Goal: Task Accomplishment & Management: Manage account settings

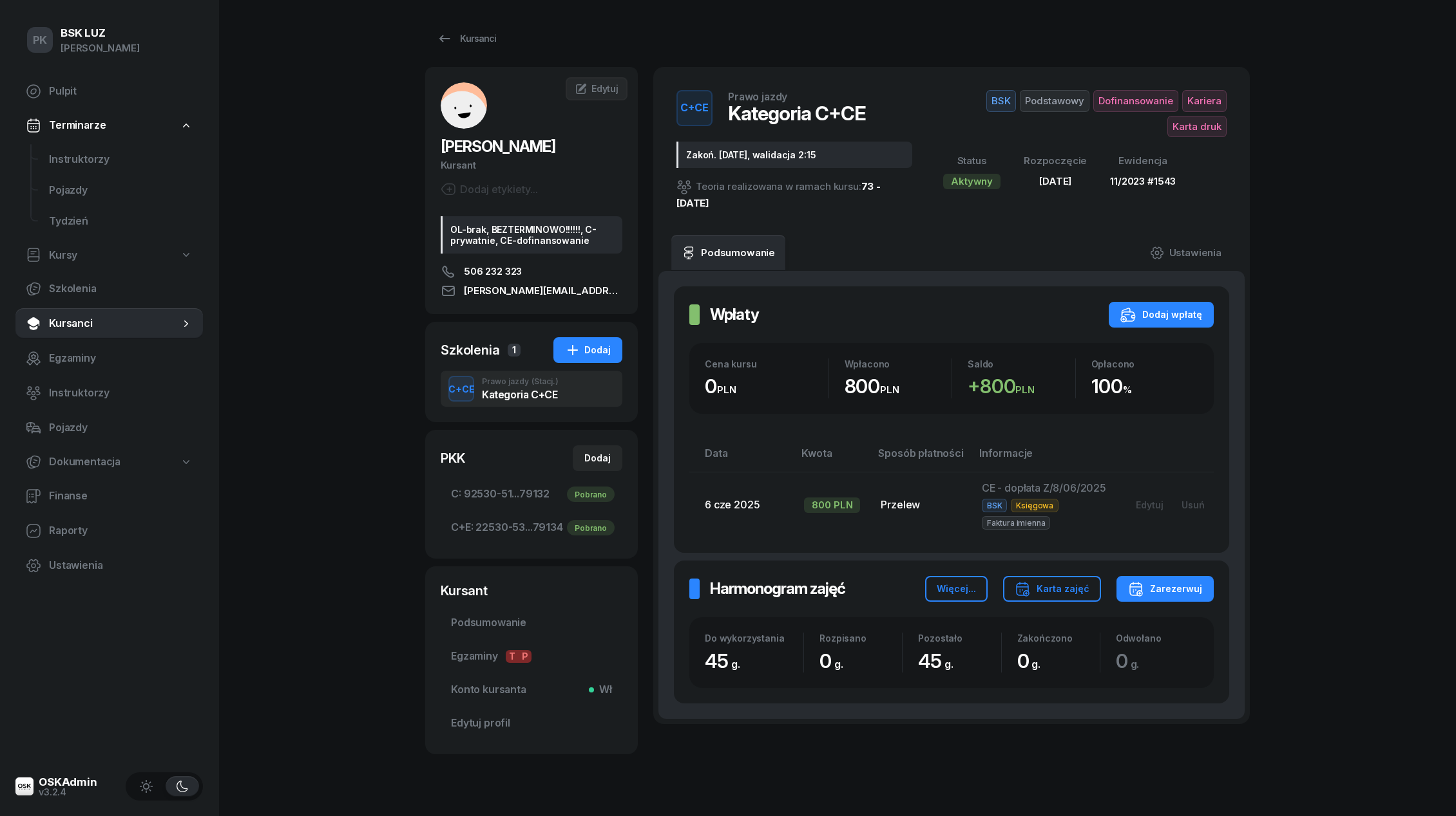
scroll to position [26, 0]
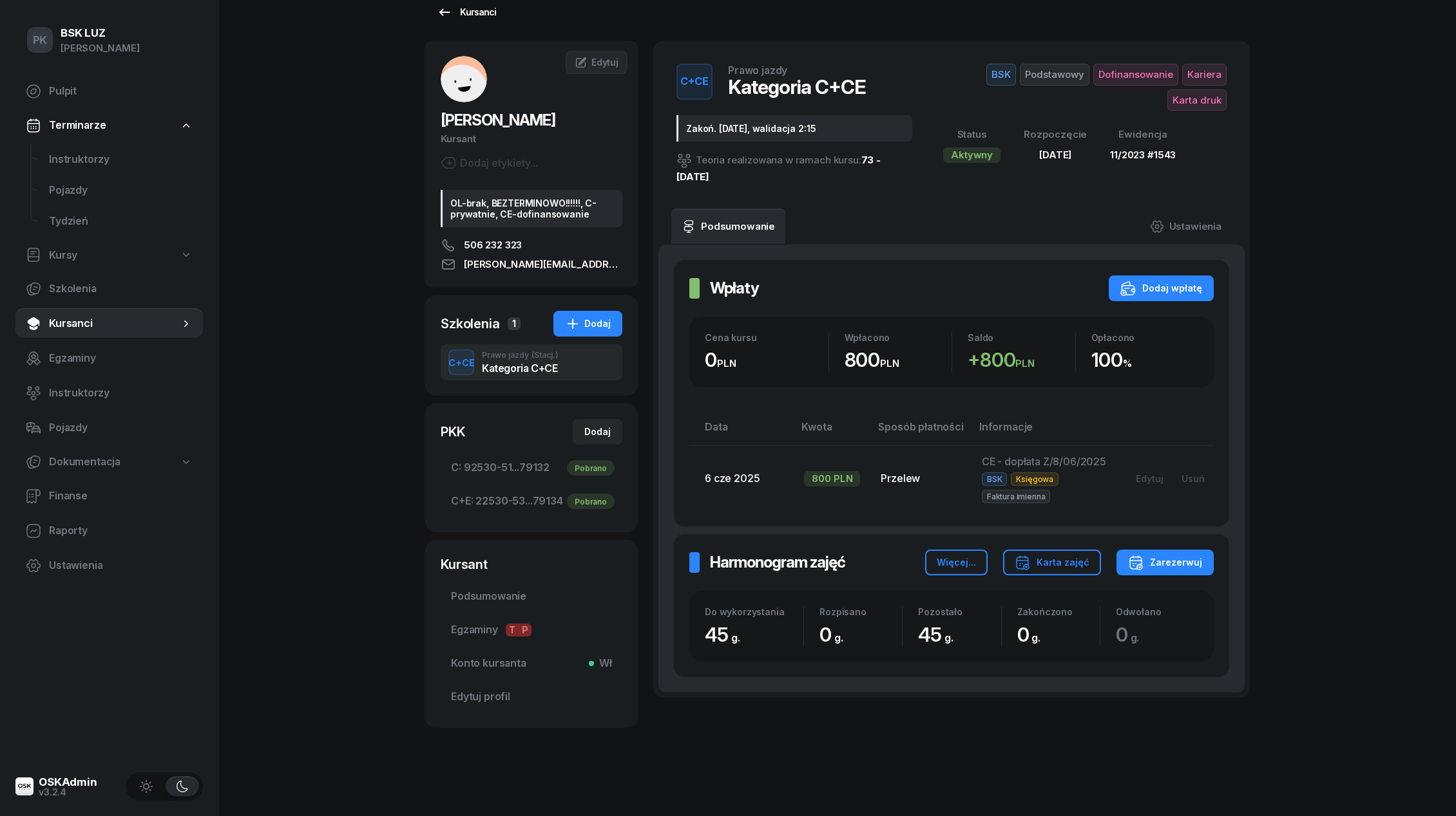
click at [476, 17] on div "Kursanci" at bounding box center [465, 13] width 59 height 16
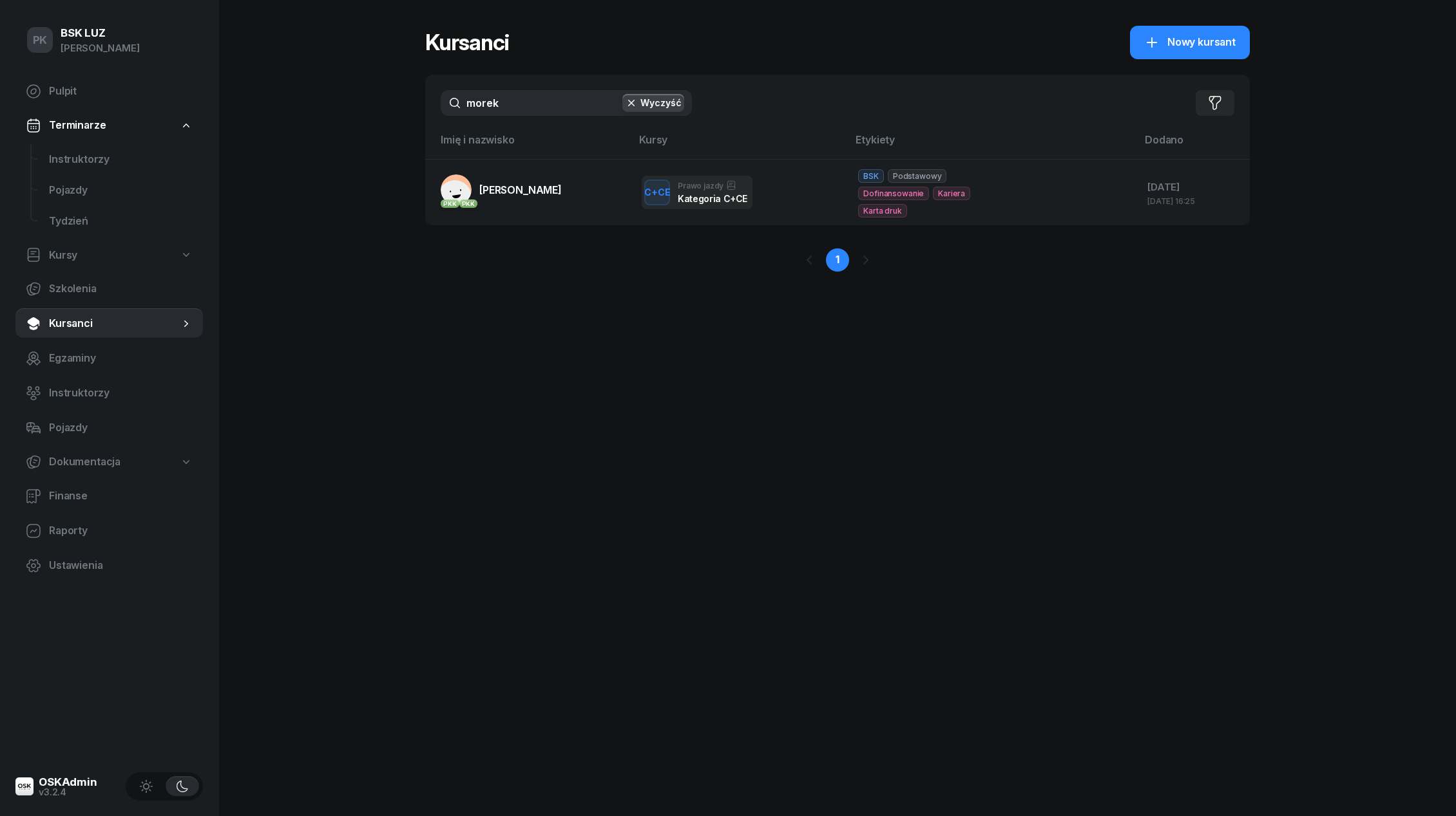
drag, startPoint x: 512, startPoint y: 100, endPoint x: 434, endPoint y: 100, distance: 78.0
click at [435, 100] on div "morek Wyczyść Filtruj" at bounding box center [837, 103] width 824 height 57
type input "hajto"
click at [501, 226] on div "1" at bounding box center [837, 260] width 824 height 70
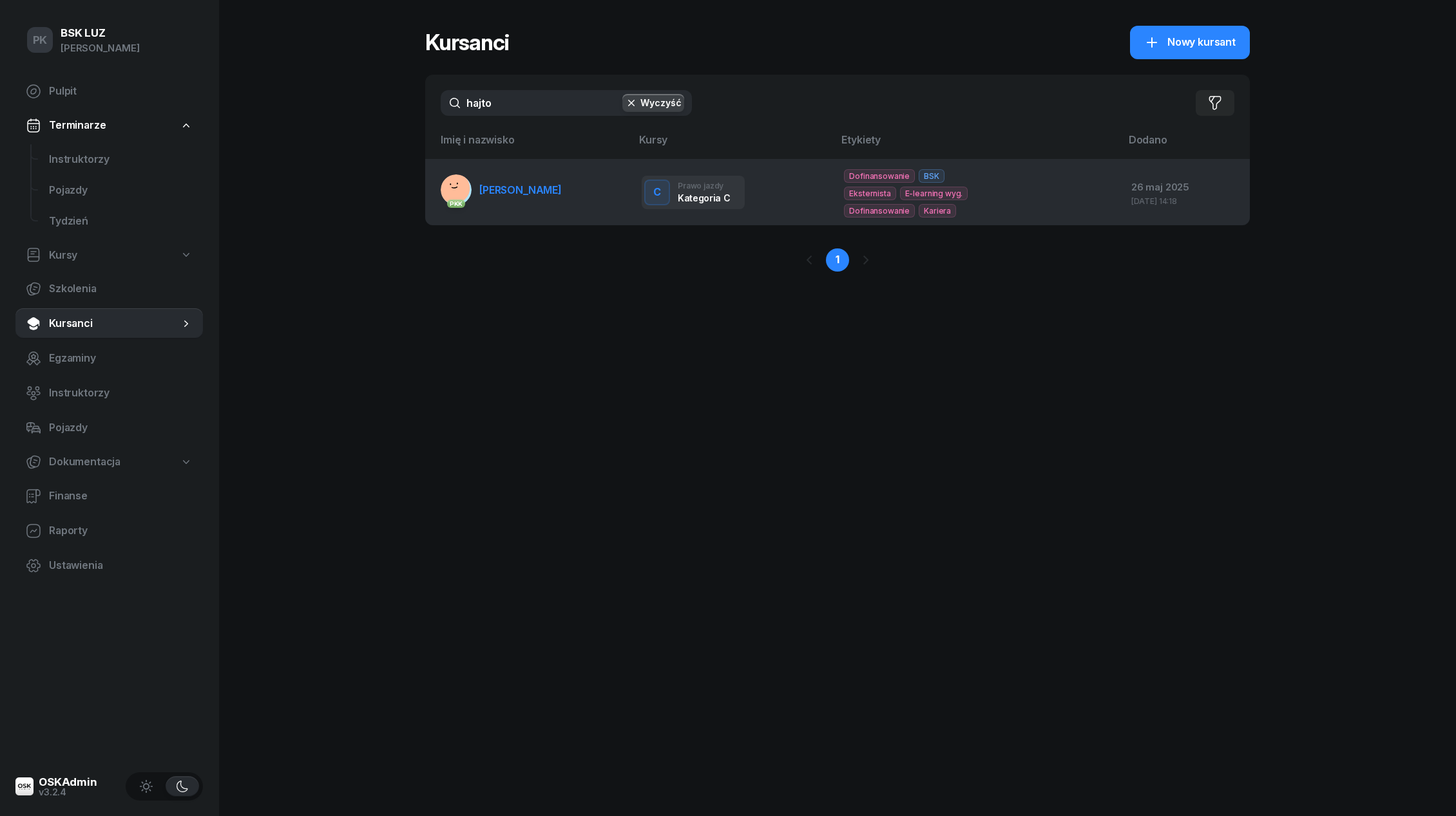
click at [501, 204] on link "PKK [PERSON_NAME]" at bounding box center [500, 189] width 121 height 31
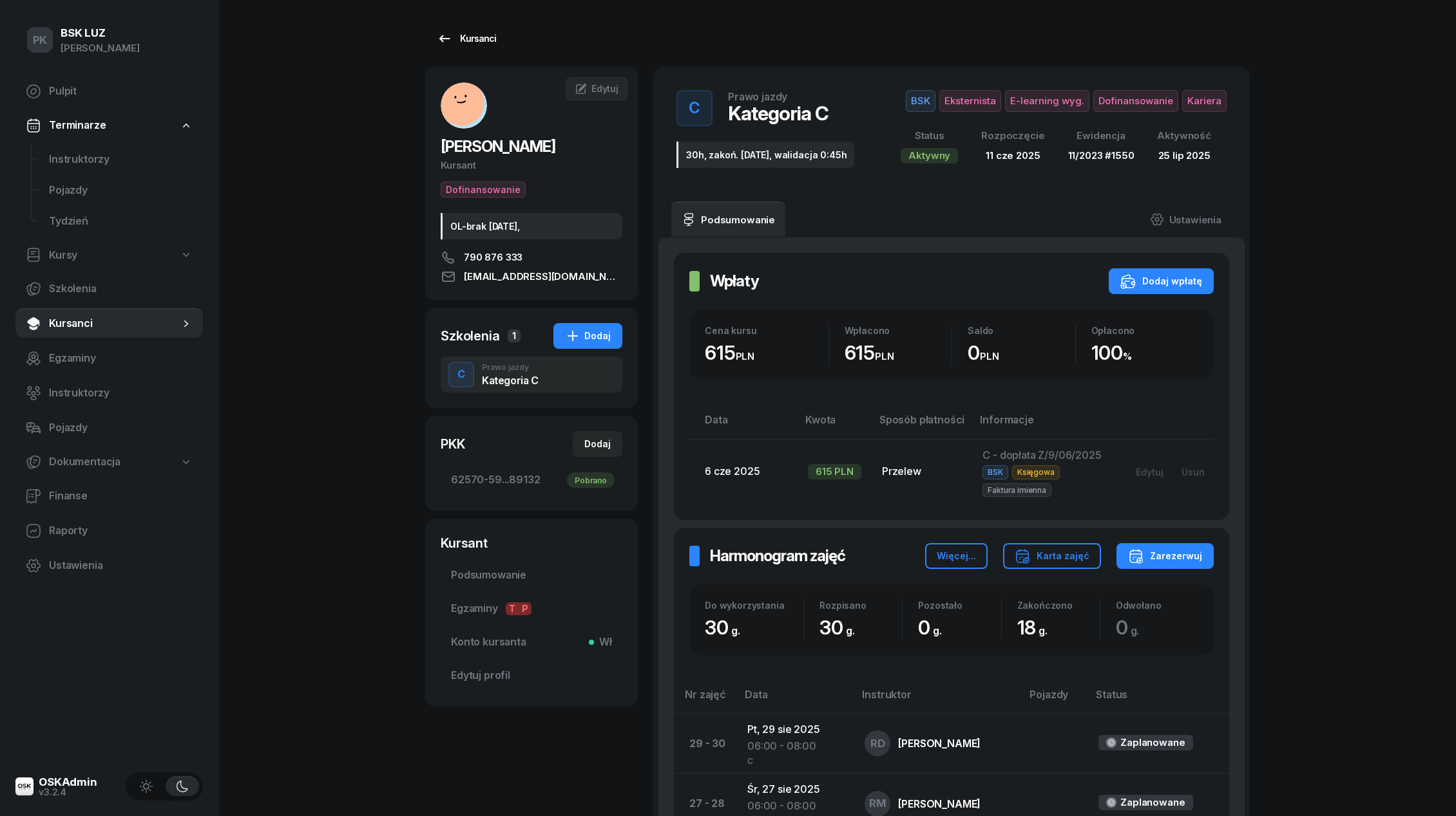
click at [482, 35] on div "Kursanci" at bounding box center [465, 39] width 59 height 16
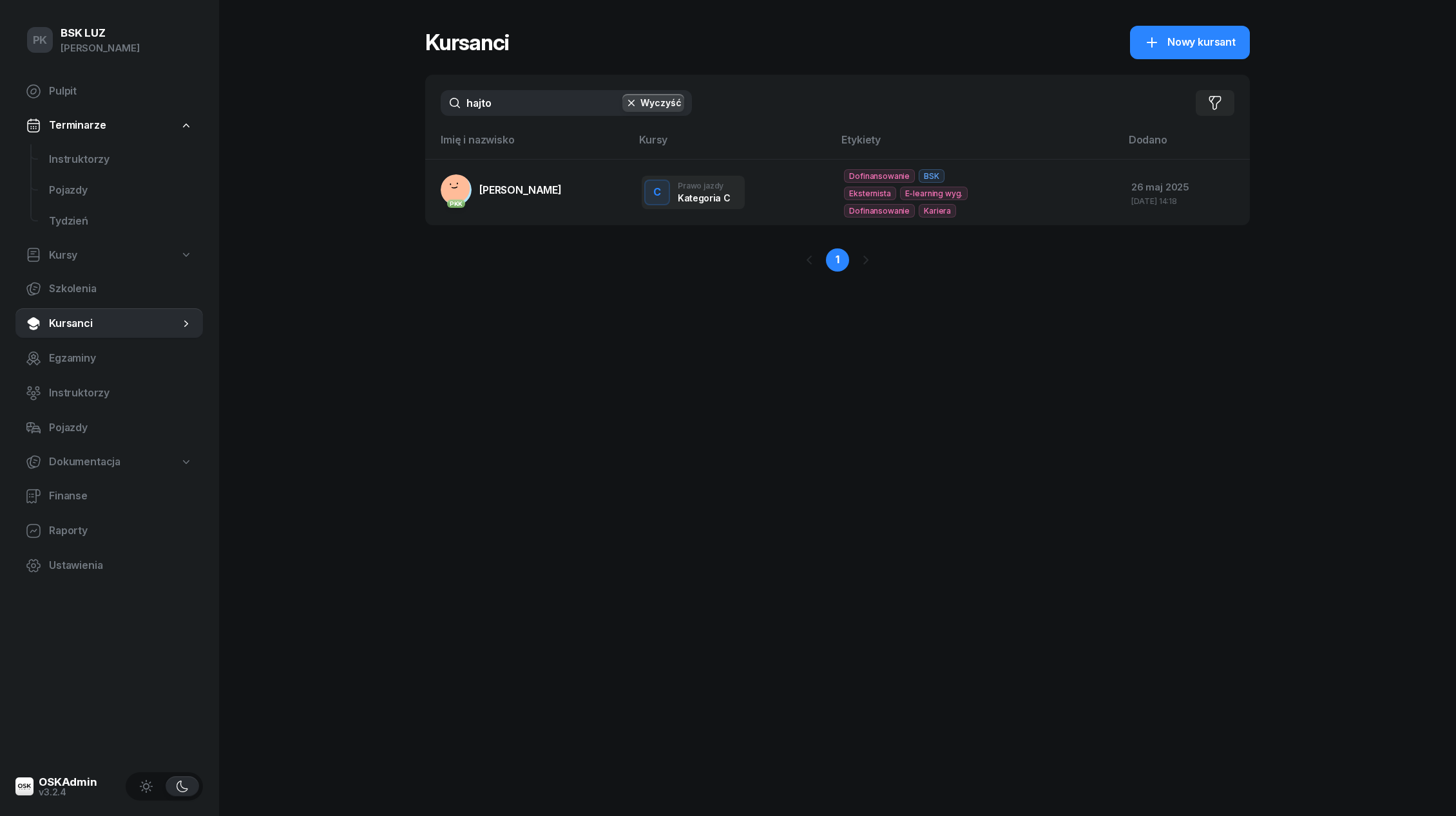
drag, startPoint x: 485, startPoint y: 106, endPoint x: 456, endPoint y: 106, distance: 29.0
click at [456, 106] on input "hajto" at bounding box center [566, 103] width 251 height 26
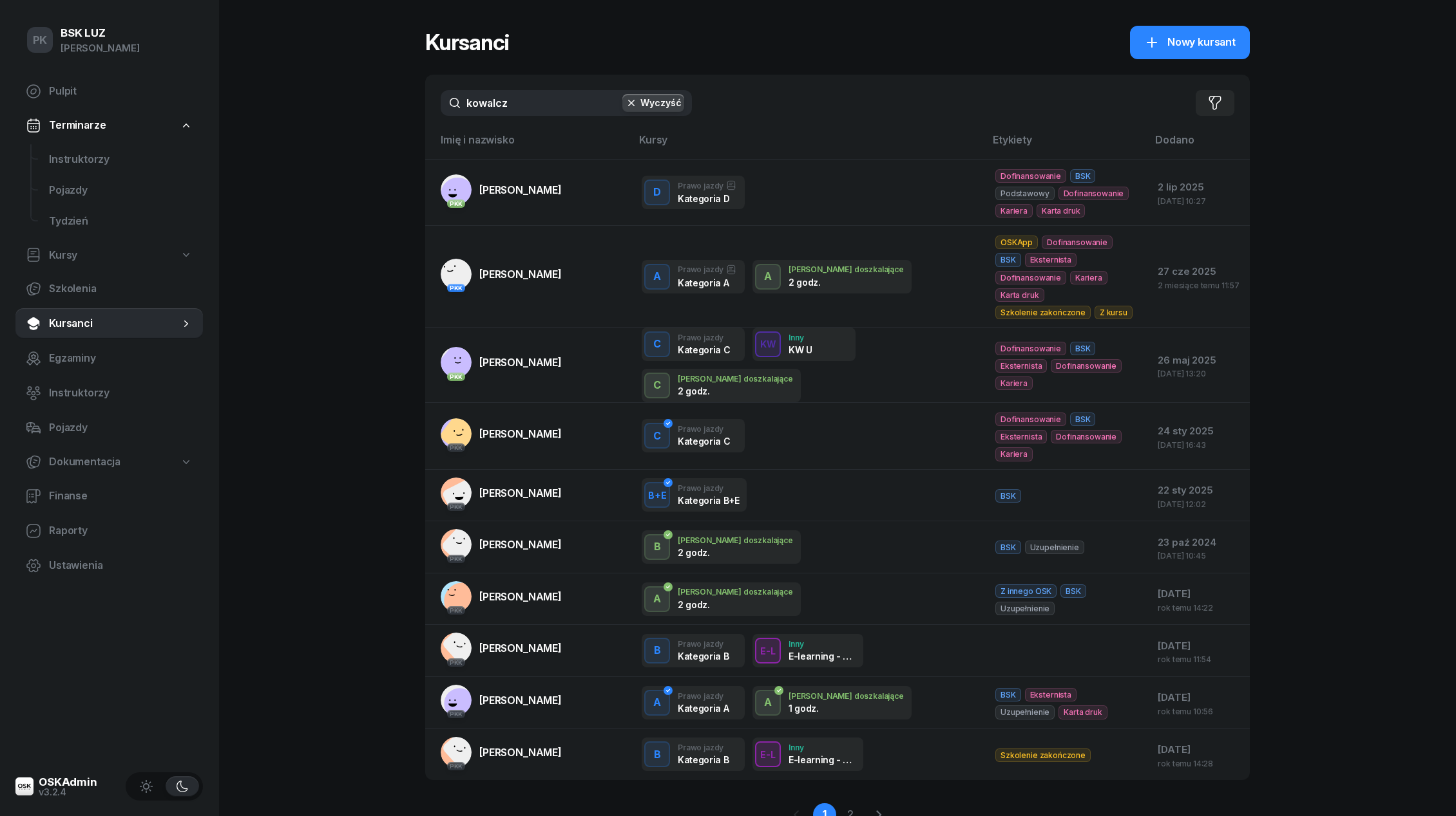
type input "kowalczy"
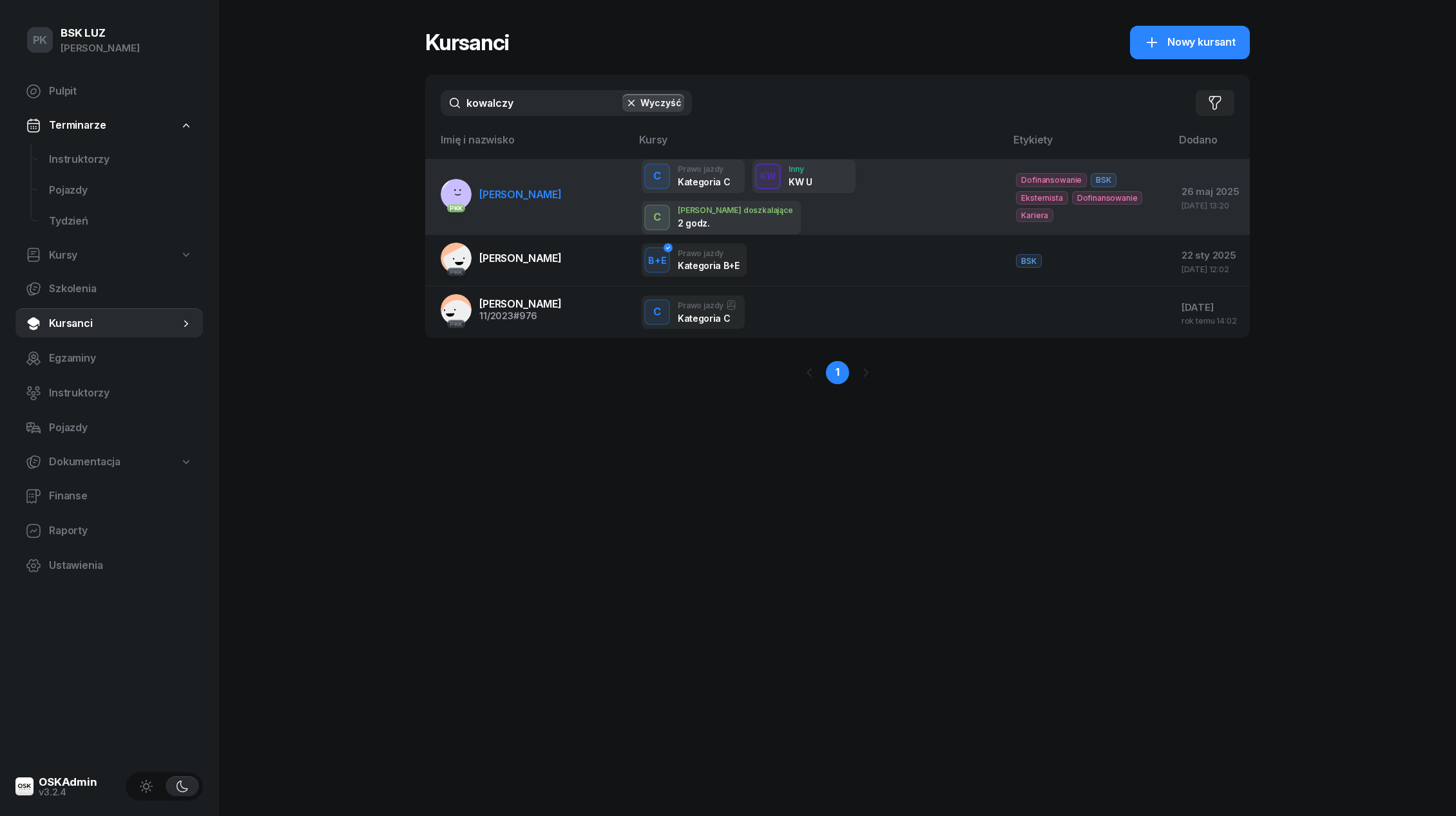
click at [532, 194] on span "[PERSON_NAME]" at bounding box center [520, 194] width 83 height 13
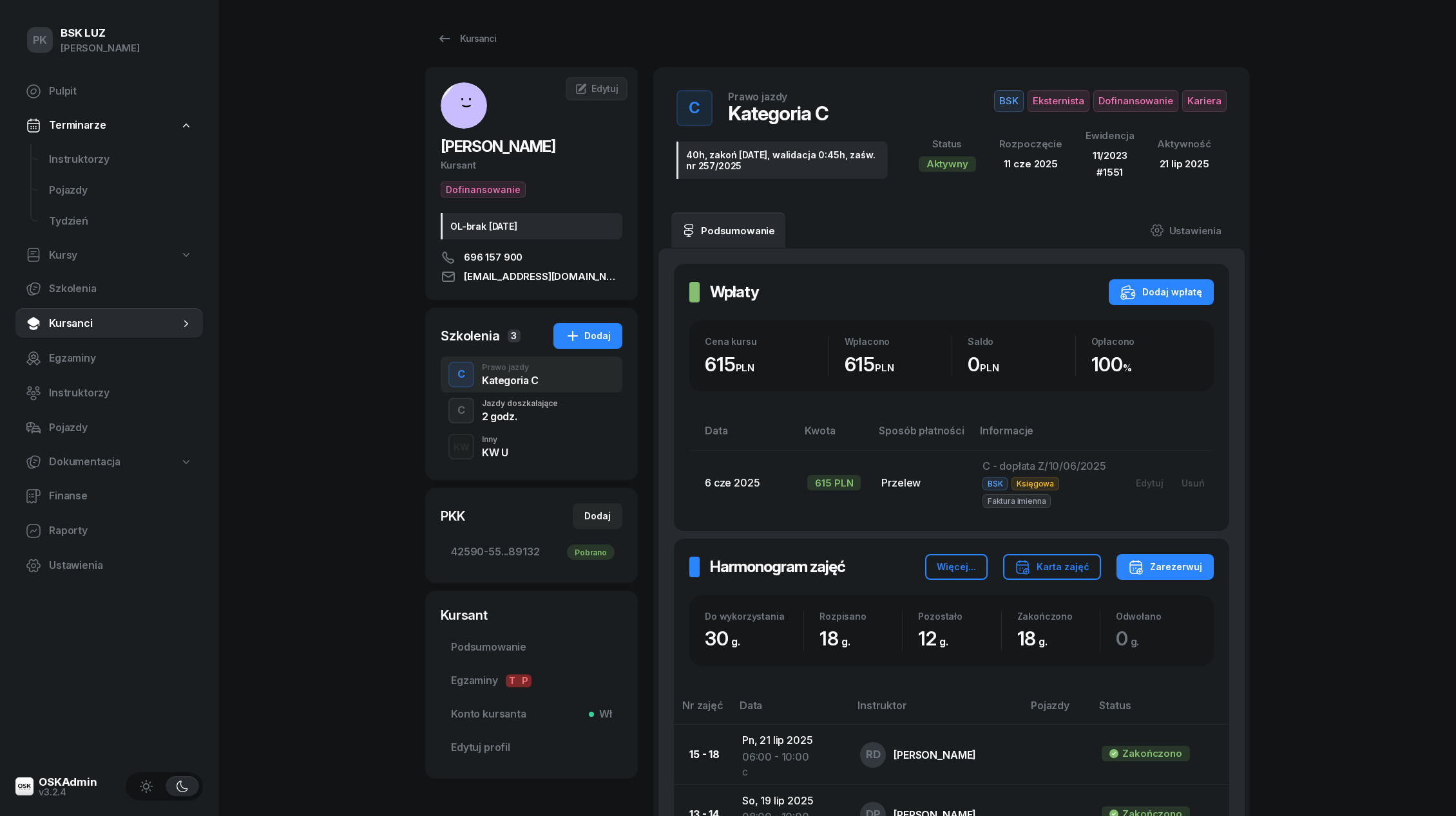
click at [509, 392] on div "C Prawo jazdy Kategoria C" at bounding box center [531, 375] width 181 height 36
click at [505, 402] on div "Jazdy doszkalające" at bounding box center [519, 404] width 76 height 8
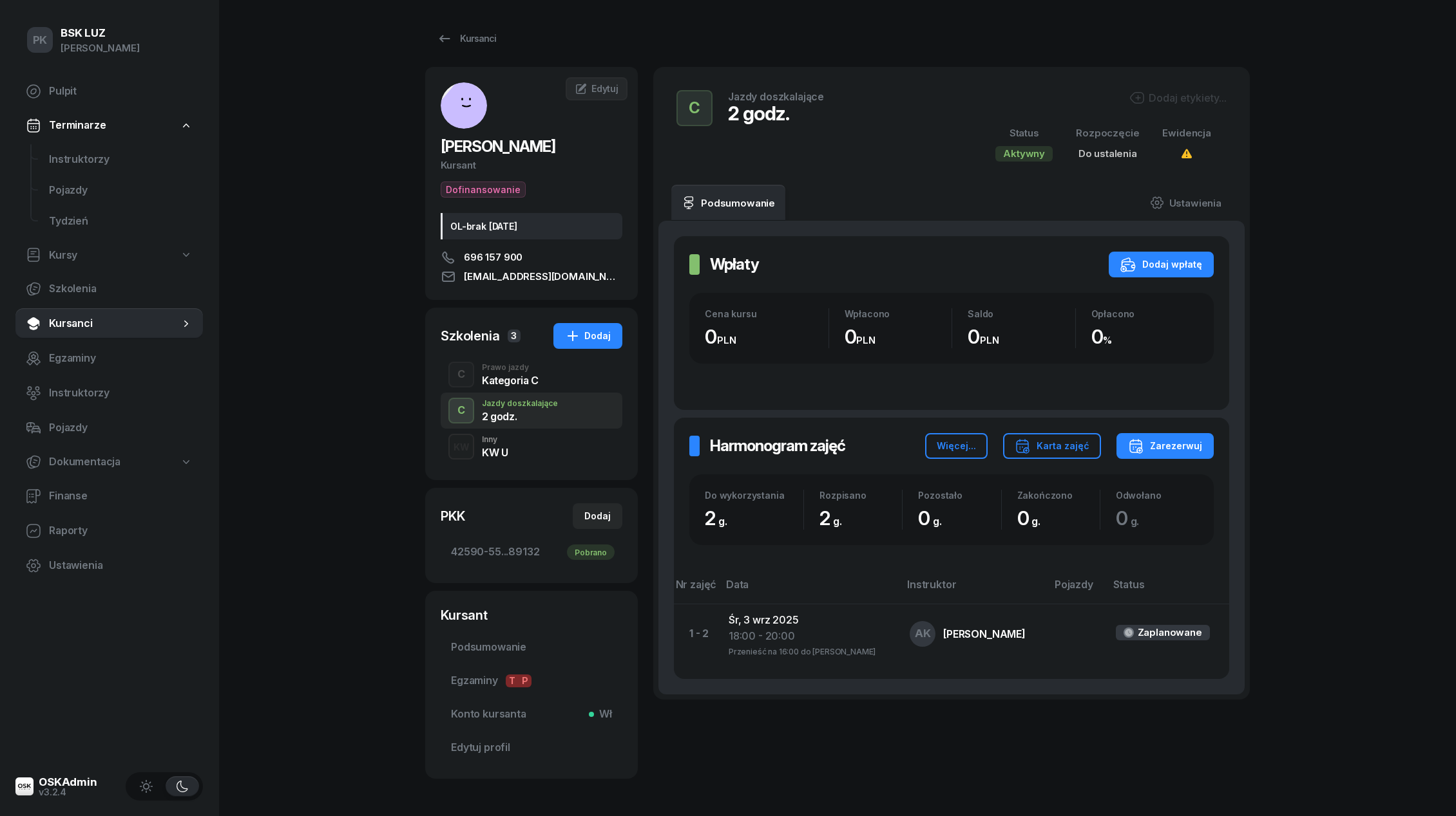
click at [505, 380] on div "Kategoria C" at bounding box center [509, 381] width 57 height 10
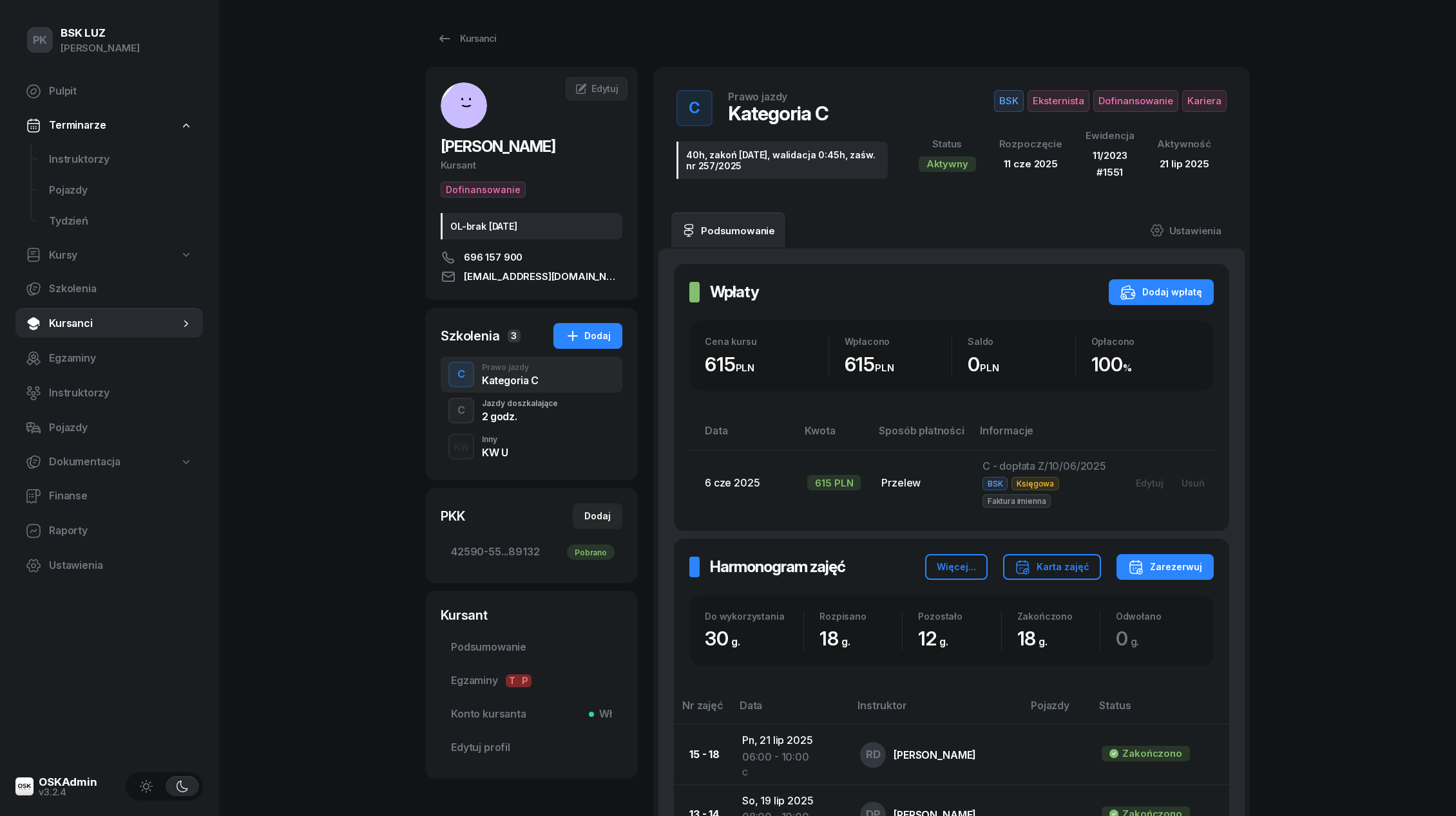
click at [507, 452] on div "KW U" at bounding box center [494, 452] width 26 height 10
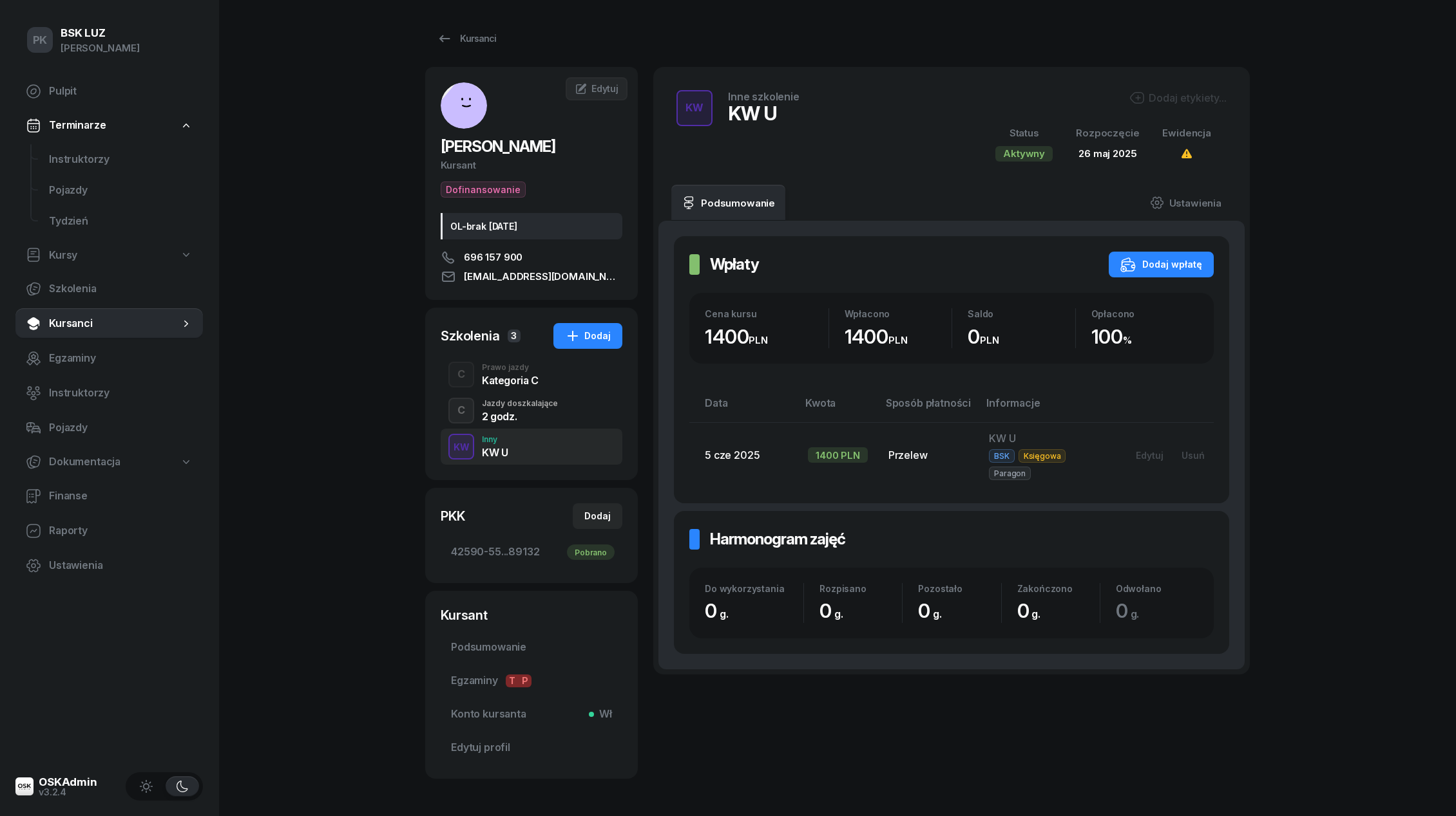
click at [510, 380] on div "Kategoria C" at bounding box center [509, 381] width 57 height 10
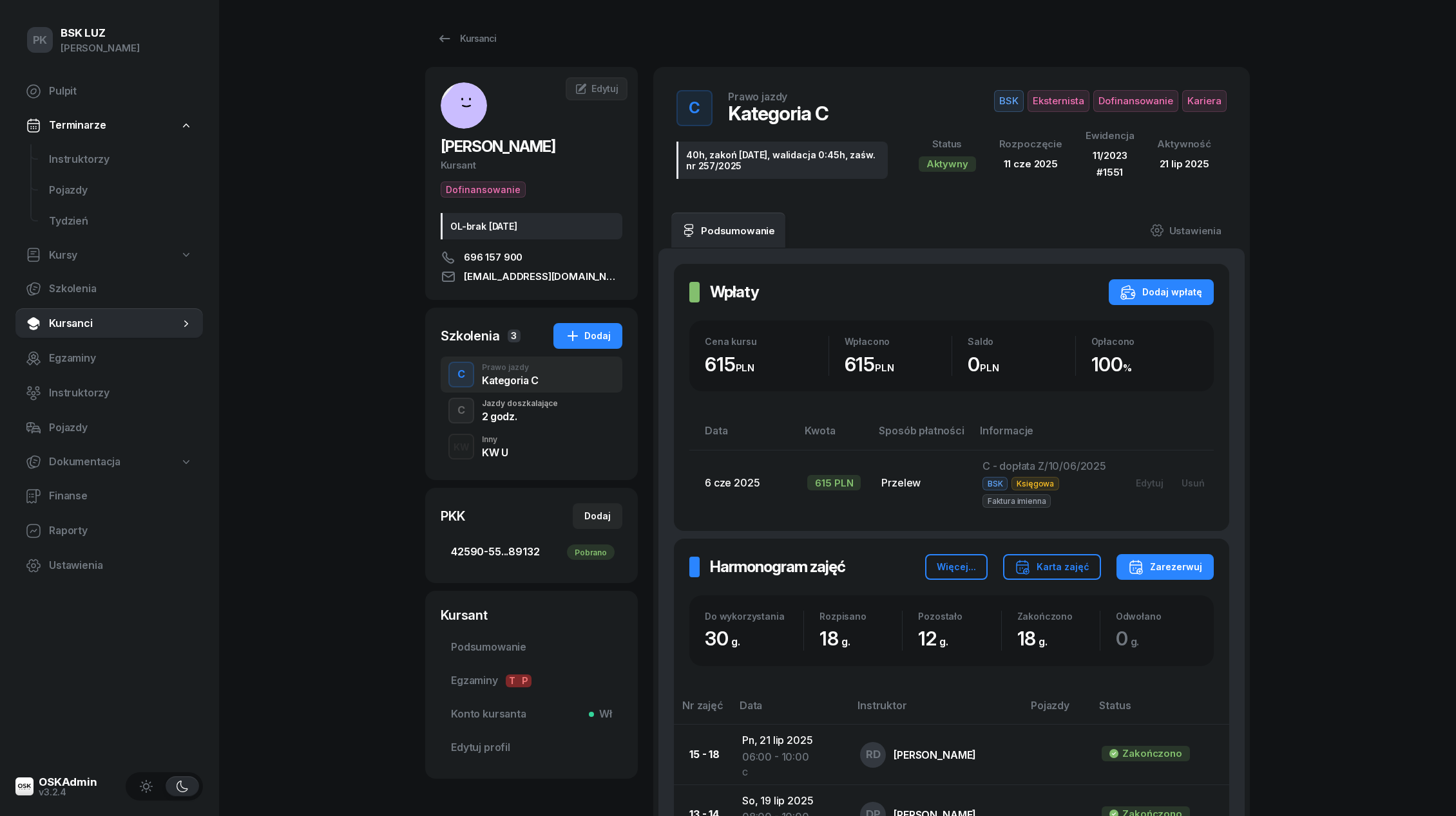
click at [506, 550] on span "42590-55...89132 Pobrano" at bounding box center [531, 552] width 161 height 17
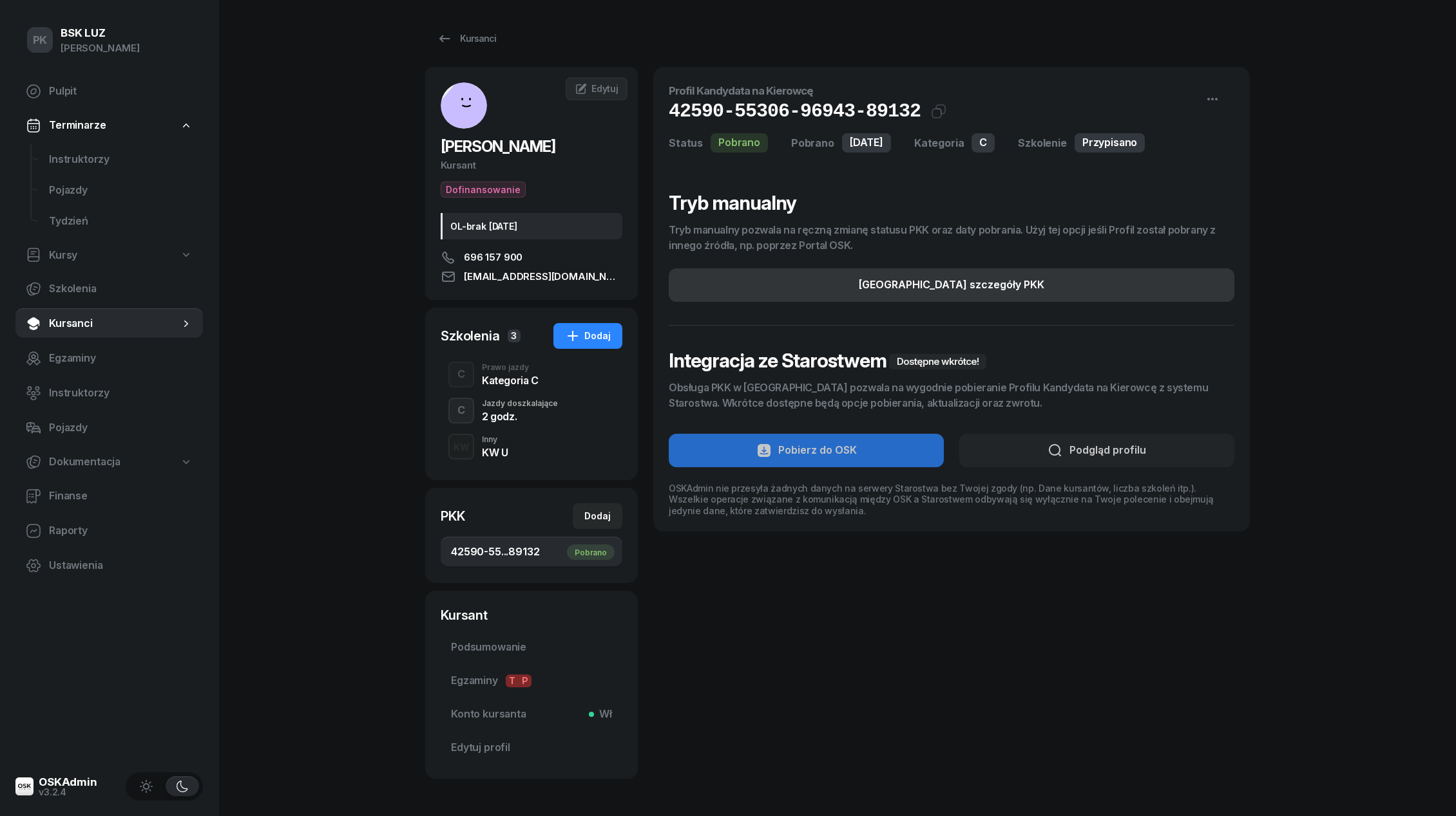
click at [942, 274] on button "[GEOGRAPHIC_DATA] szczegóły PKK" at bounding box center [951, 285] width 565 height 34
select select "C"
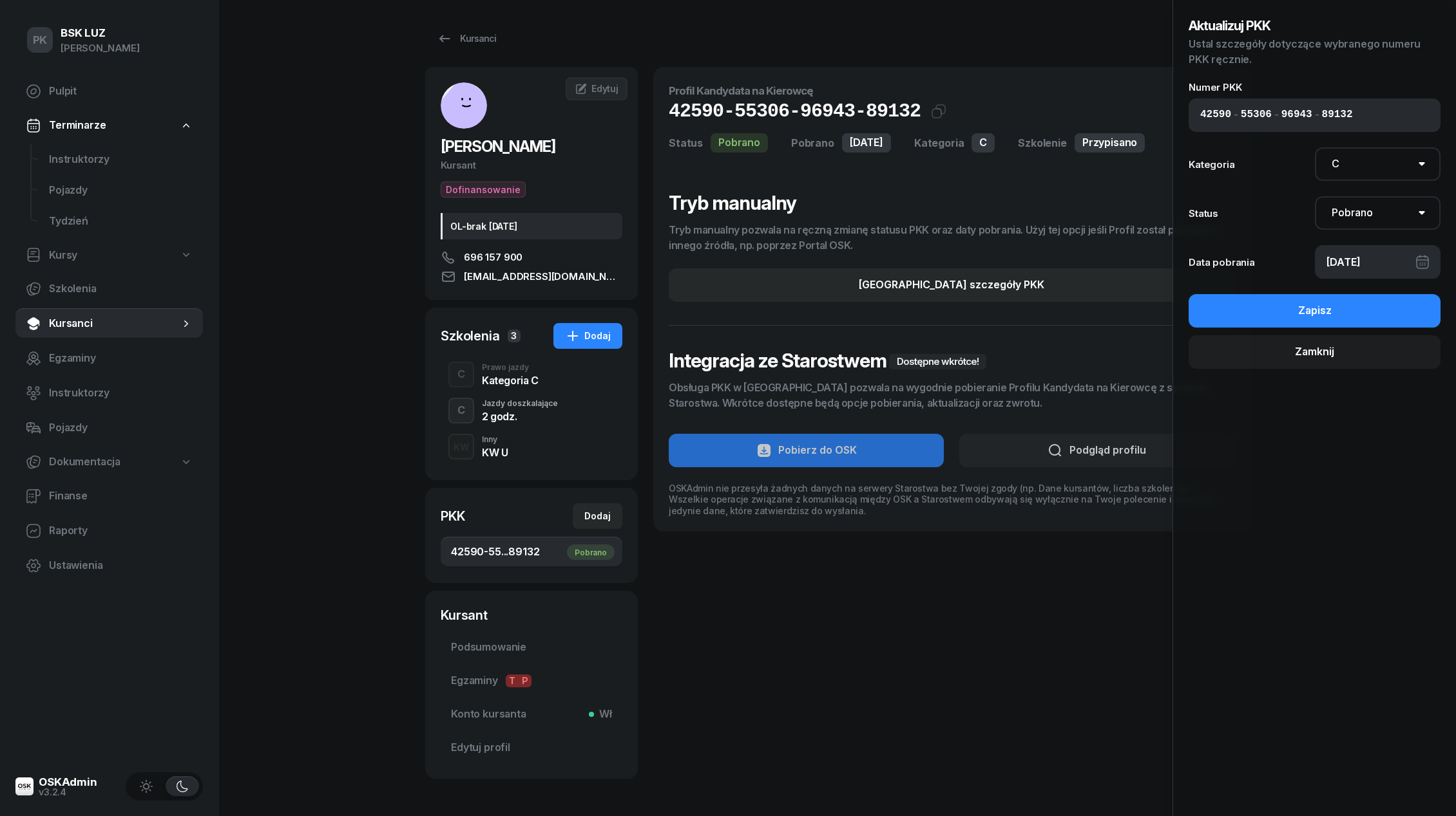
click at [1368, 267] on div "[DATE]" at bounding box center [1377, 262] width 127 height 34
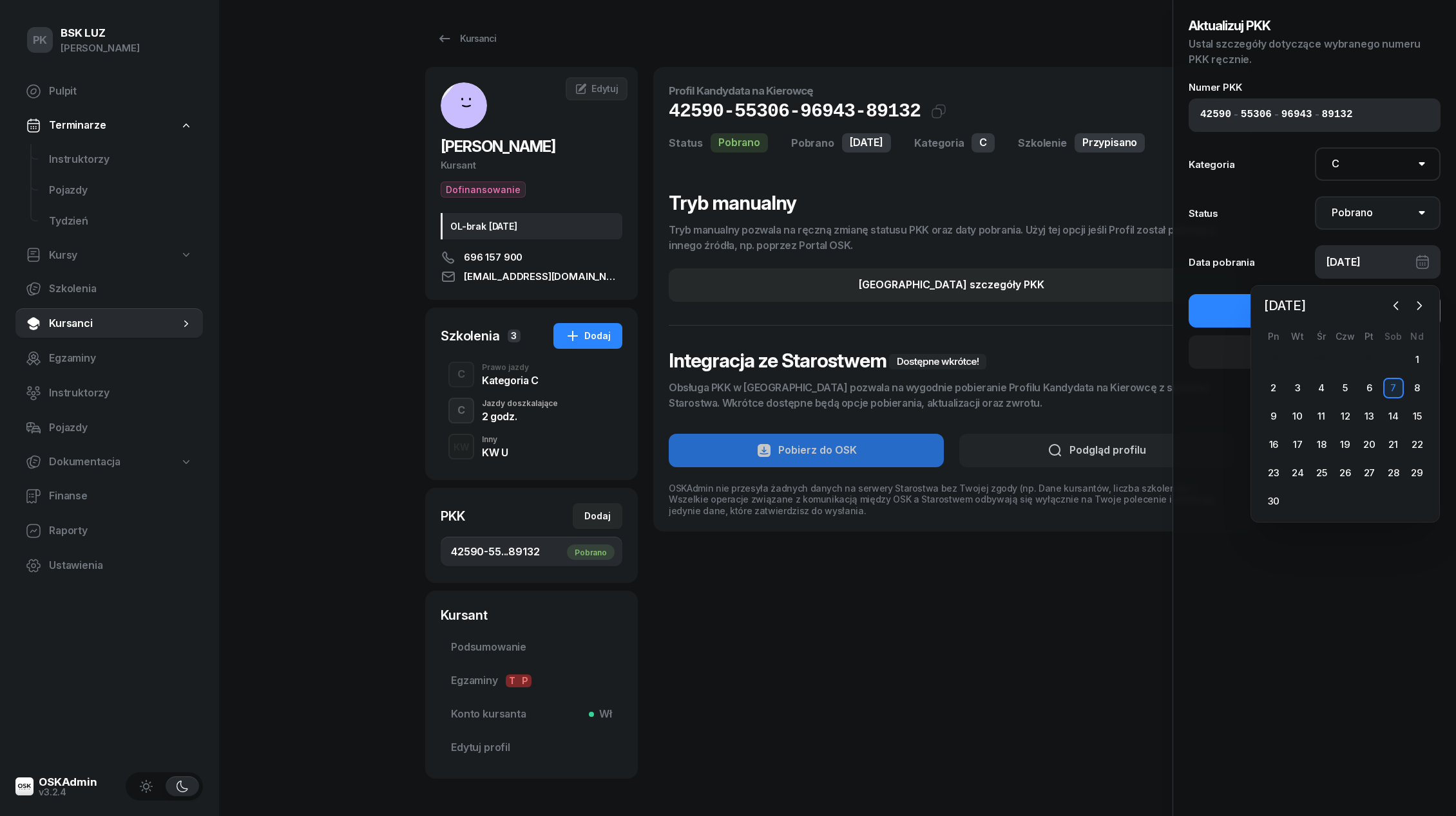
click at [1370, 205] on select "Nie pobrano Pobrano Zwrócono Zaktualizowano" at bounding box center [1377, 213] width 127 height 34
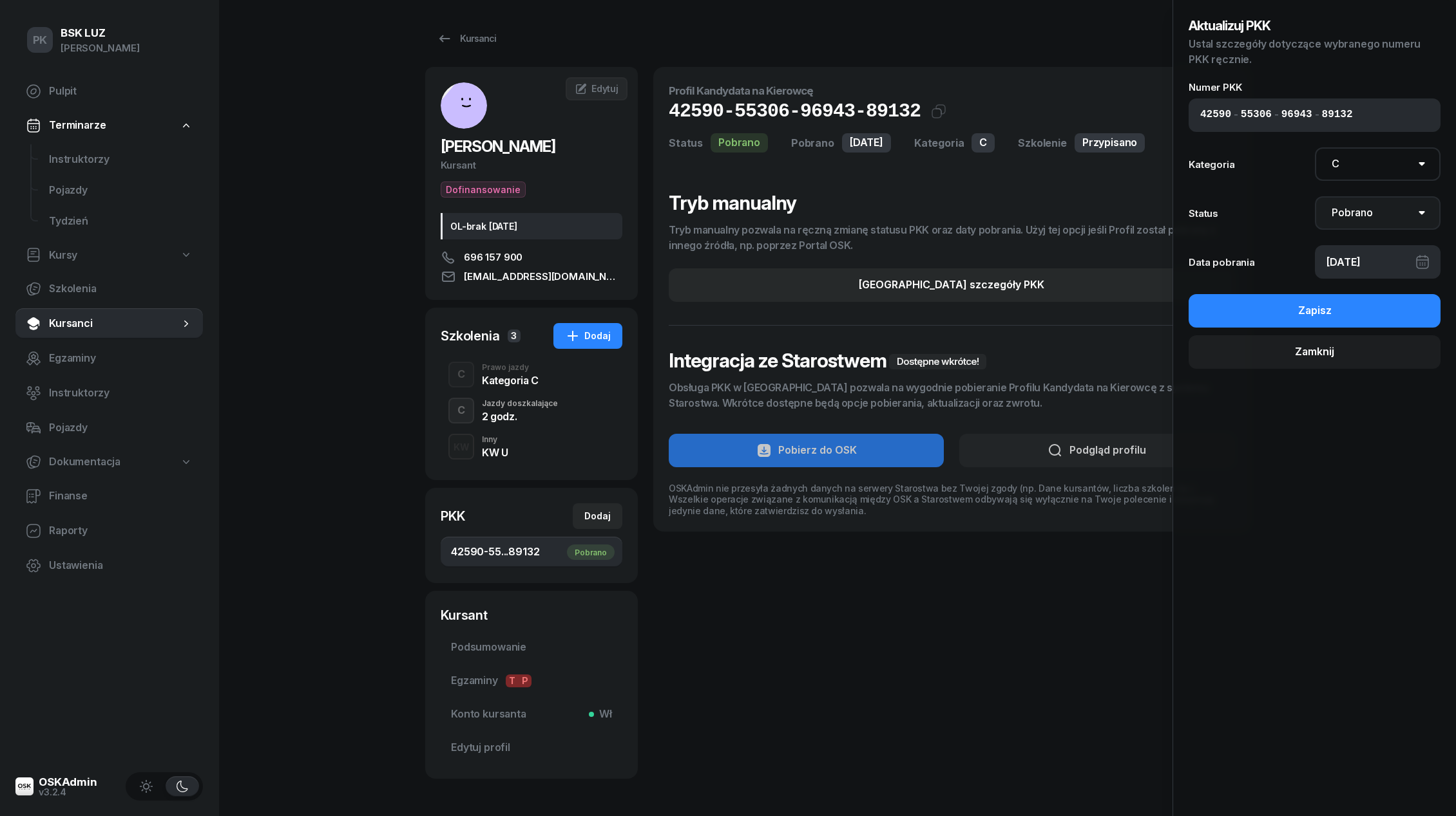
select select "UpdateAndReturn"
click at [1314, 196] on select "Nie pobrano Pobrano Zwrócono Zaktualizowano" at bounding box center [1377, 213] width 127 height 34
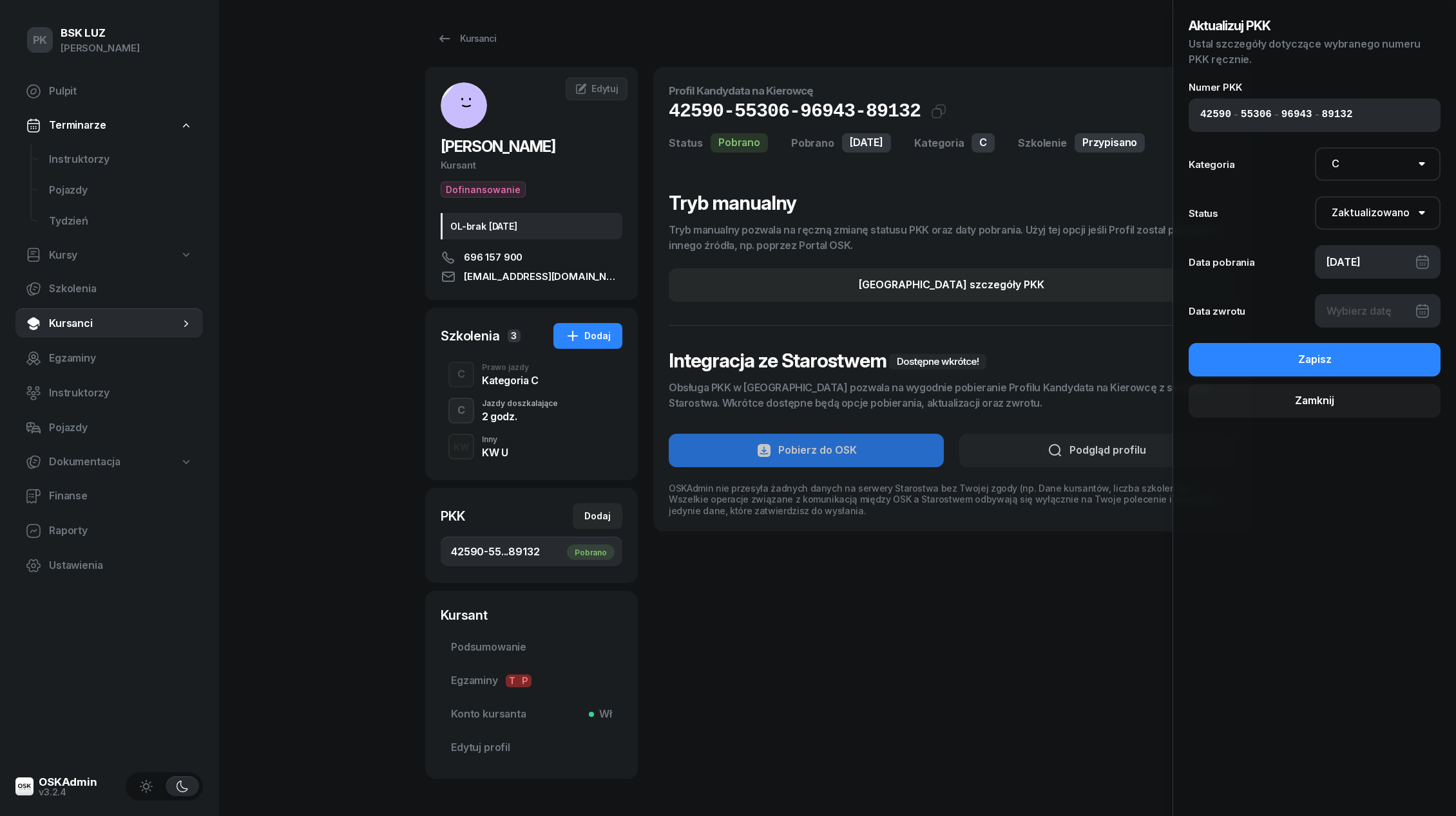
click at [1357, 310] on div at bounding box center [1377, 311] width 127 height 34
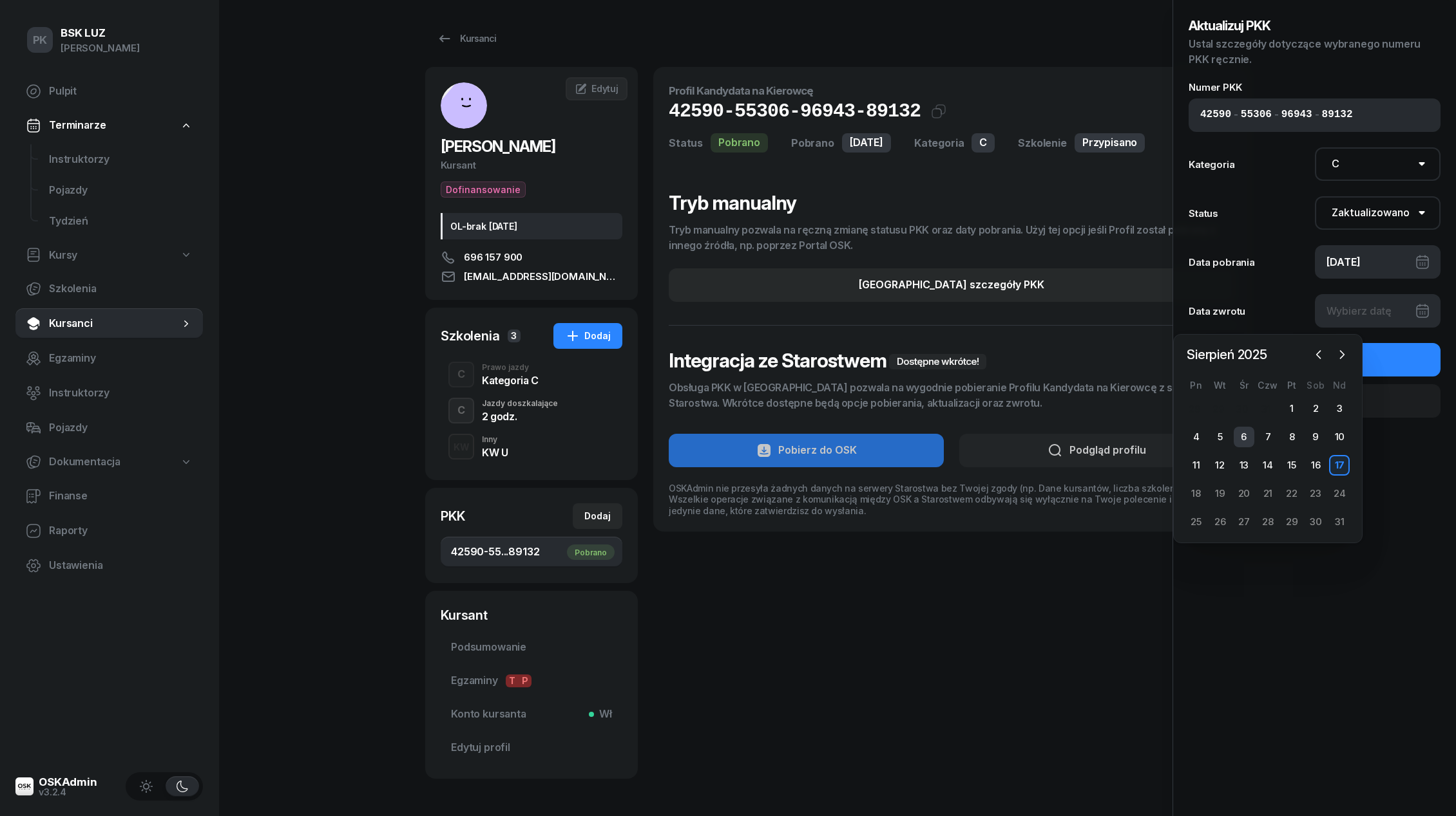
click at [1251, 436] on div "6" at bounding box center [1244, 436] width 21 height 21
type input "[DATE]"
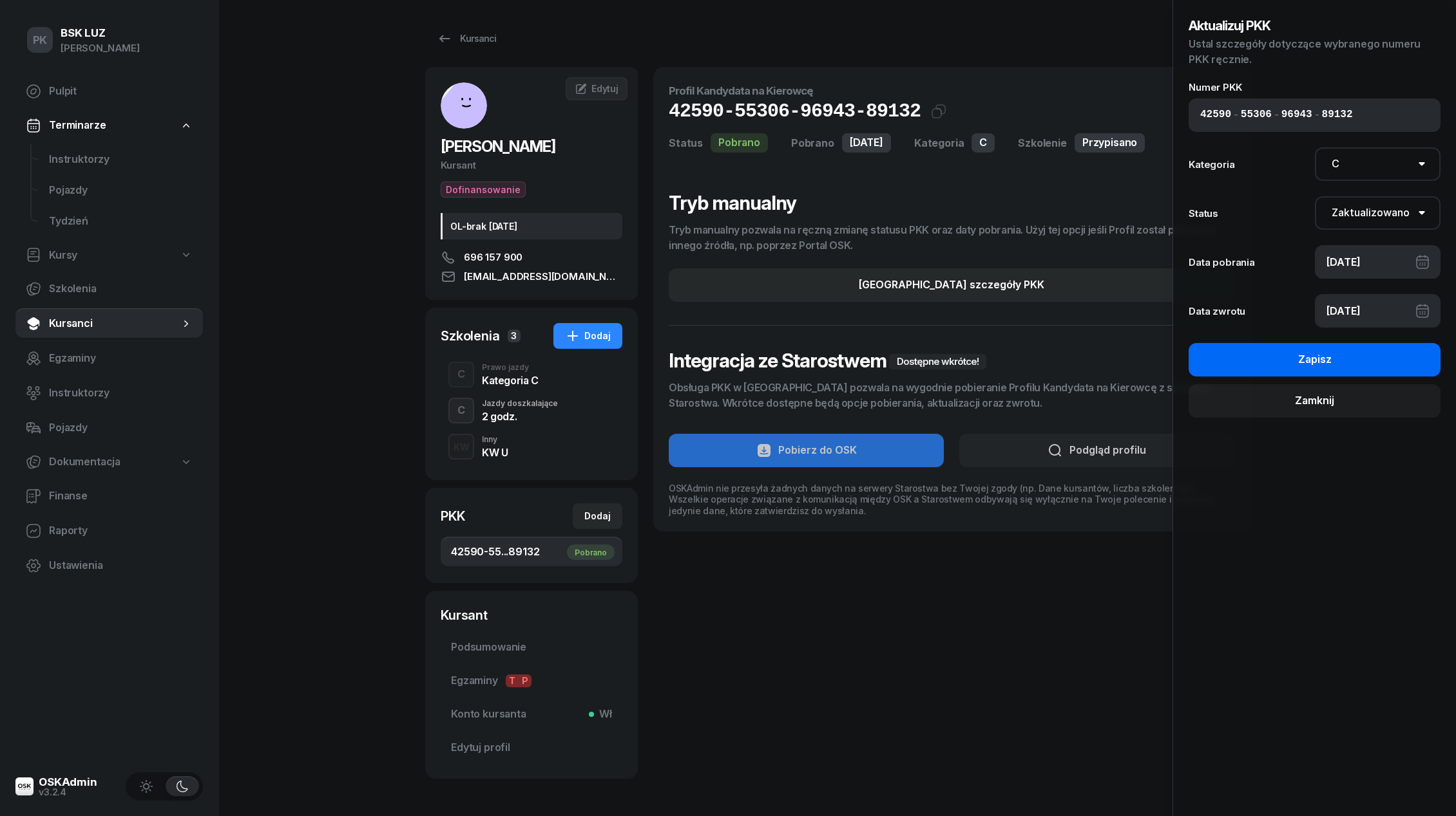
click at [1363, 365] on button "Zapisz" at bounding box center [1313, 360] width 252 height 34
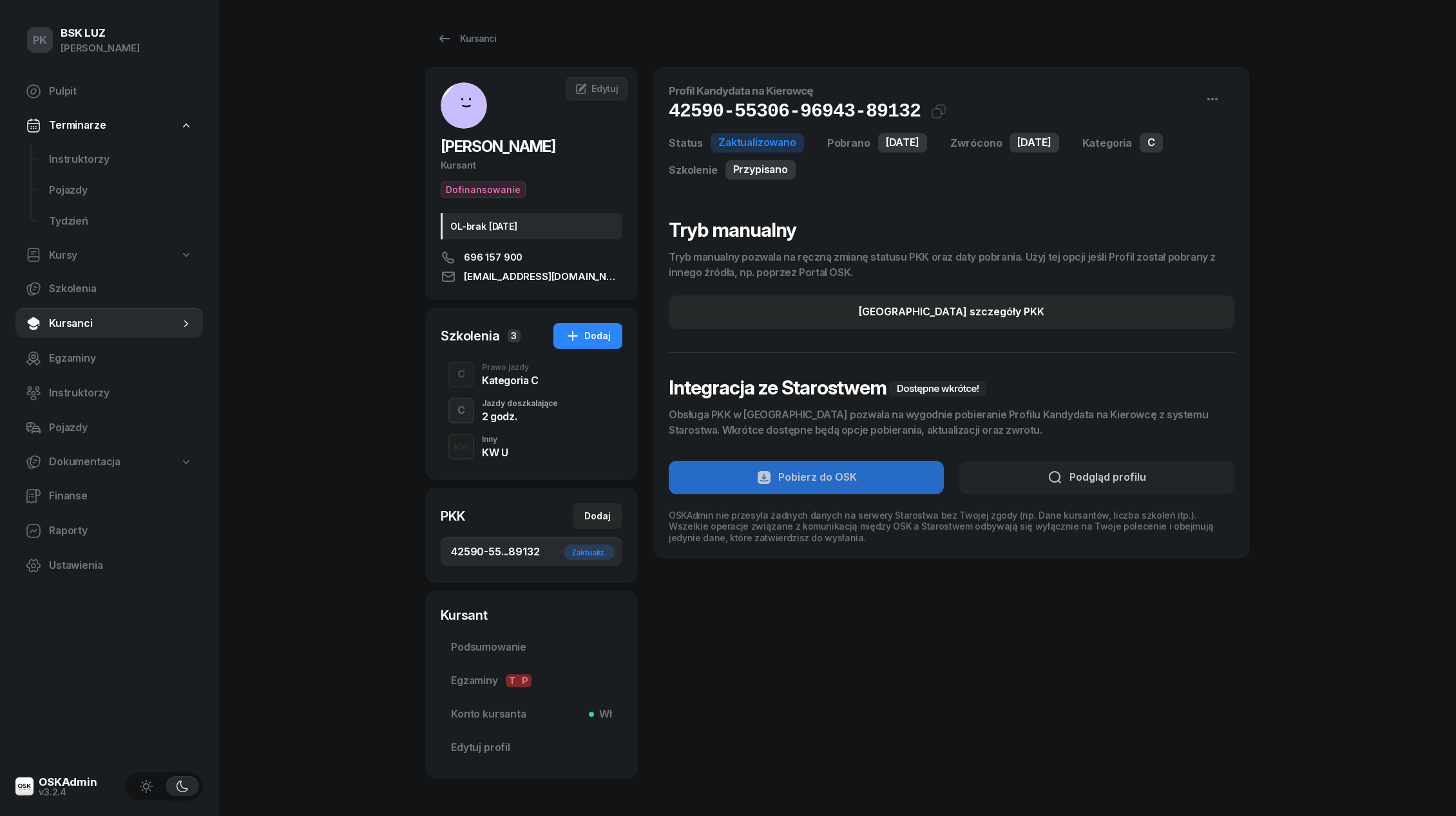
click at [500, 383] on div "Kategoria C" at bounding box center [509, 381] width 57 height 10
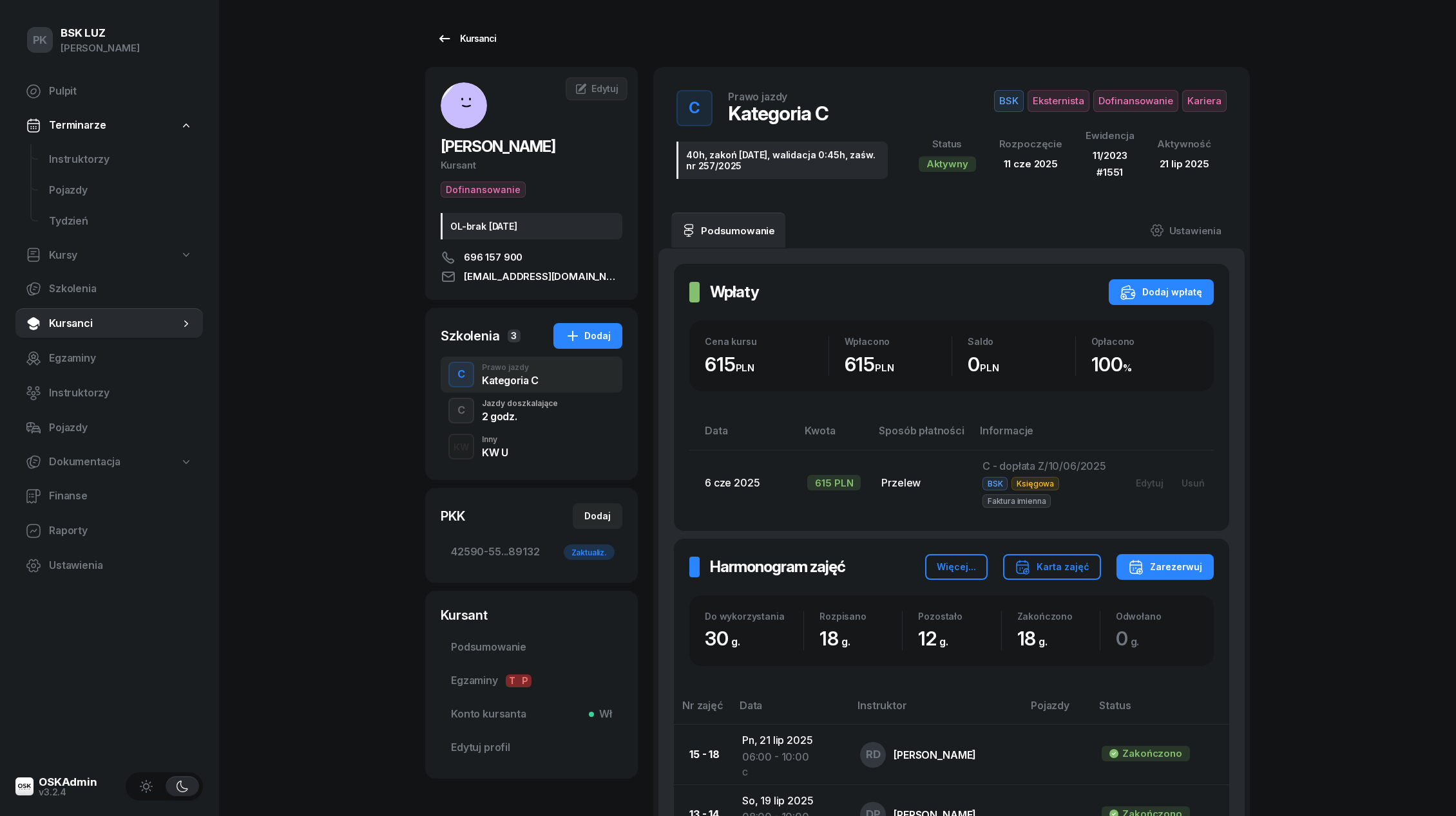
click at [479, 42] on div "Kursanci" at bounding box center [465, 39] width 59 height 16
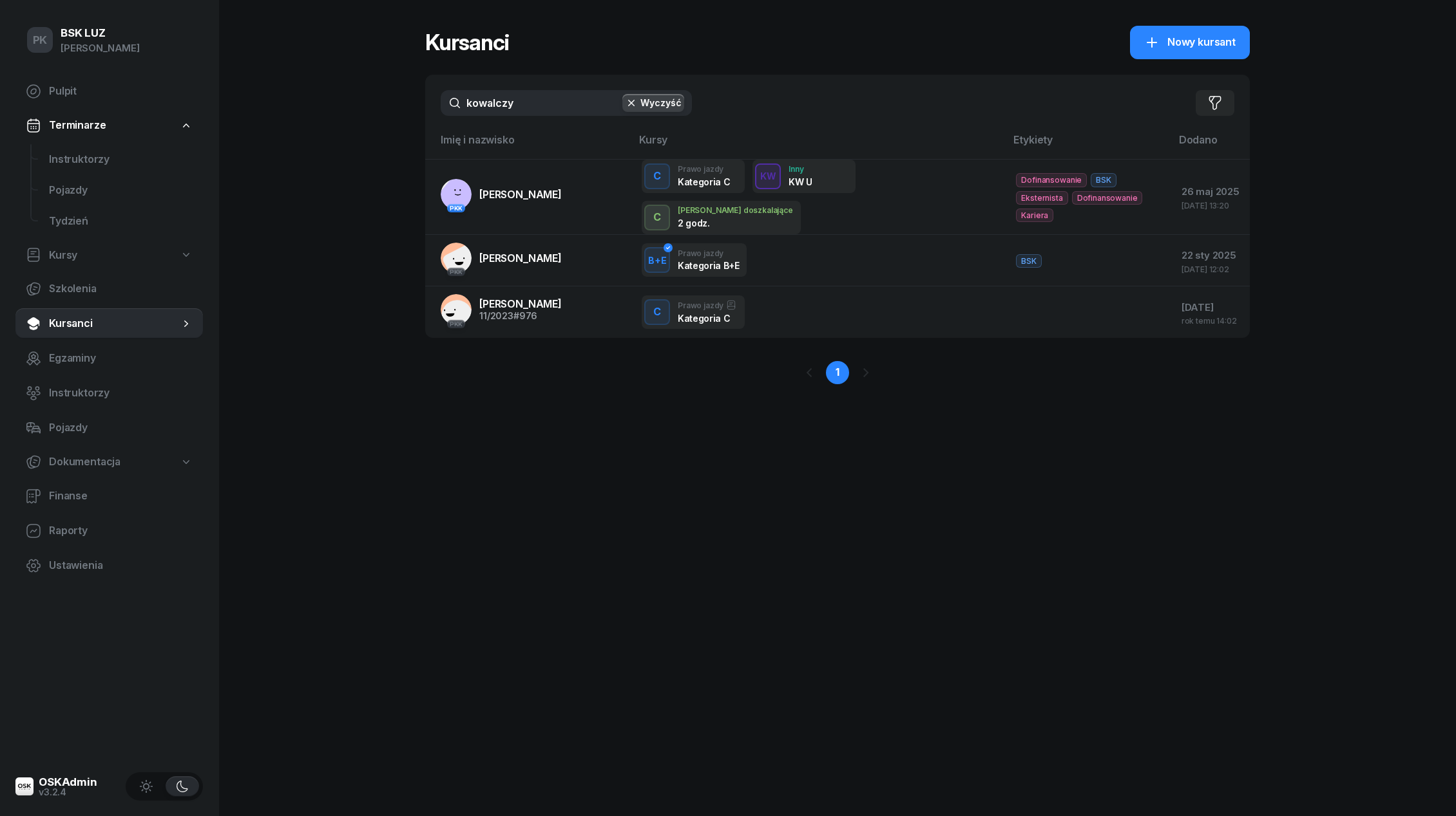
drag, startPoint x: 532, startPoint y: 102, endPoint x: 432, endPoint y: 102, distance: 100.0
click at [433, 102] on div "kowalczy Wyczyść Filtruj" at bounding box center [837, 103] width 824 height 57
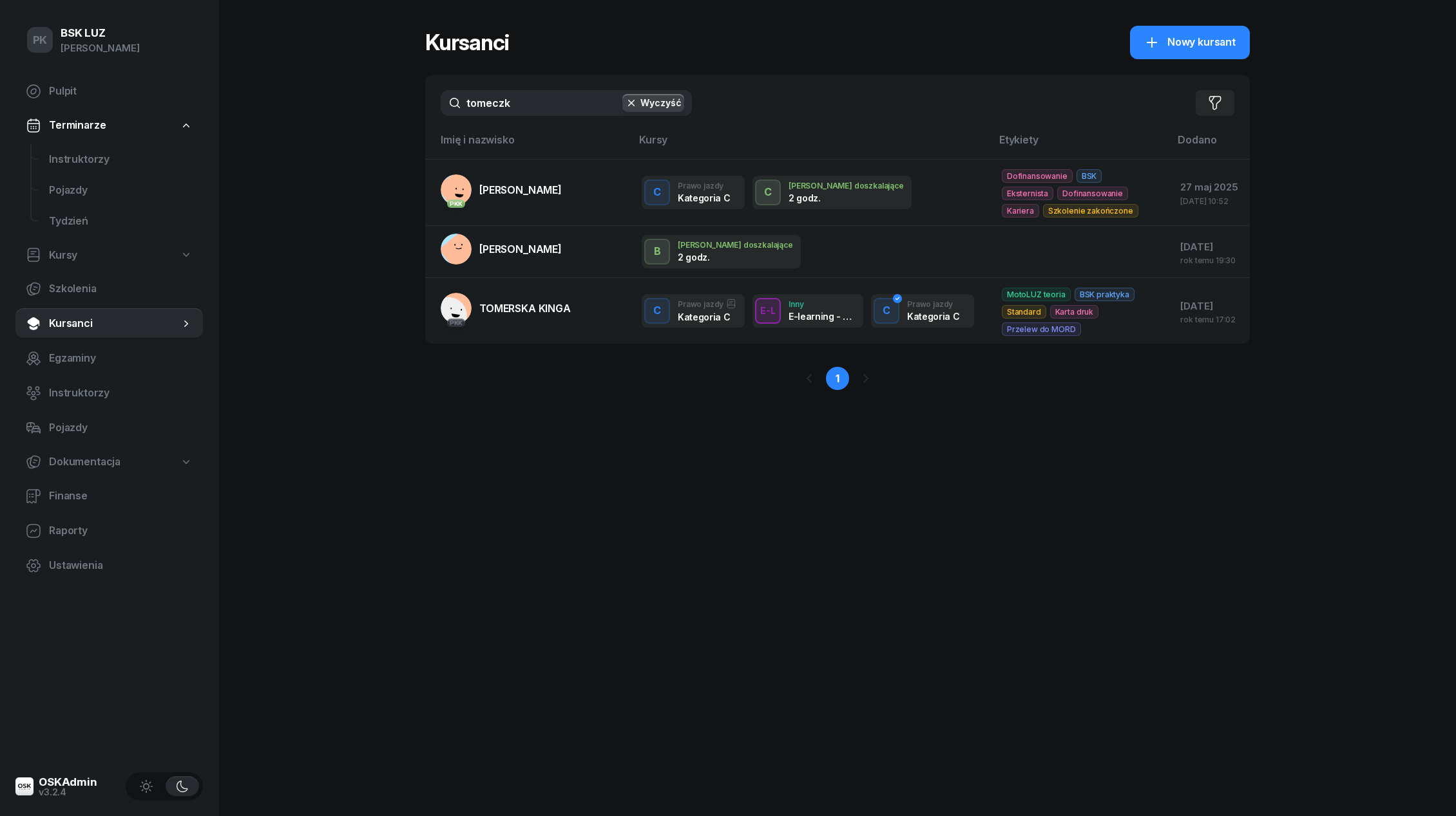
type input "[PERSON_NAME]"
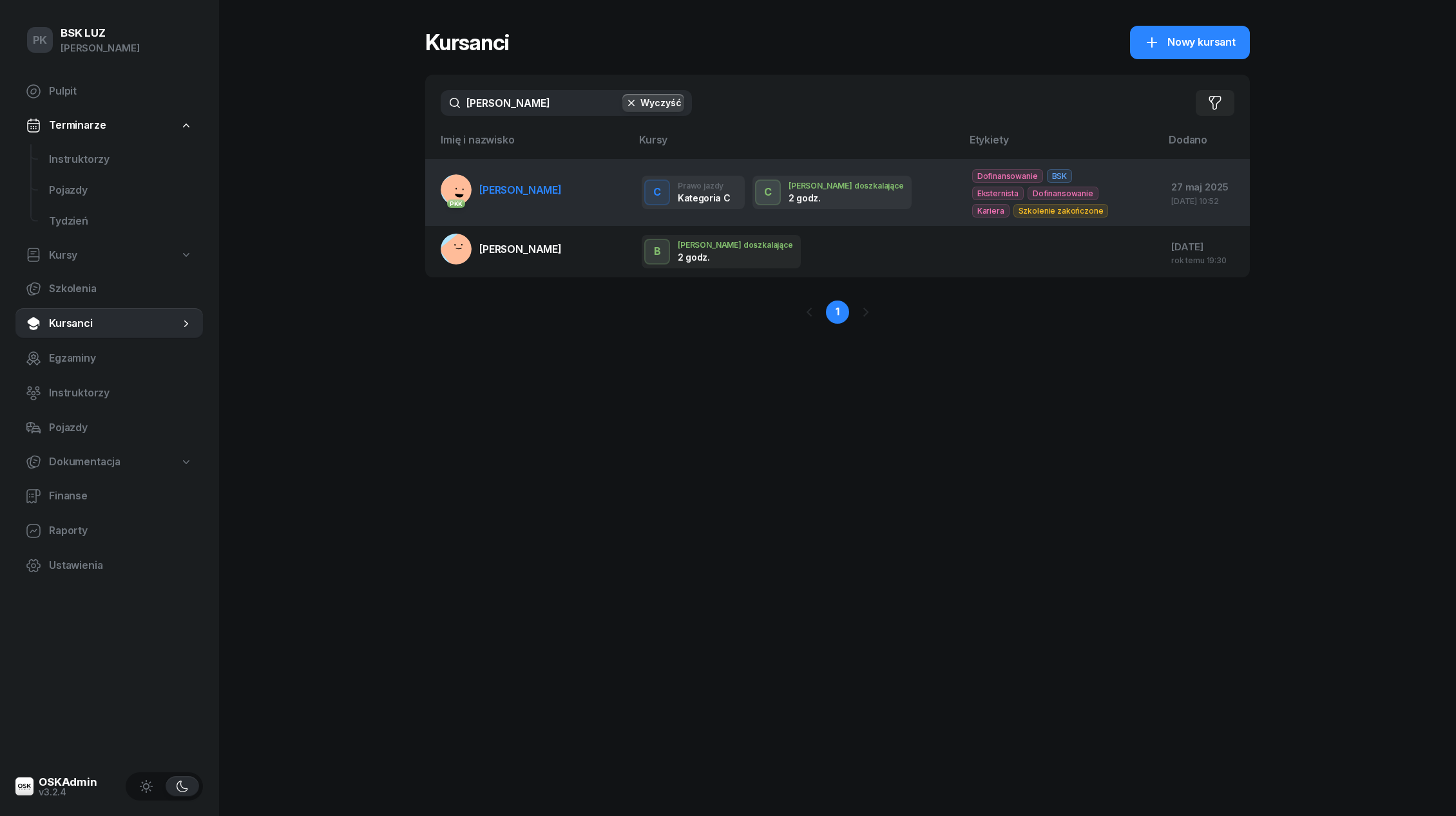
click at [522, 183] on span "[PERSON_NAME]" at bounding box center [520, 189] width 83 height 13
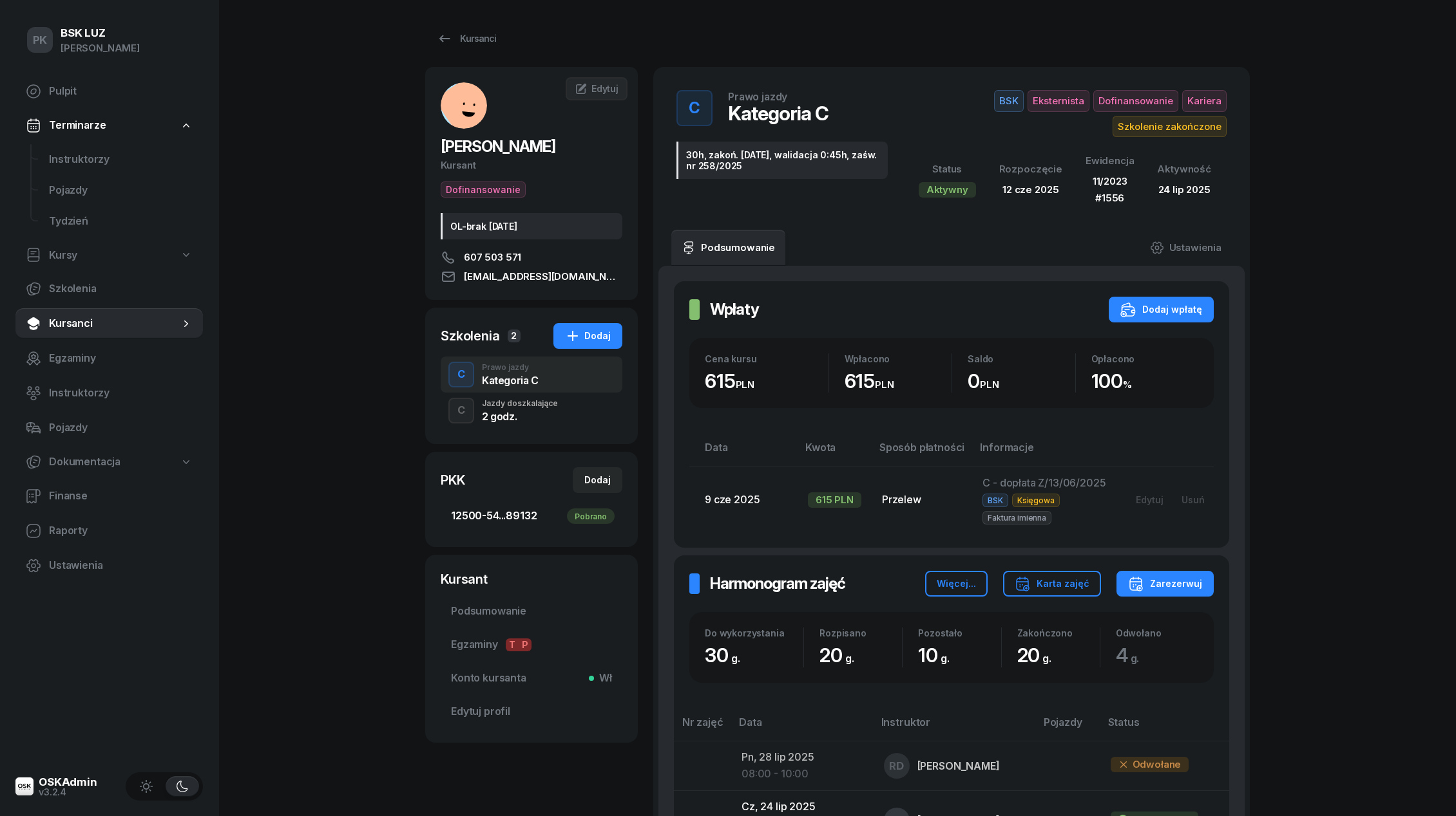
click at [511, 515] on span "12500-54...89132 Pobrano" at bounding box center [531, 516] width 161 height 17
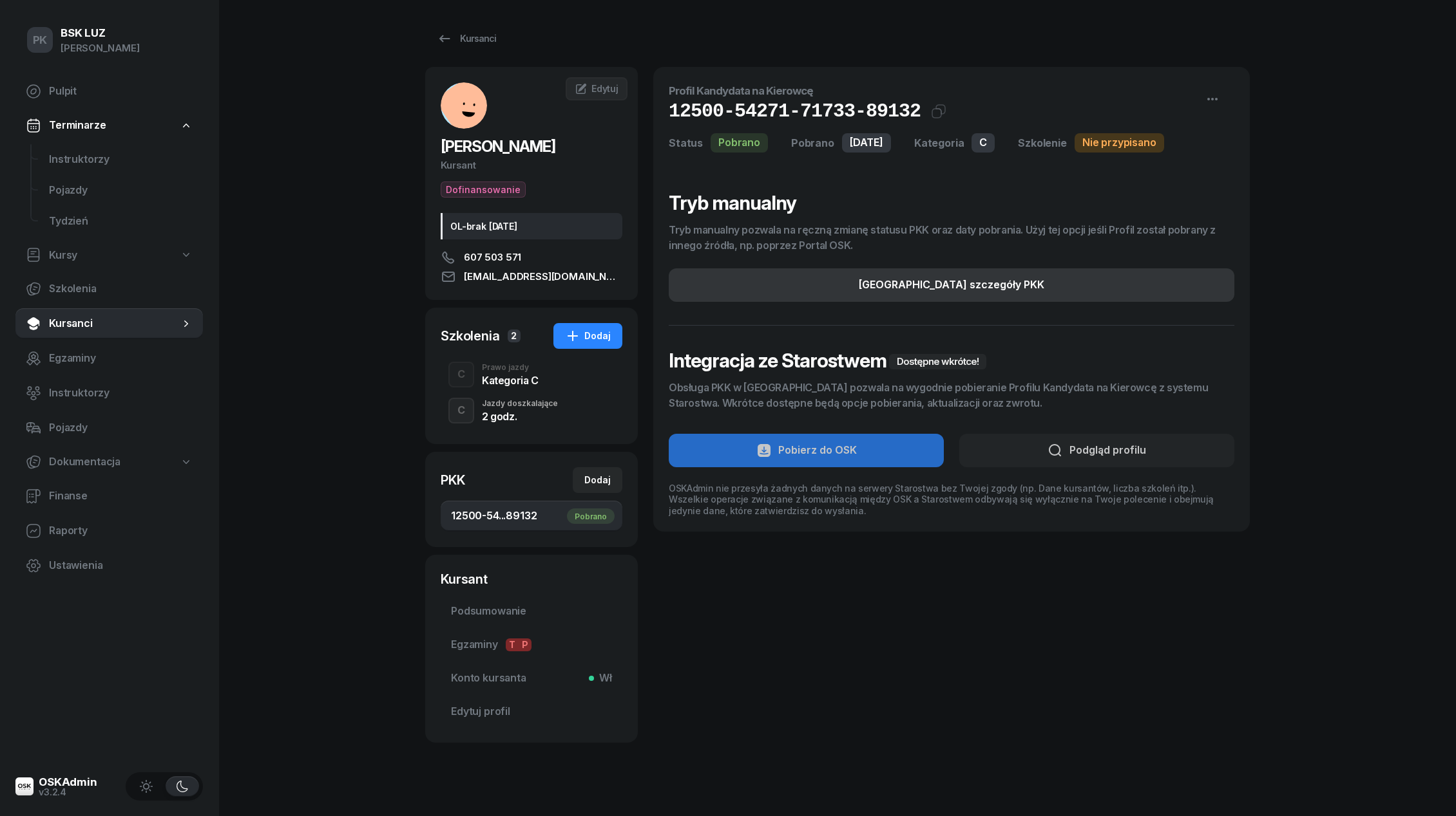
click at [977, 300] on button "[GEOGRAPHIC_DATA] szczegóły PKK" at bounding box center [951, 285] width 565 height 34
select select "C"
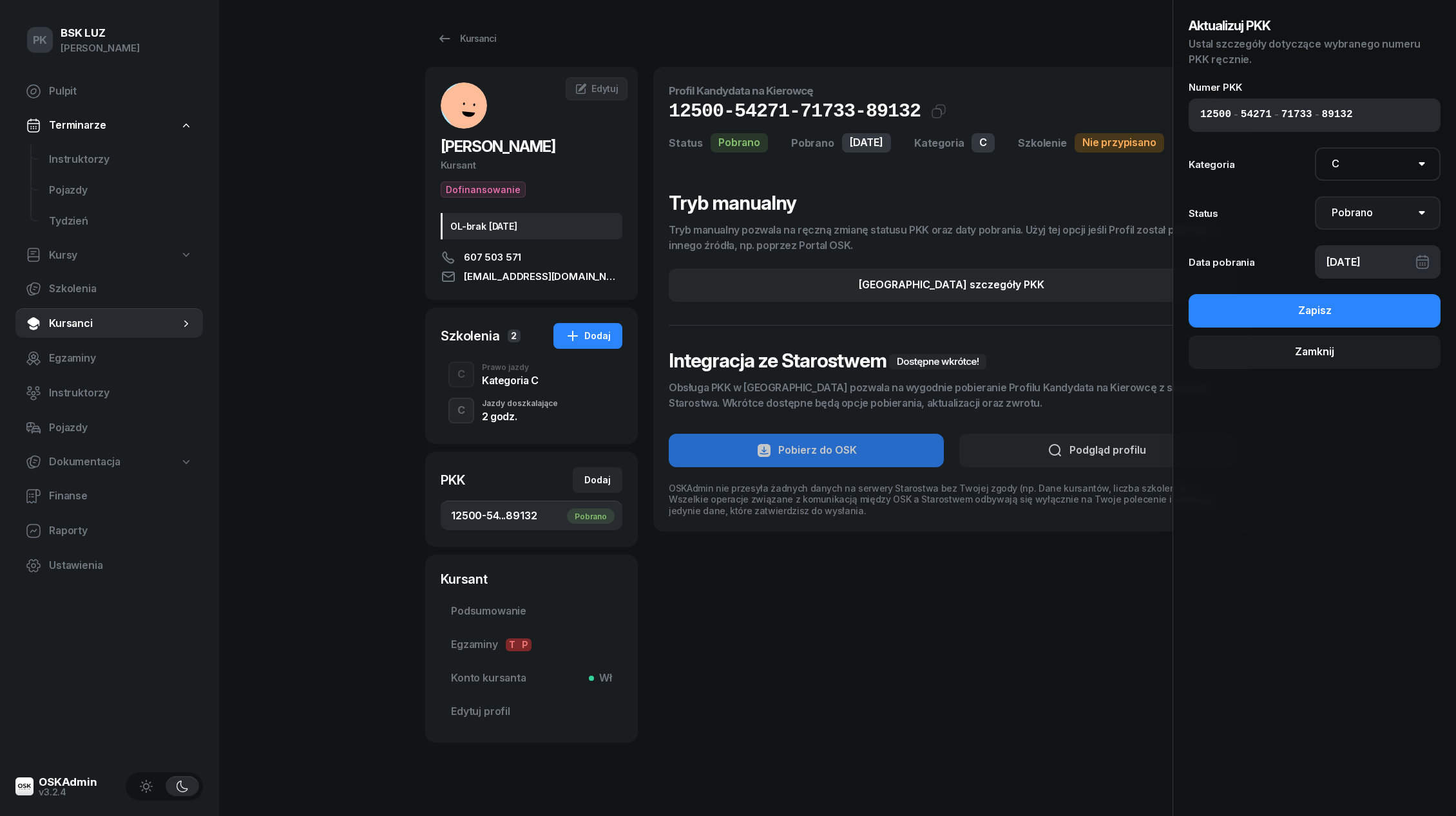
click at [1346, 223] on select "Nie pobrano Pobrano Zwrócono Zaktualizowano" at bounding box center [1377, 213] width 127 height 34
select select "UpdateAndReturn"
click at [1314, 196] on select "Nie pobrano Pobrano Zwrócono Zaktualizowano" at bounding box center [1377, 213] width 127 height 34
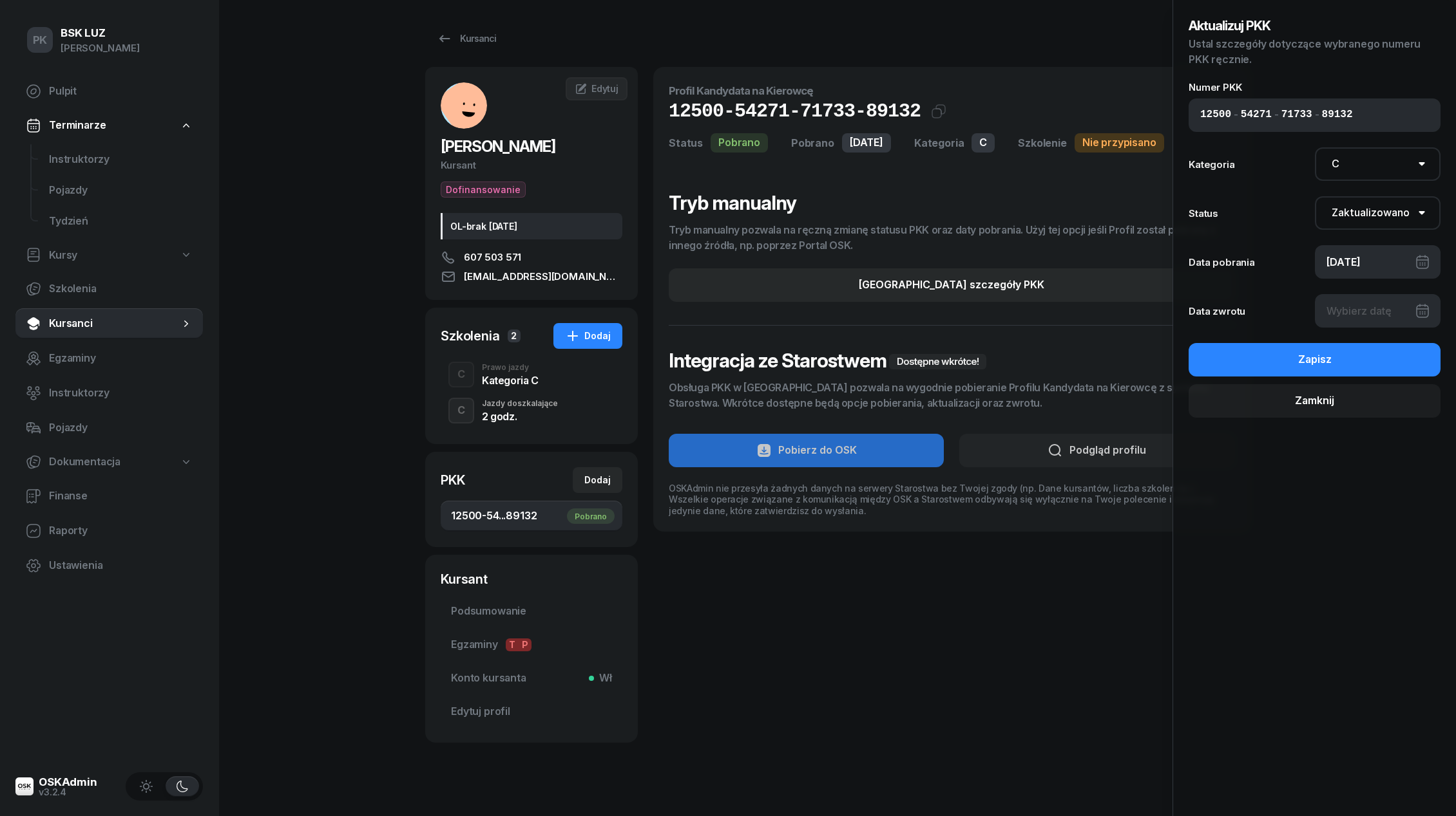
click at [1346, 314] on div at bounding box center [1377, 311] width 127 height 34
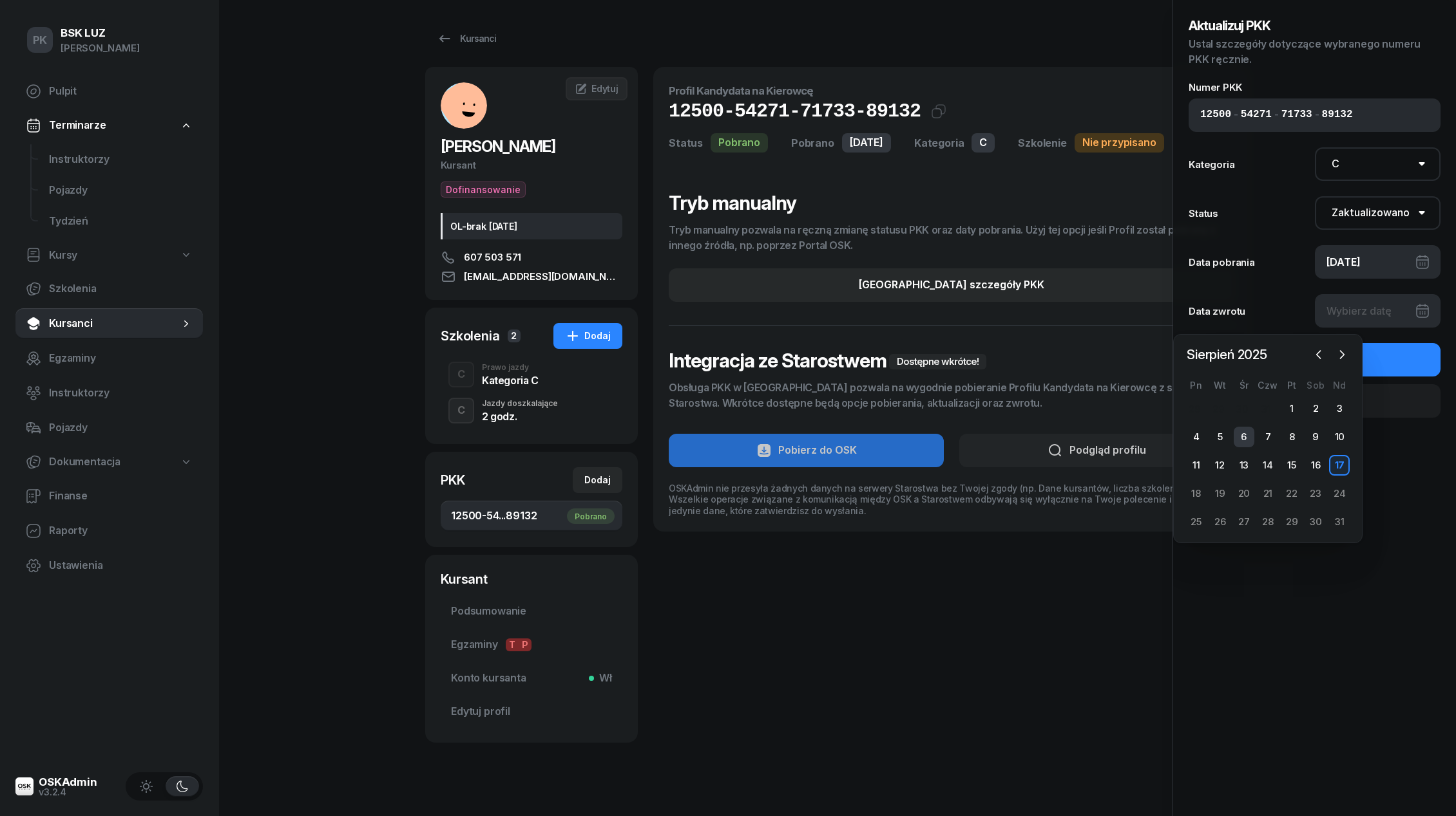
click at [1246, 434] on div "6" at bounding box center [1244, 436] width 21 height 21
type input "[DATE]"
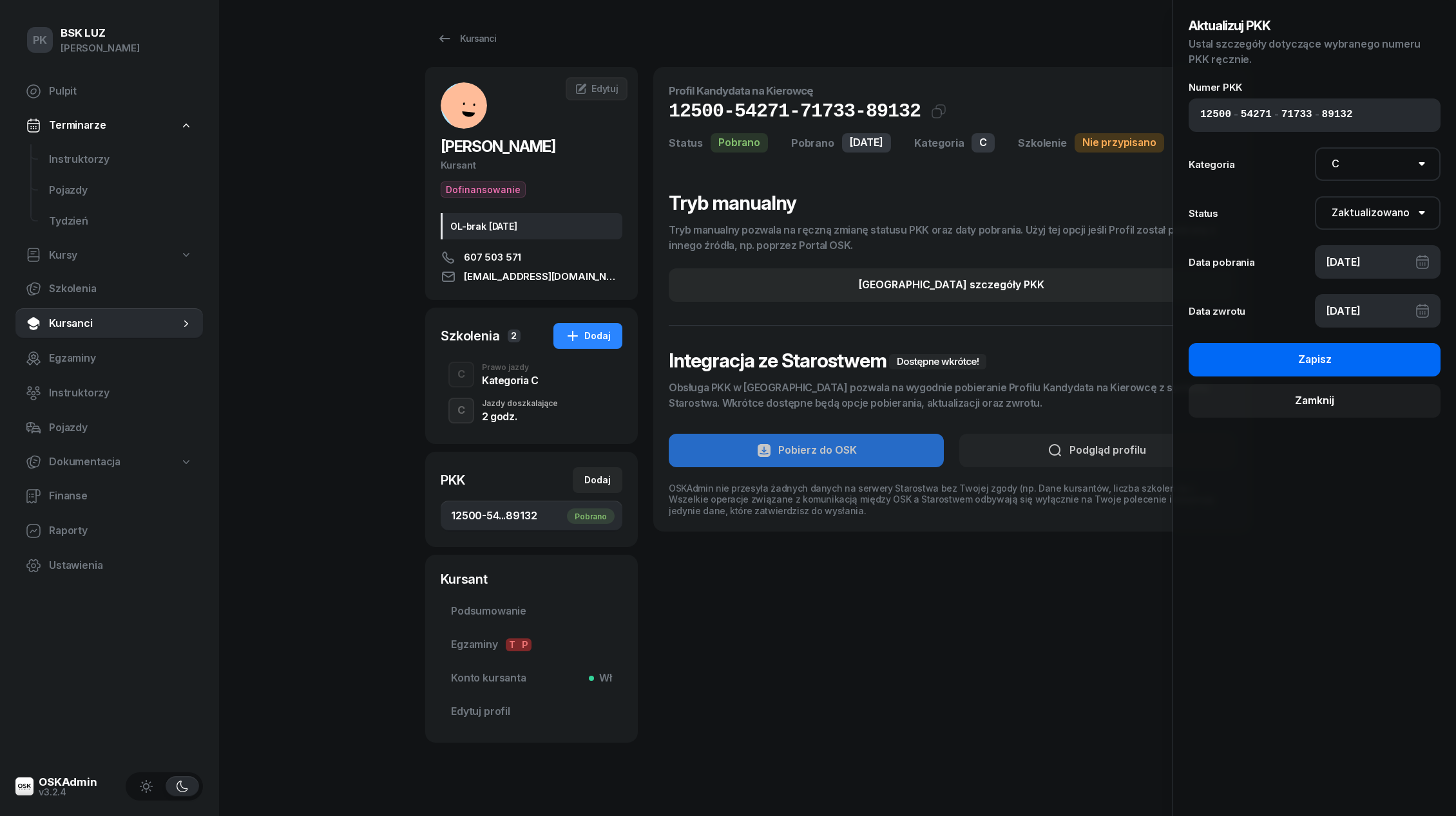
click at [1348, 362] on button "Zapisz" at bounding box center [1313, 360] width 252 height 34
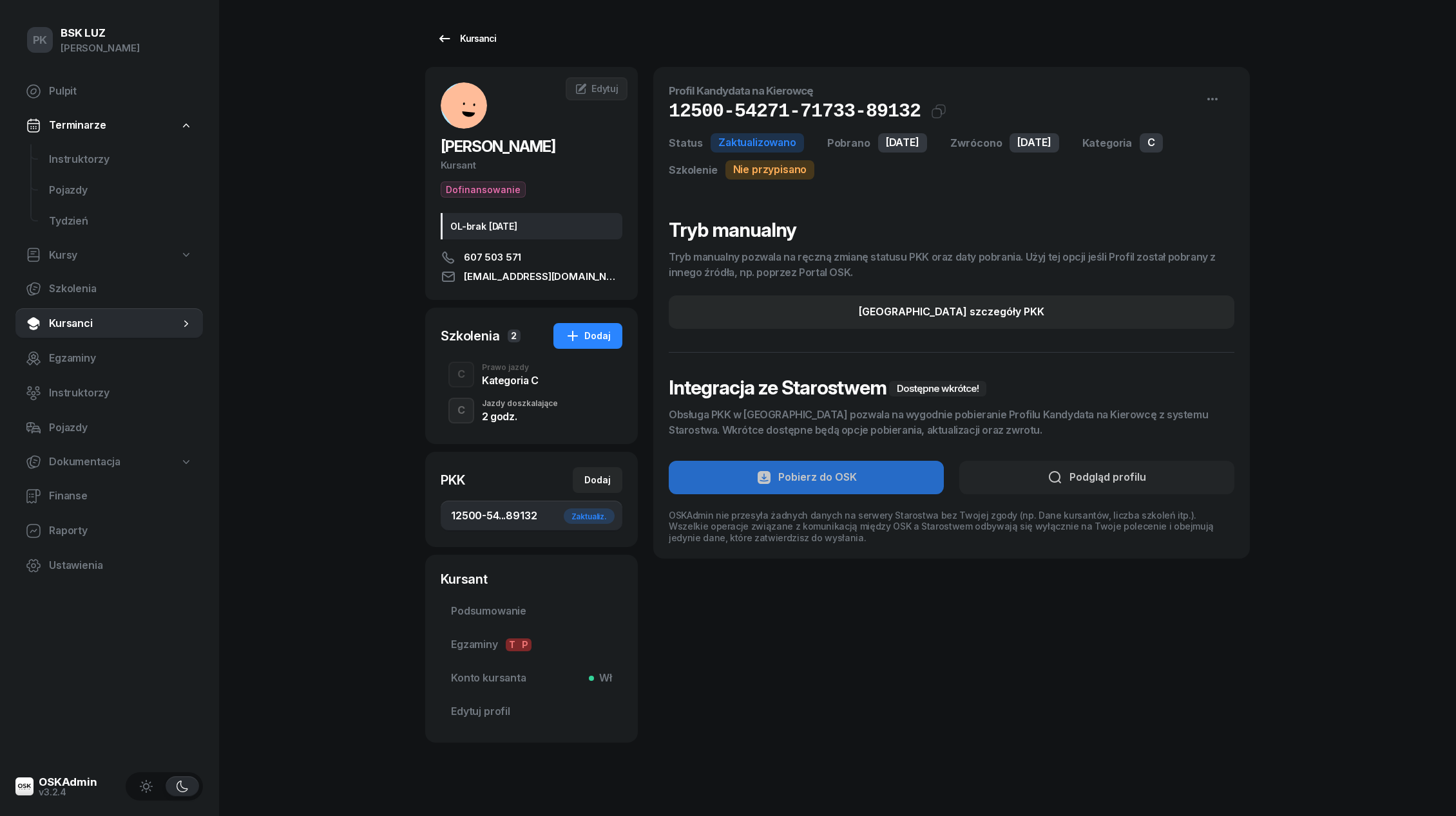
click at [465, 41] on div "Kursanci" at bounding box center [465, 39] width 59 height 16
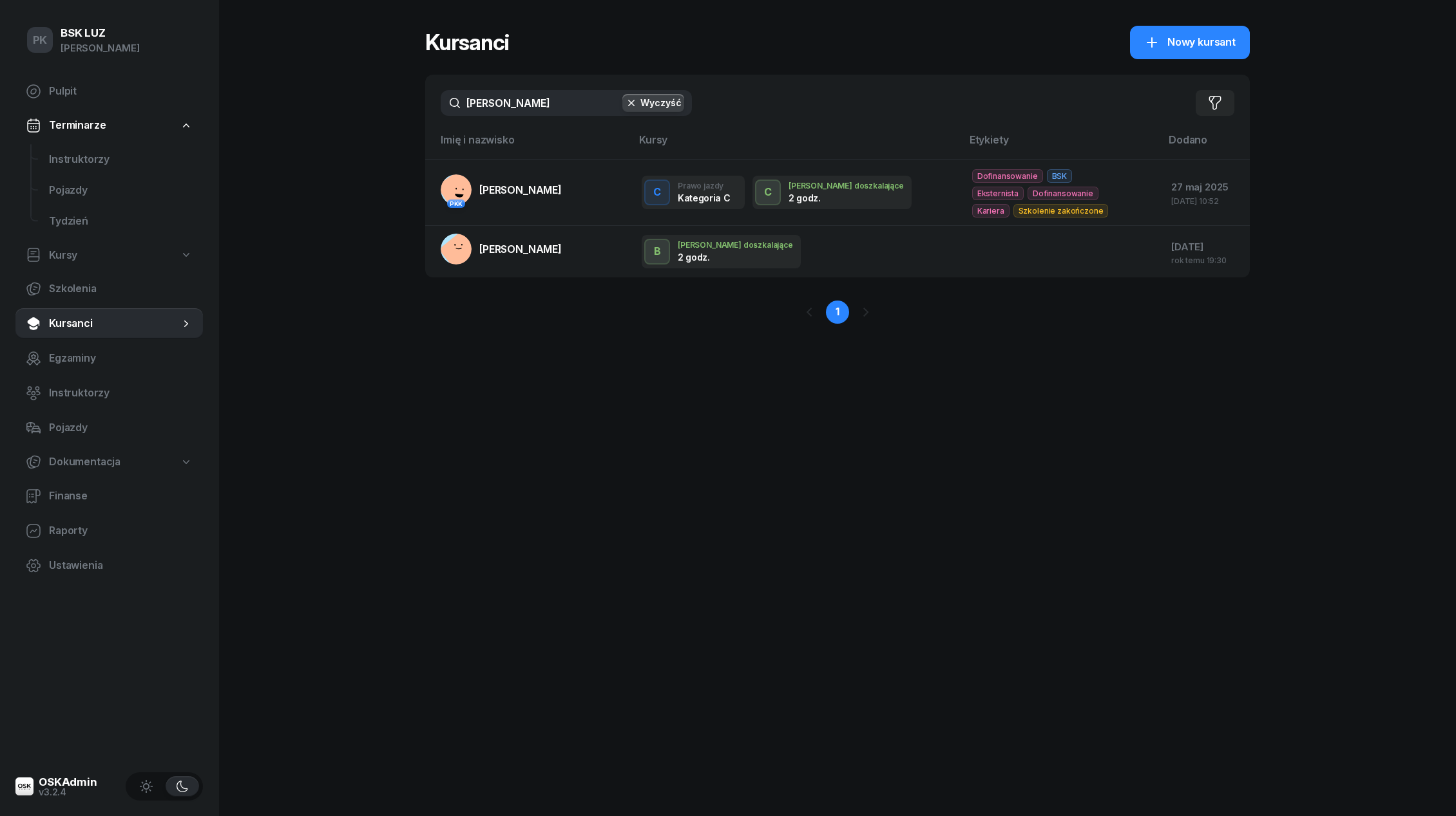
drag, startPoint x: 533, startPoint y: 111, endPoint x: 395, endPoint y: 101, distance: 138.4
click at [395, 101] on div "PK BSK [PERSON_NAME] Pulpit Terminarze Instruktorzy Pojazdy Tydzień Kursy Szkol…" at bounding box center [728, 408] width 1456 height 816
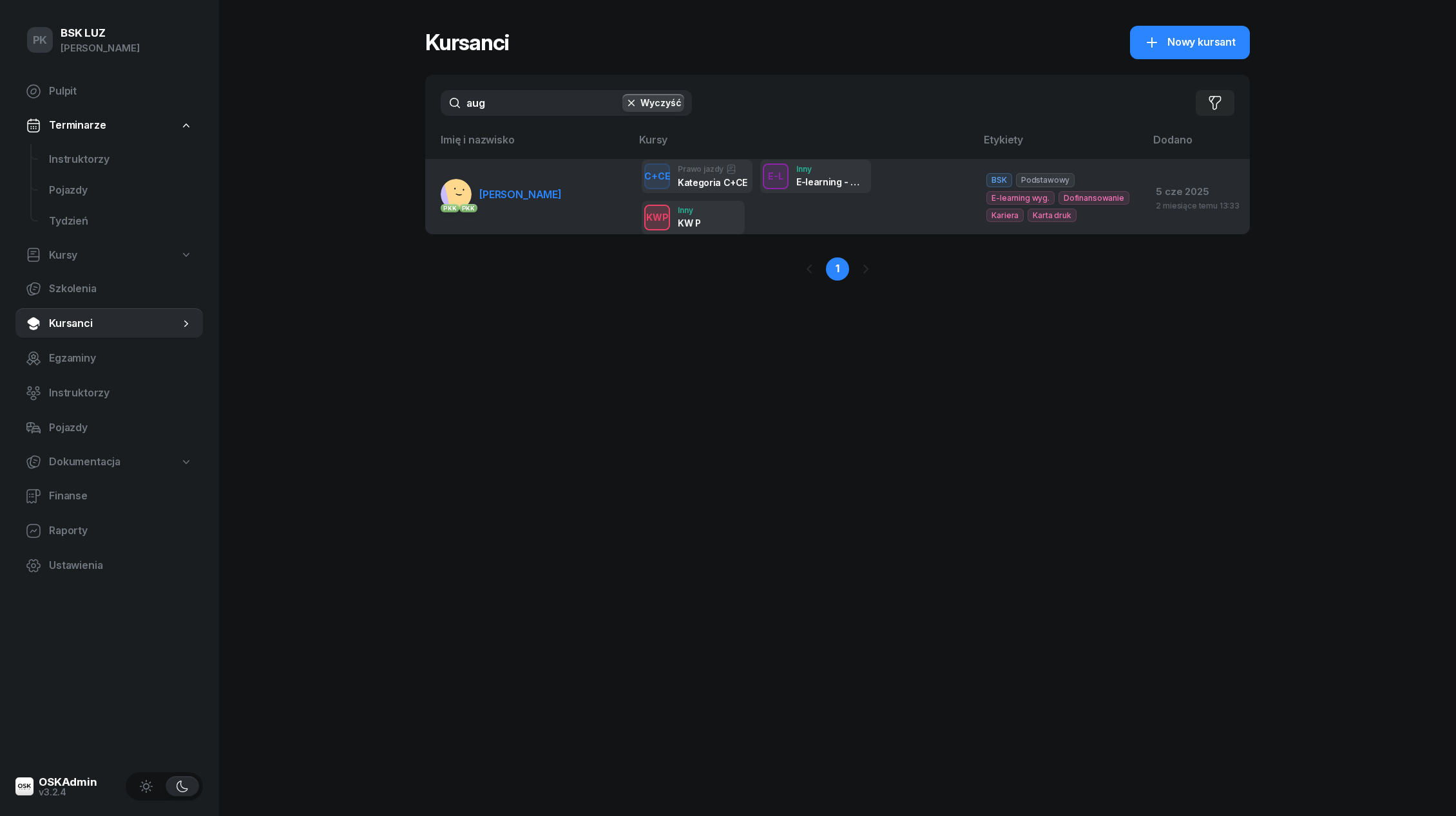
type input "aug"
click at [495, 196] on span "[PERSON_NAME]" at bounding box center [520, 194] width 83 height 13
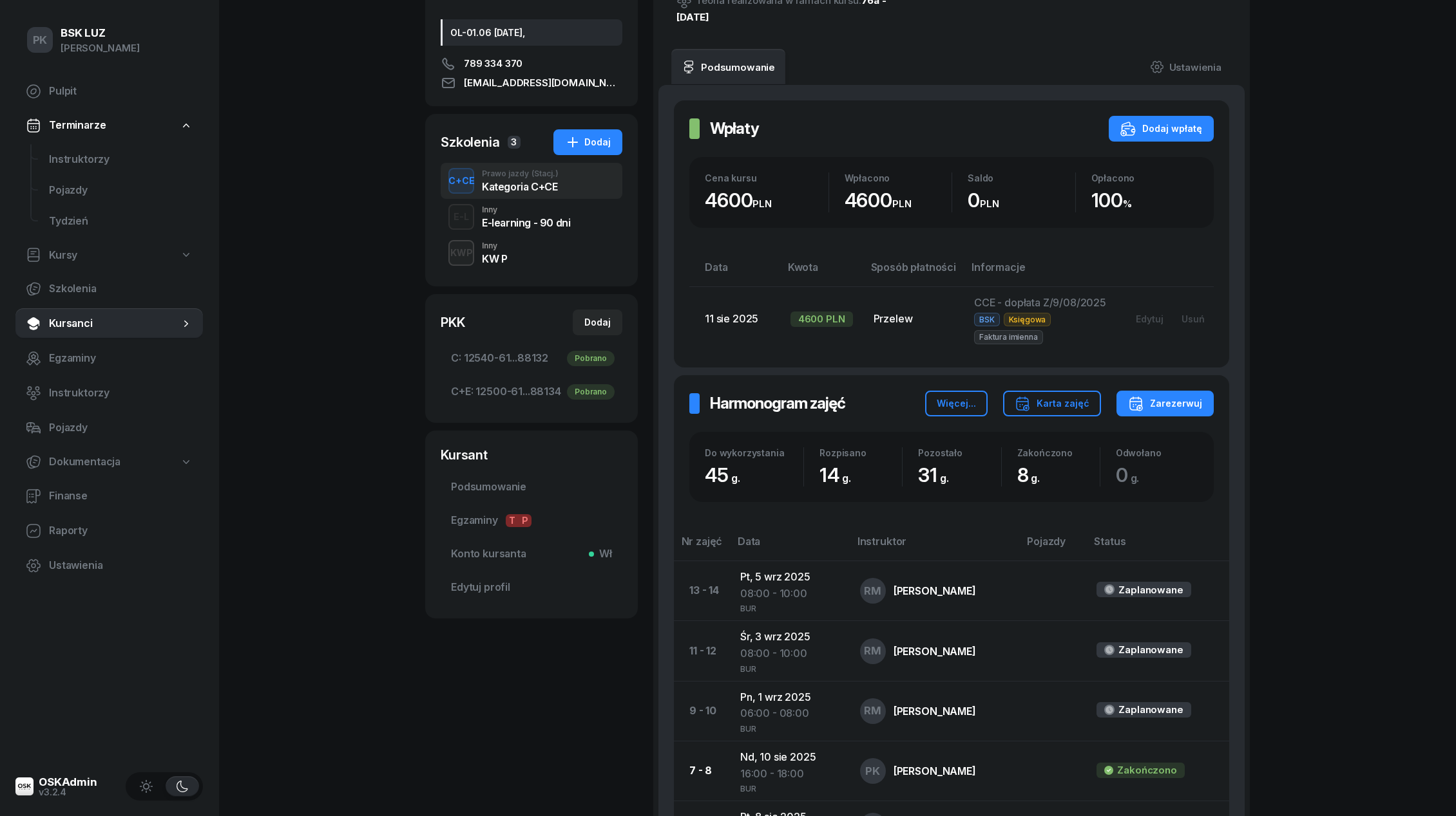
scroll to position [32, 0]
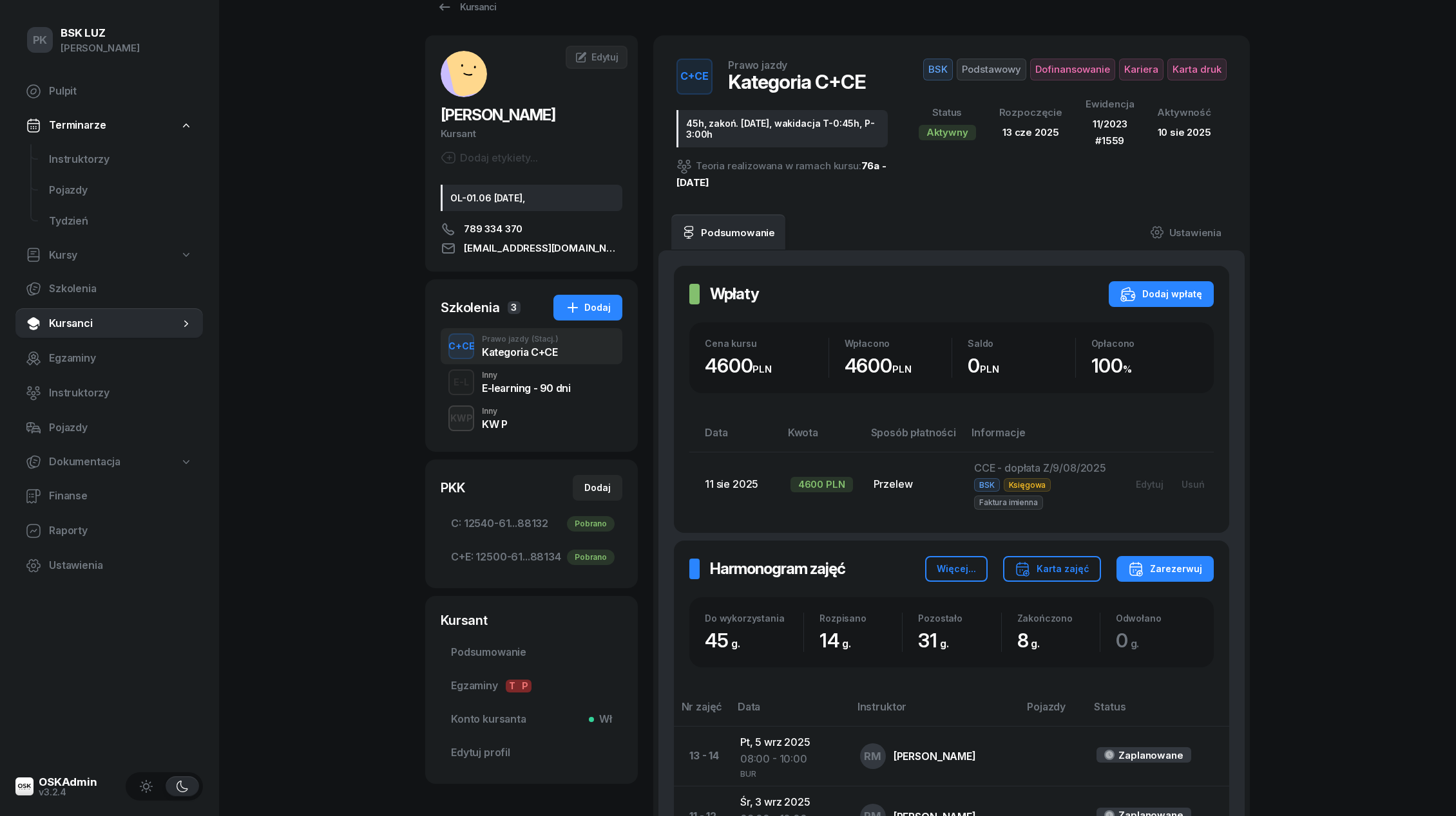
click at [473, 8] on div "Kursanci" at bounding box center [465, 7] width 59 height 16
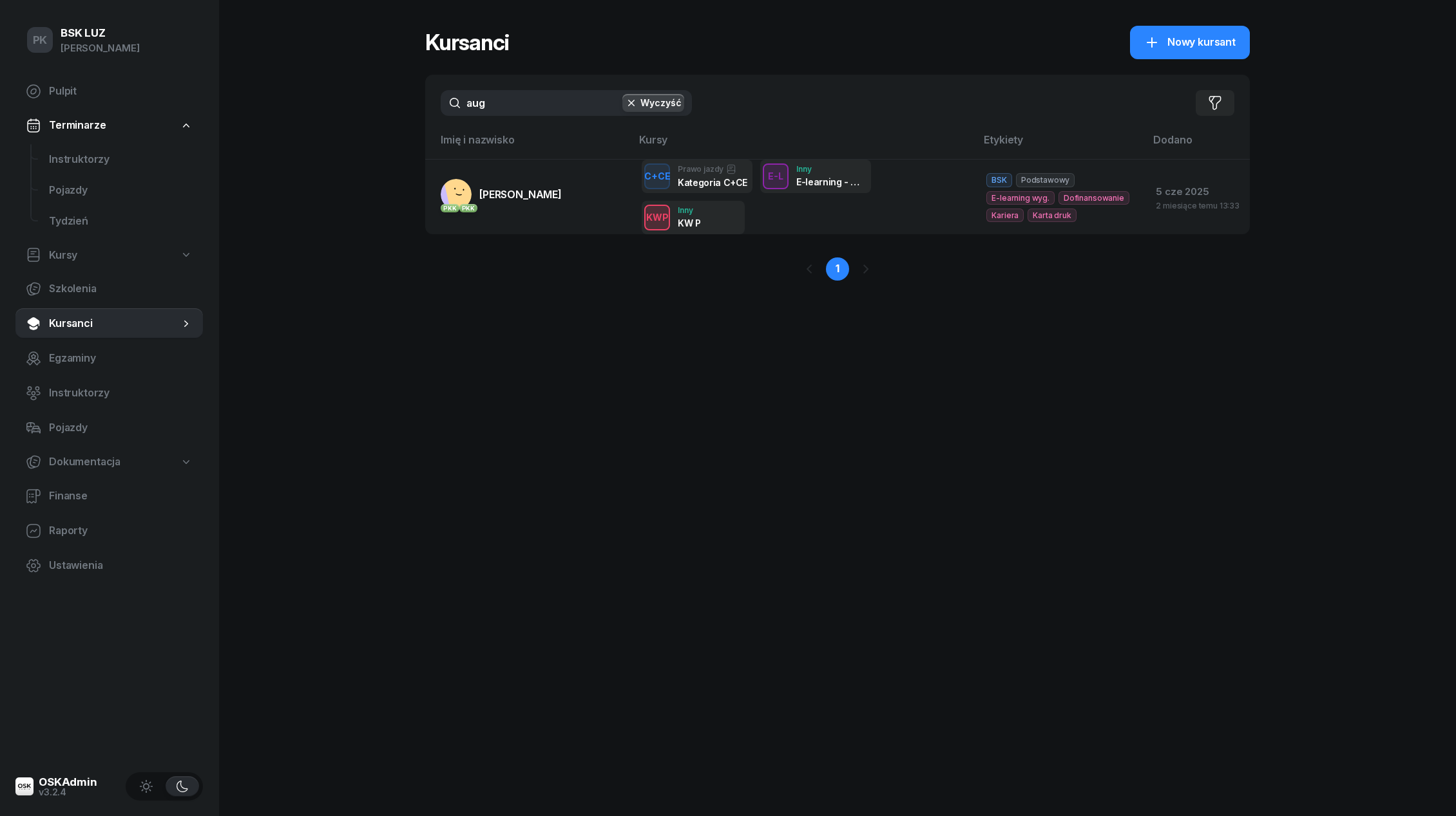
drag, startPoint x: 526, startPoint y: 115, endPoint x: 407, endPoint y: 105, distance: 119.4
click at [407, 105] on div "PK BSK [PERSON_NAME] Pulpit Terminarze Instruktorzy Pojazdy Tydzień Kursy Szkol…" at bounding box center [728, 408] width 1456 height 816
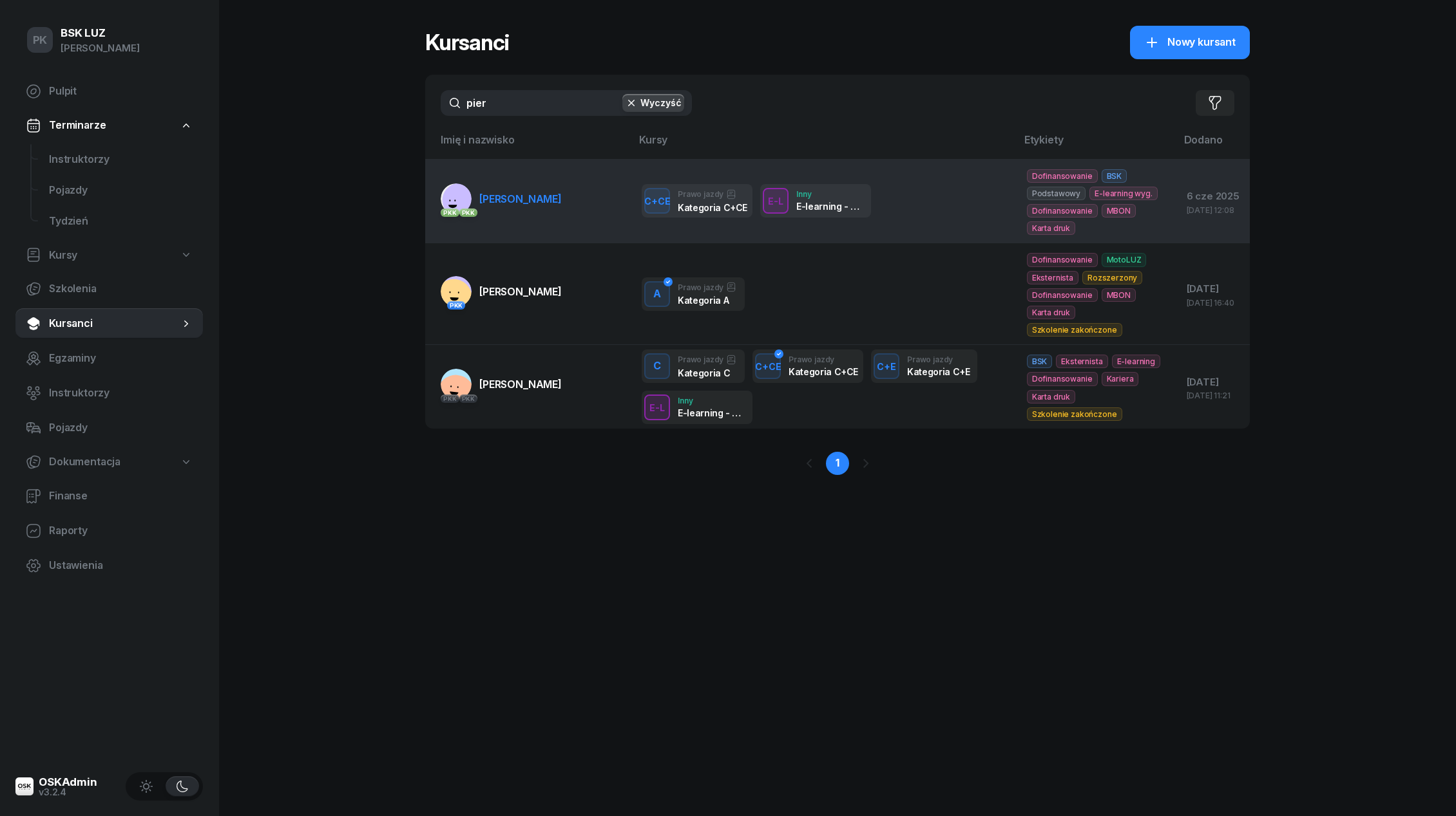
type input "pier"
click at [501, 217] on td "PKK PKK [PERSON_NAME]" at bounding box center [528, 201] width 206 height 85
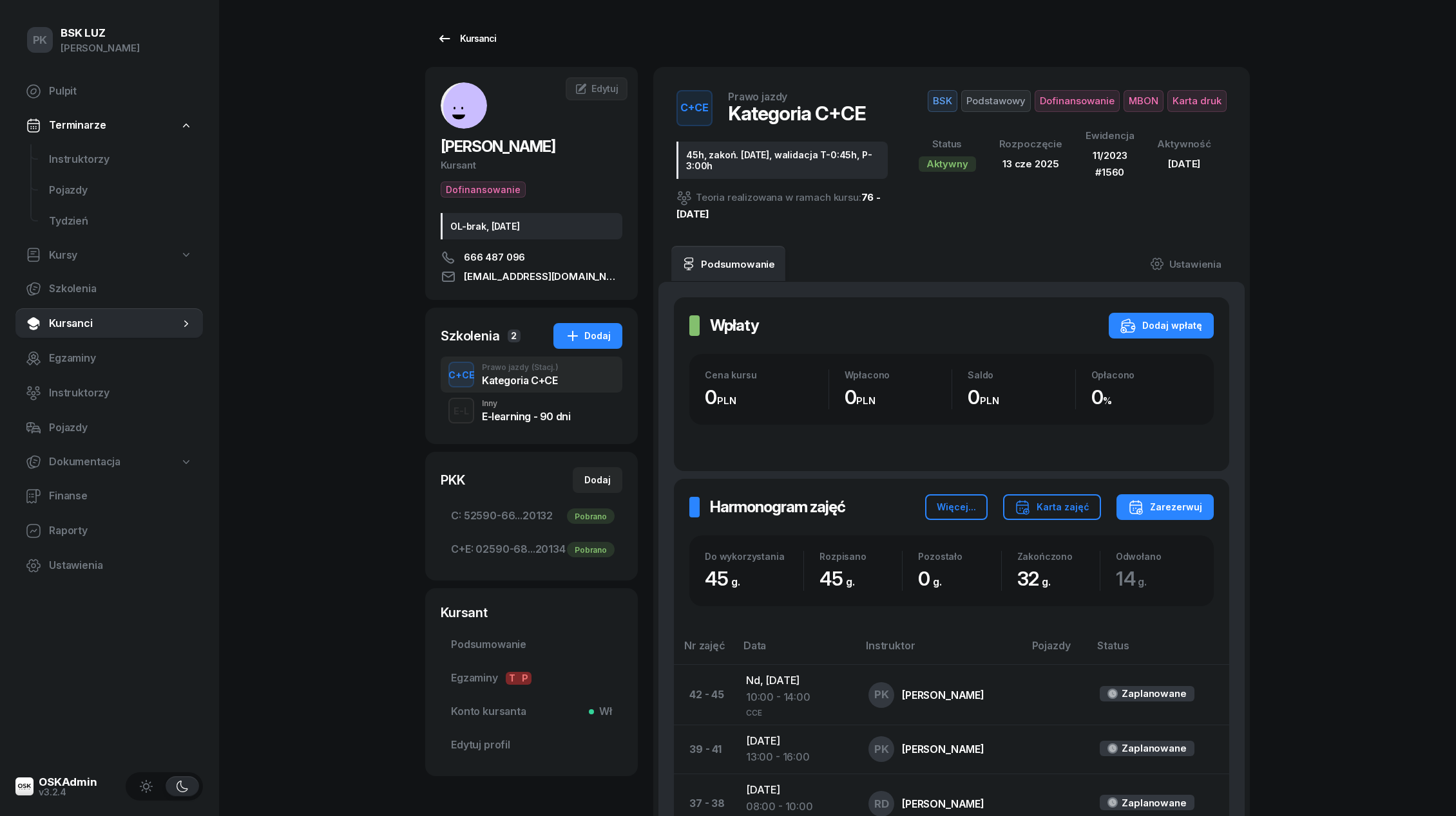
click at [487, 43] on div "Kursanci" at bounding box center [465, 39] width 59 height 16
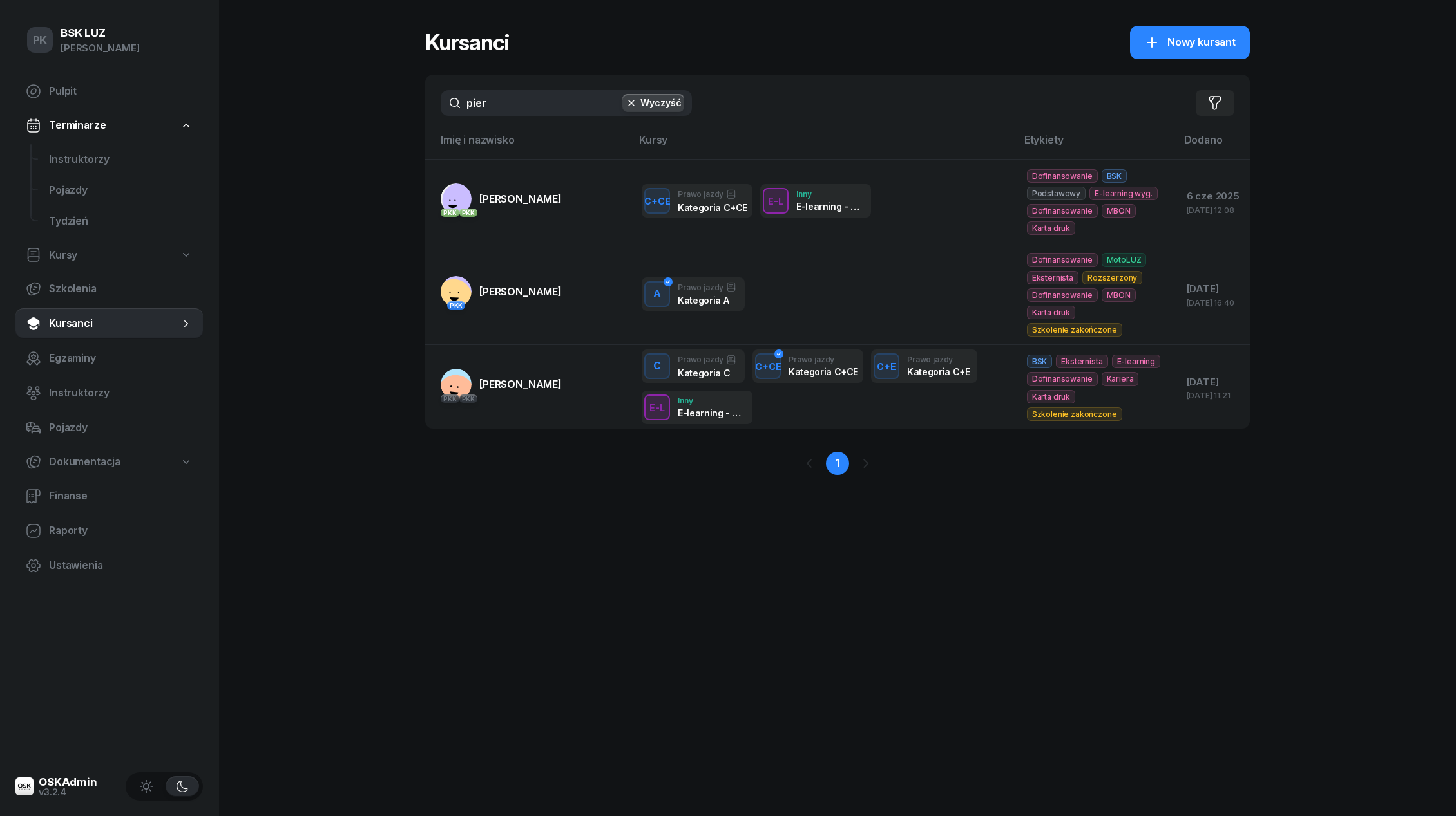
drag, startPoint x: 520, startPoint y: 106, endPoint x: 391, endPoint y: 106, distance: 129.0
click at [391, 106] on div "PK BSK [PERSON_NAME] Pulpit Terminarze Instruktorzy Pojazdy Tydzień Kursy Szkol…" at bounding box center [728, 408] width 1456 height 816
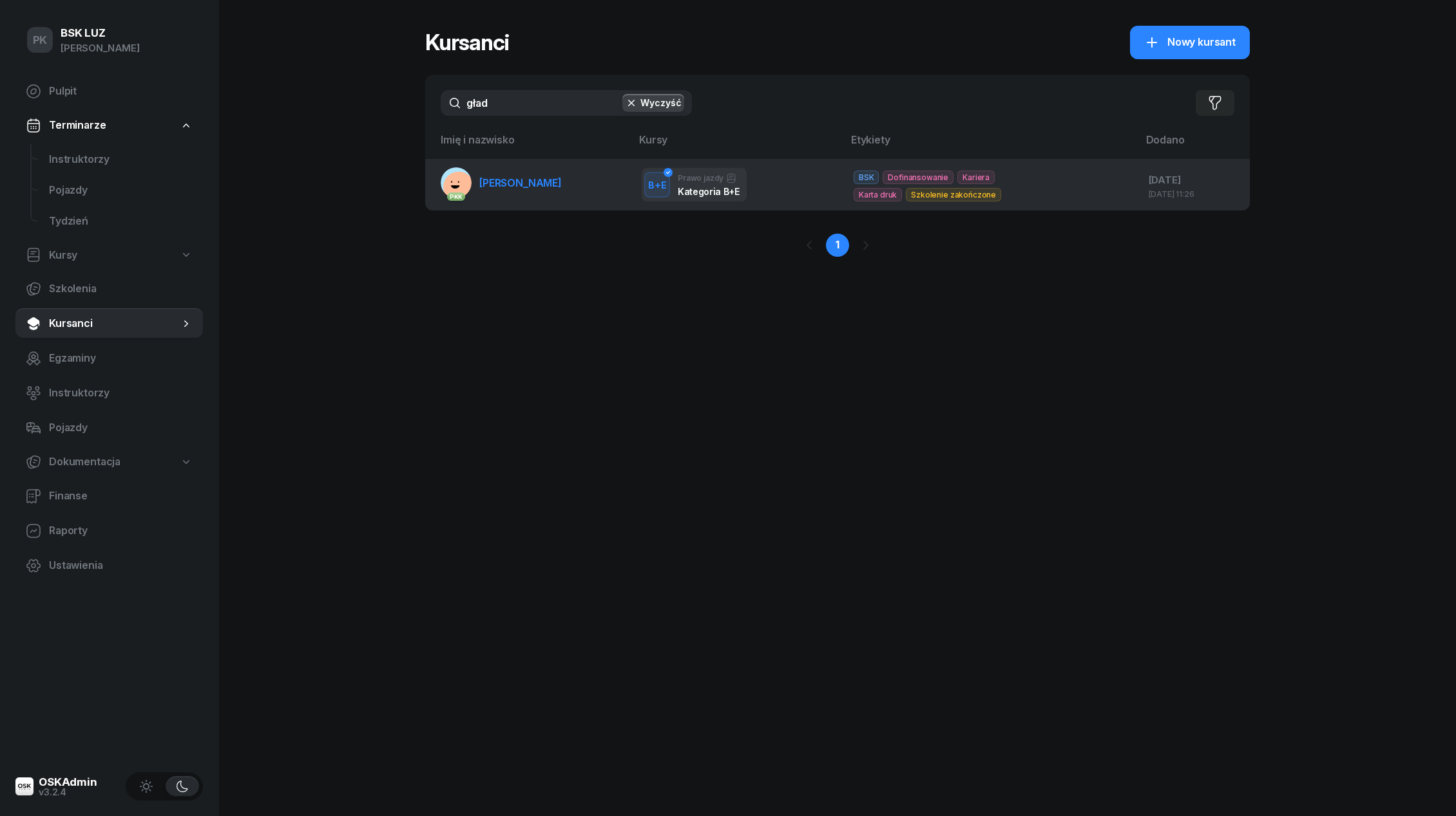
type input "gład"
click at [490, 191] on link "PKK [PERSON_NAME]" at bounding box center [500, 182] width 121 height 31
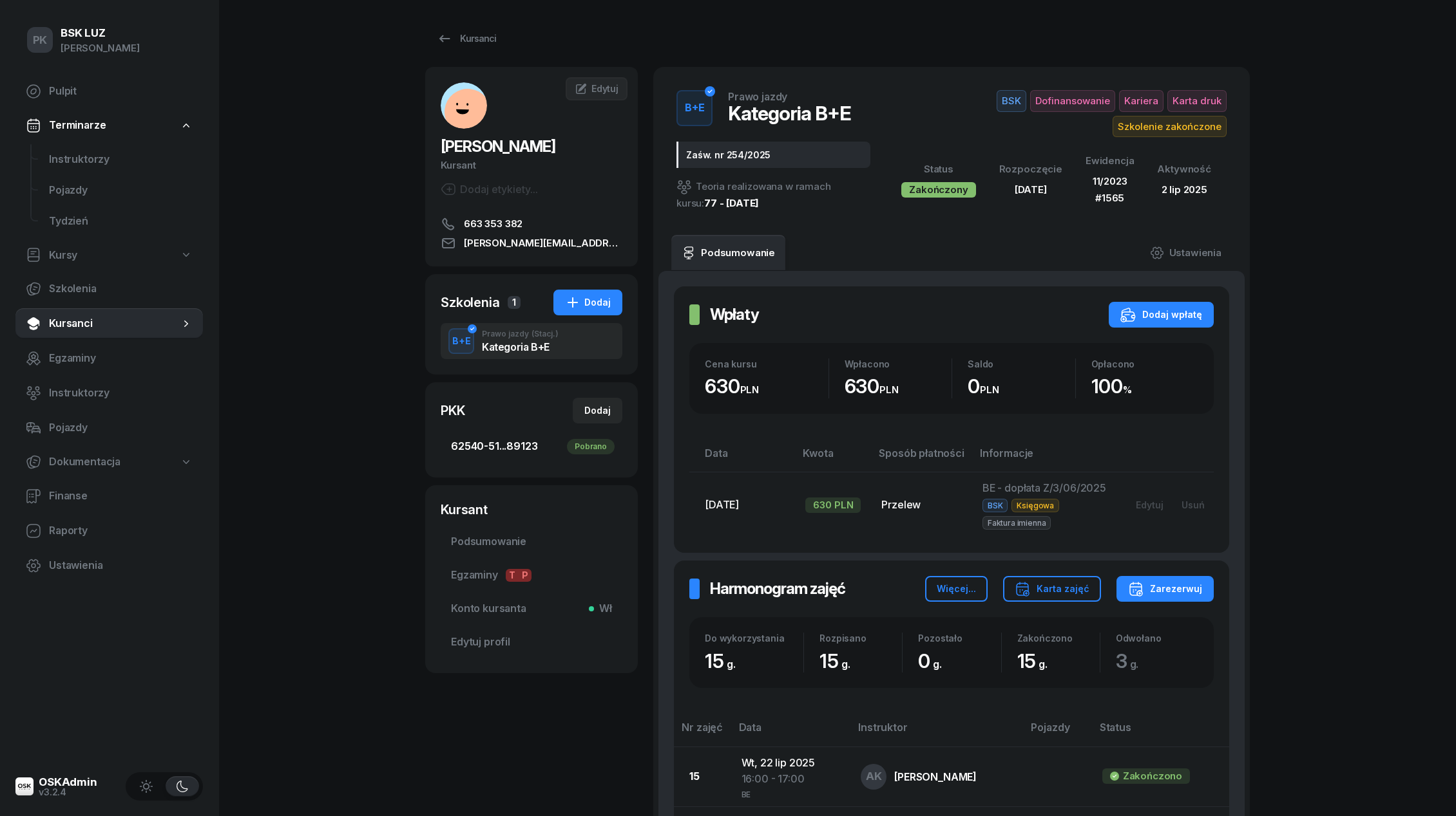
click at [473, 459] on link "62540-51...89123 Pobrano" at bounding box center [531, 446] width 181 height 31
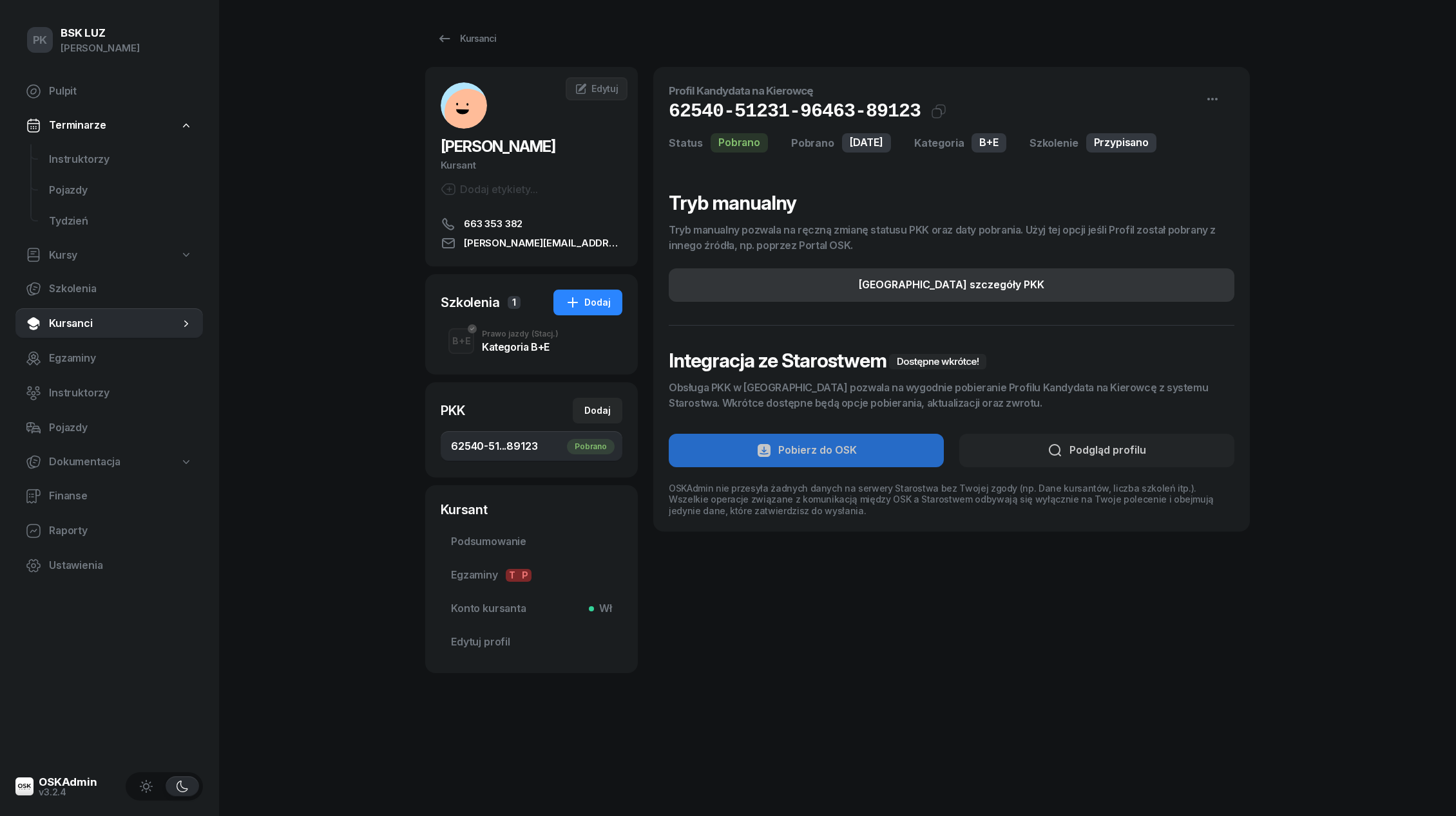
click at [1032, 290] on button "[GEOGRAPHIC_DATA] szczegóły PKK" at bounding box center [951, 285] width 565 height 34
select select "B+E"
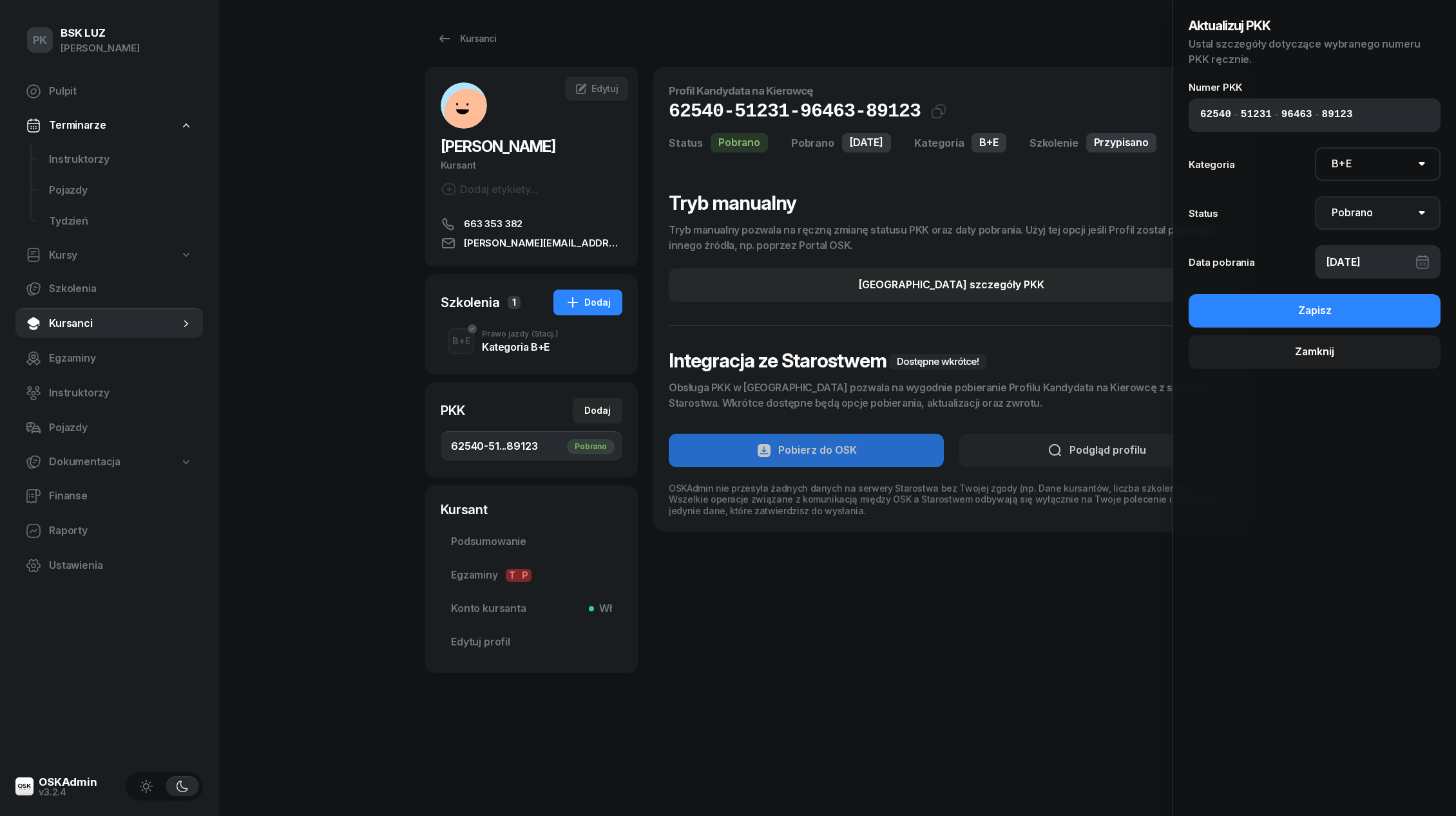
click at [1369, 204] on select "Nie pobrano Pobrano Zwrócono Zaktualizowano" at bounding box center [1377, 213] width 127 height 34
select select "UpdateAndReturn"
click at [1314, 196] on select "Nie pobrano Pobrano Zwrócono Zaktualizowano" at bounding box center [1377, 213] width 127 height 34
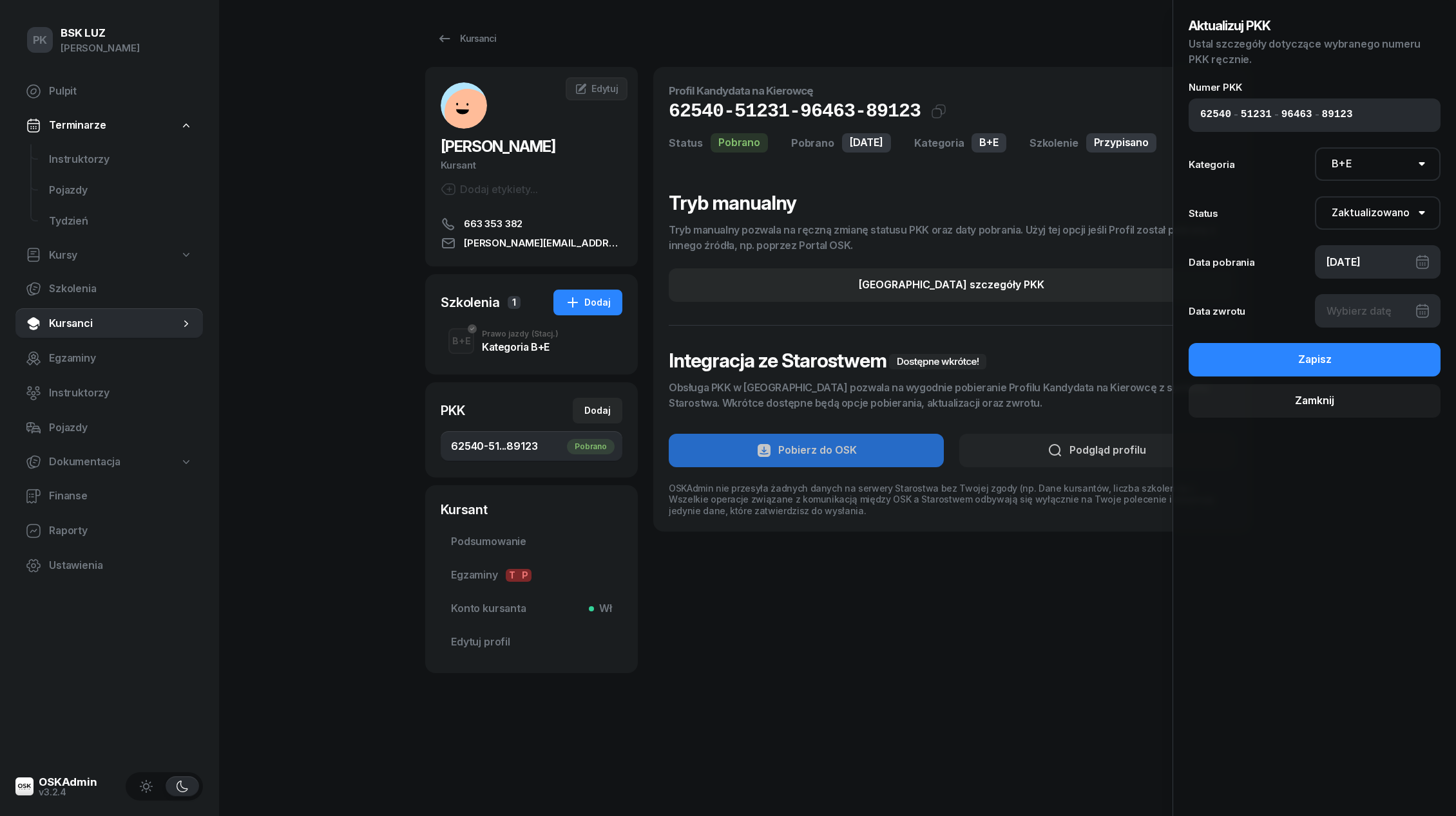
click at [1335, 316] on div at bounding box center [1377, 311] width 127 height 34
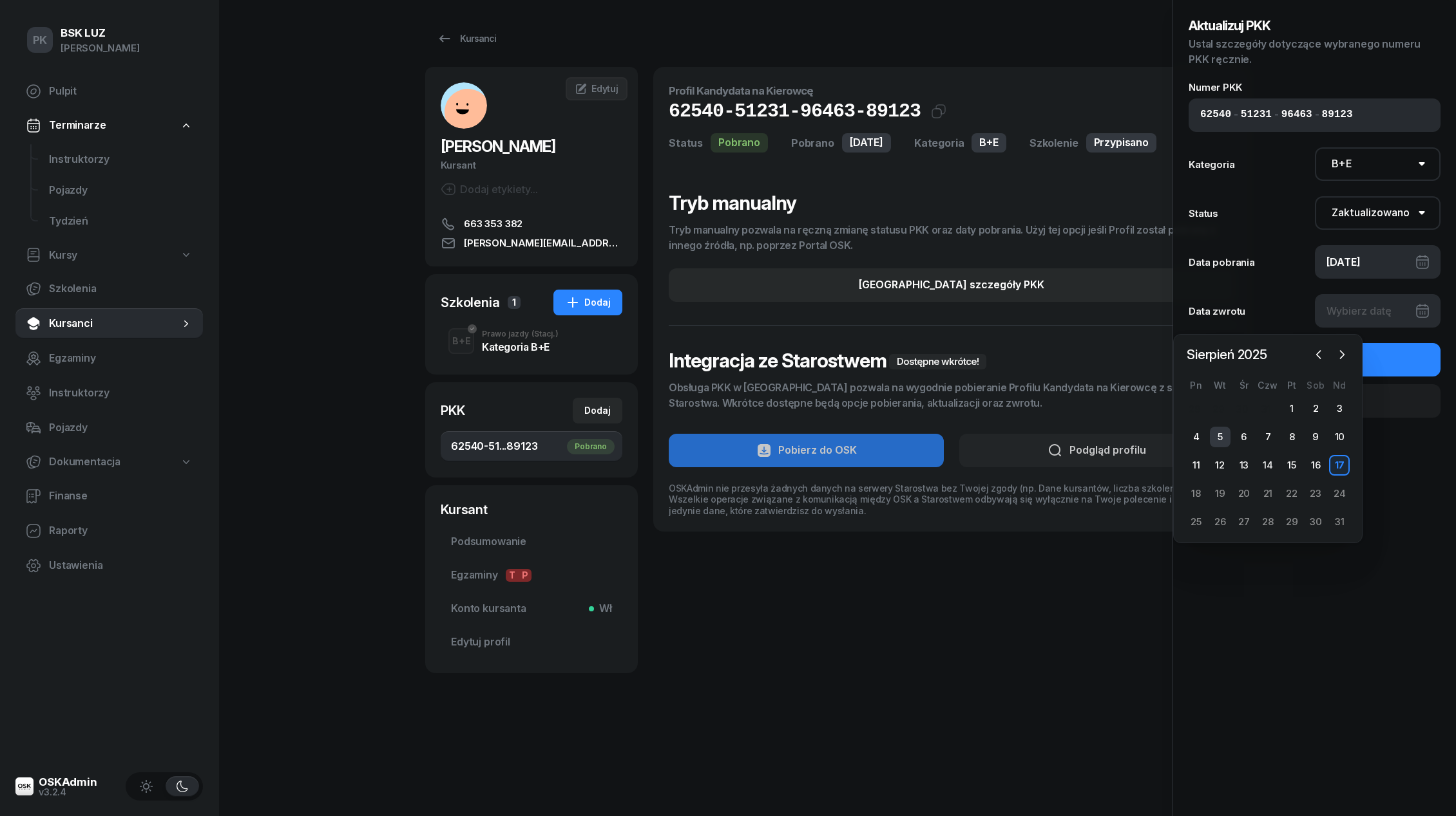
click at [1219, 428] on div "5" at bounding box center [1220, 436] width 21 height 21
type input "[DATE]"
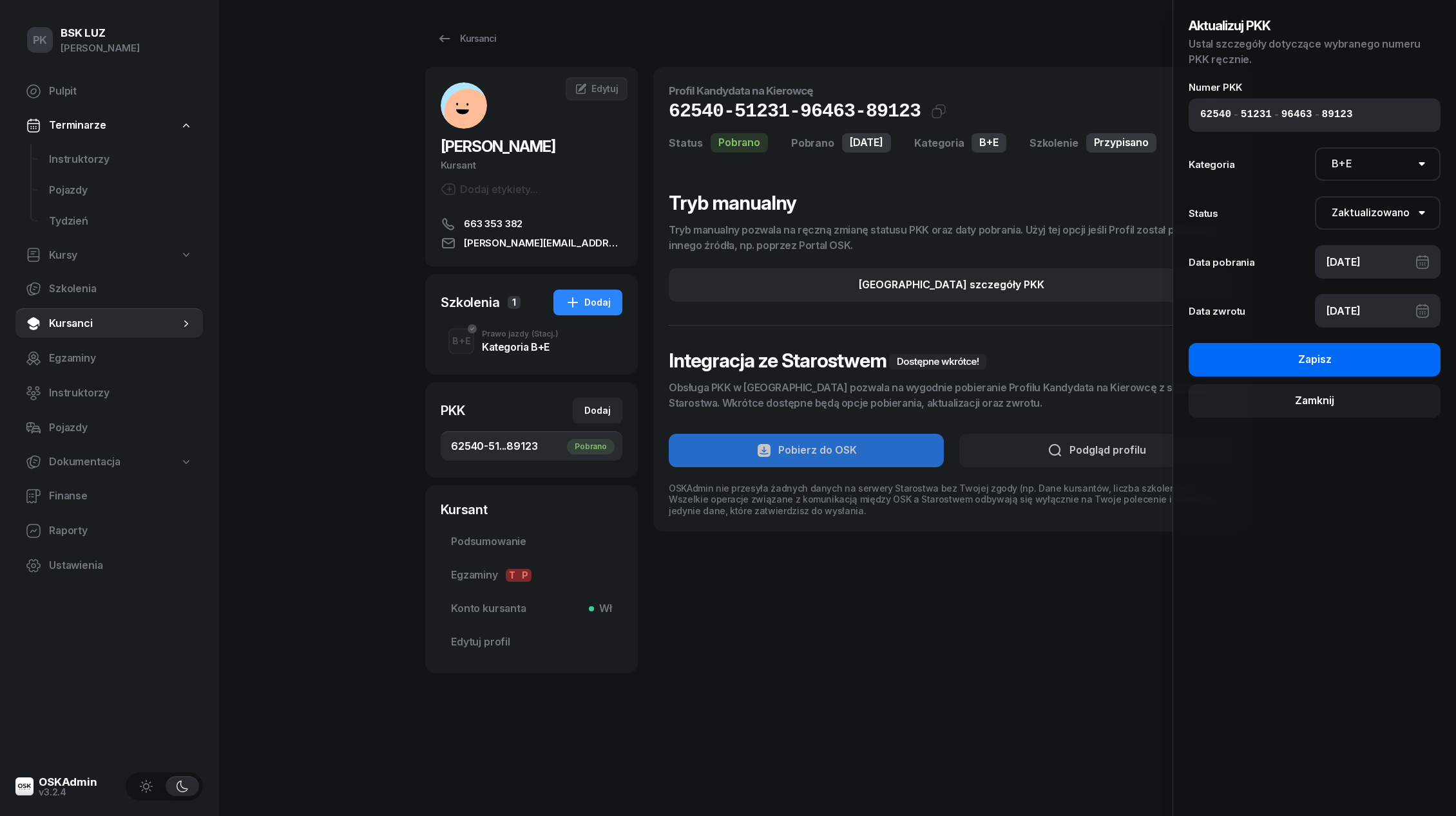
click at [1297, 363] on button "Zapisz" at bounding box center [1313, 360] width 252 height 34
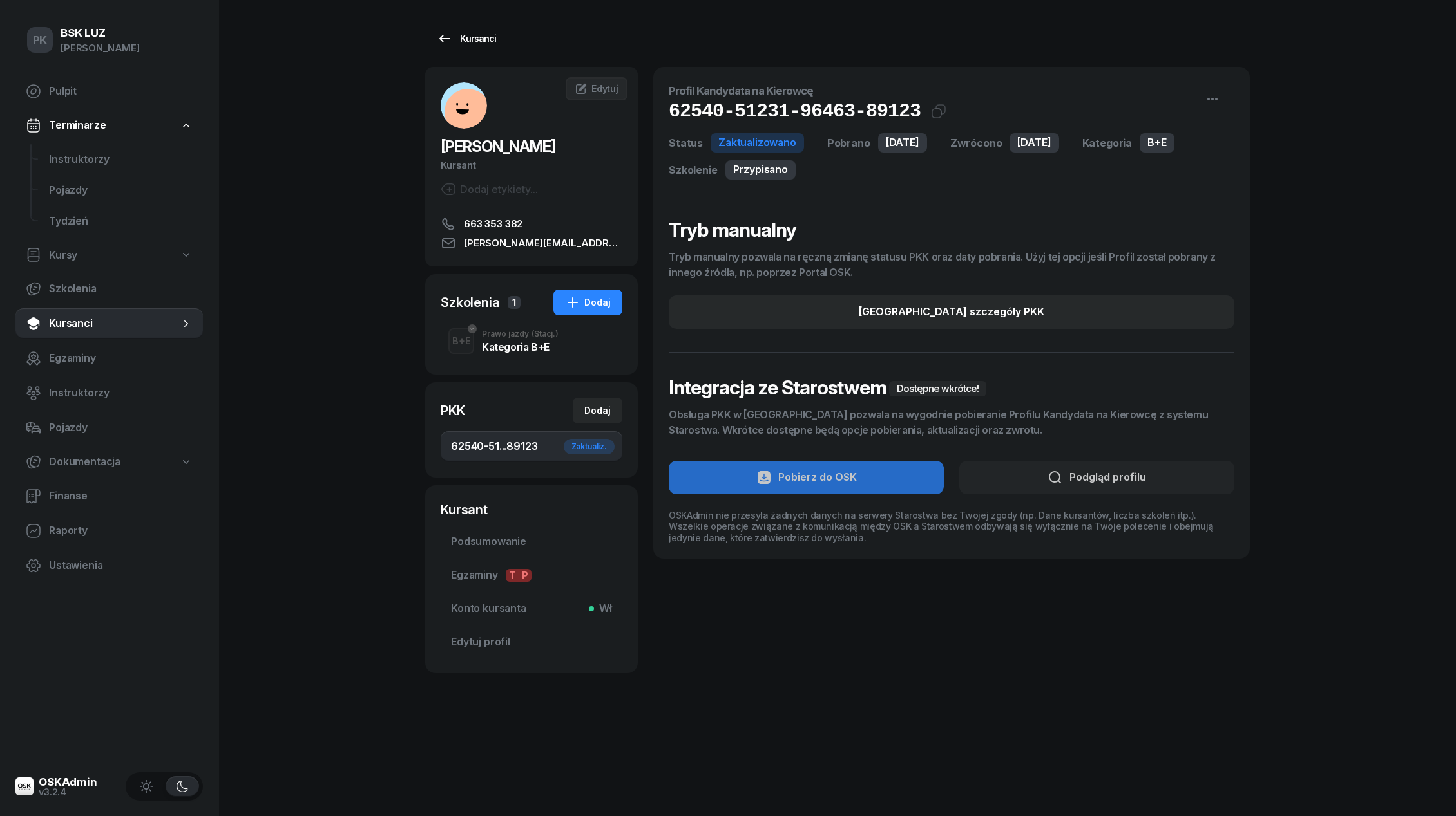
click at [471, 39] on div "Kursanci" at bounding box center [465, 39] width 59 height 16
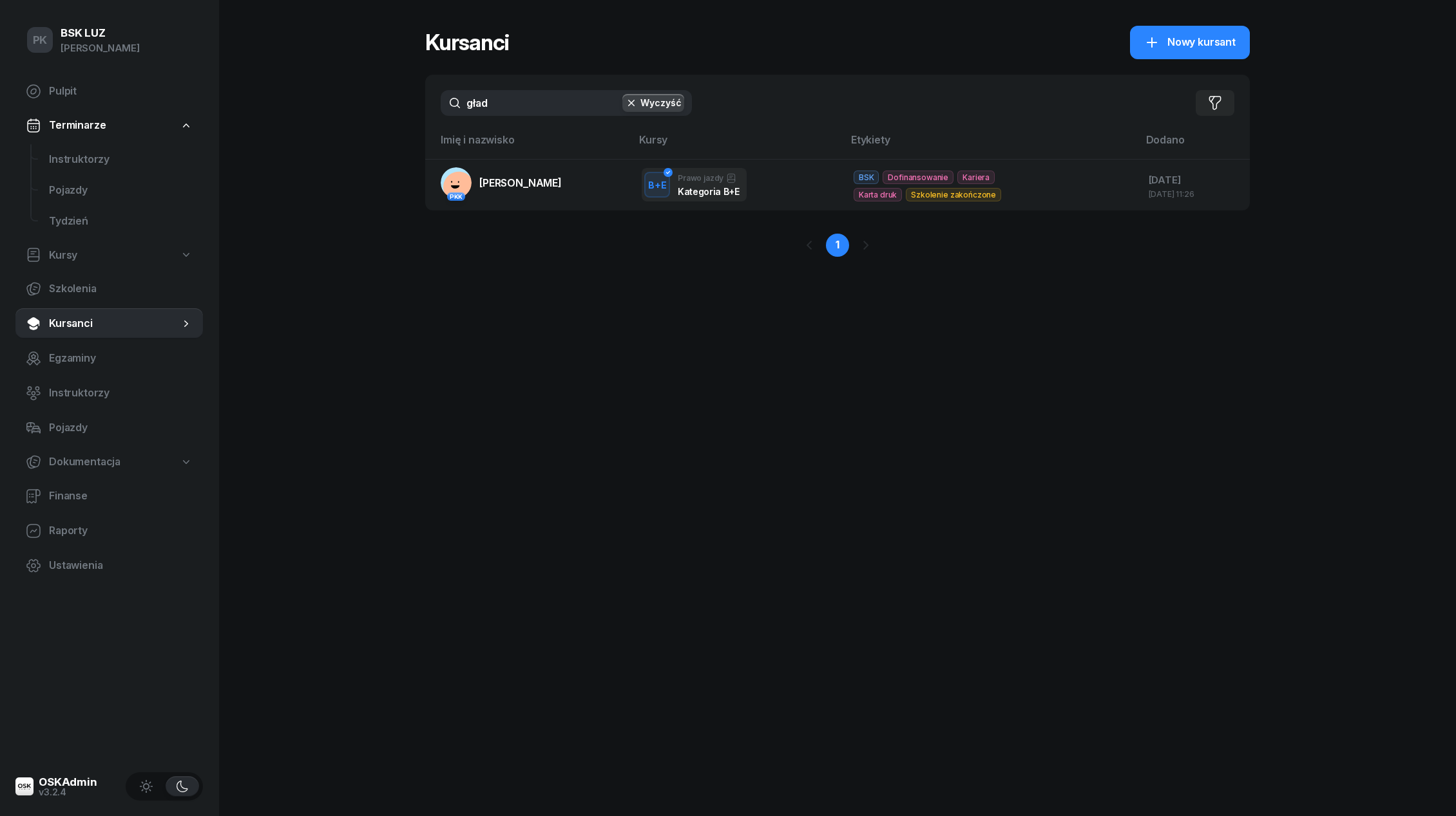
drag, startPoint x: 523, startPoint y: 100, endPoint x: 441, endPoint y: 101, distance: 82.0
click at [443, 100] on input "gład" at bounding box center [566, 103] width 251 height 26
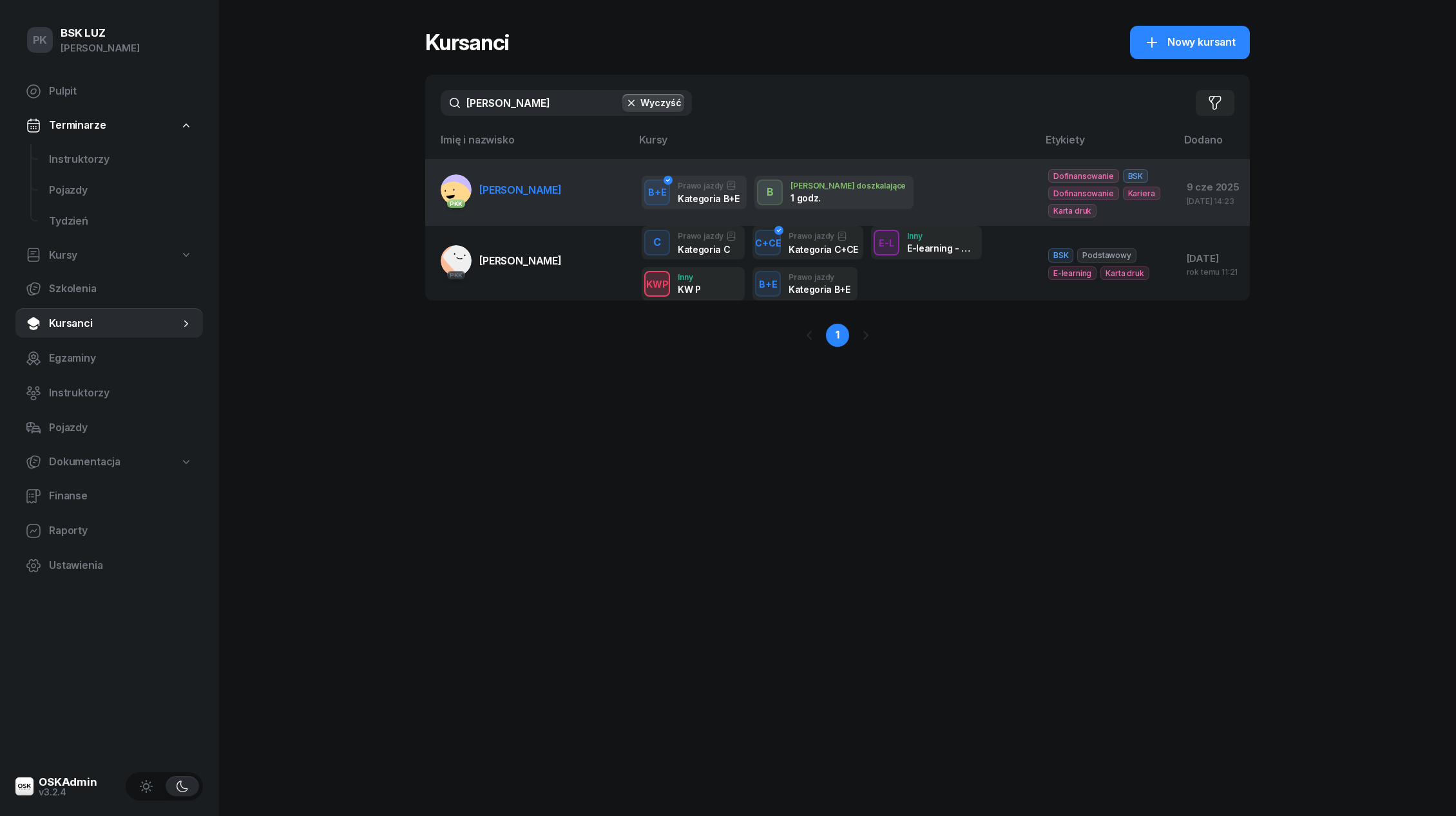
type input "[PERSON_NAME]"
click at [484, 189] on span "[PERSON_NAME]" at bounding box center [520, 189] width 83 height 13
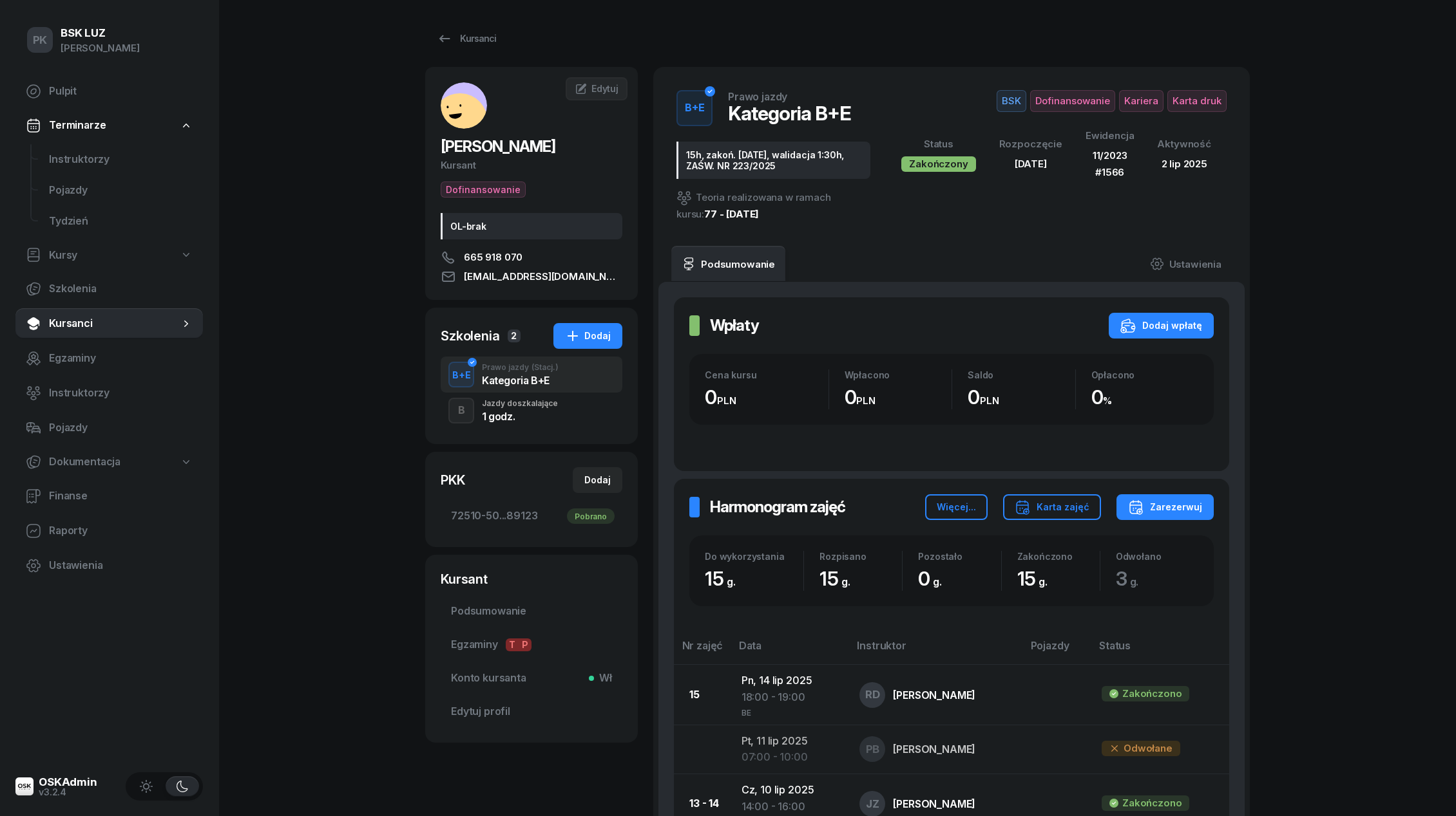
click at [520, 536] on div "PKK Dodaj 72510-50...89123 [GEOGRAPHIC_DATA]" at bounding box center [531, 500] width 212 height 96
click at [520, 520] on span "72510-50...89123 Pobrano" at bounding box center [531, 516] width 161 height 17
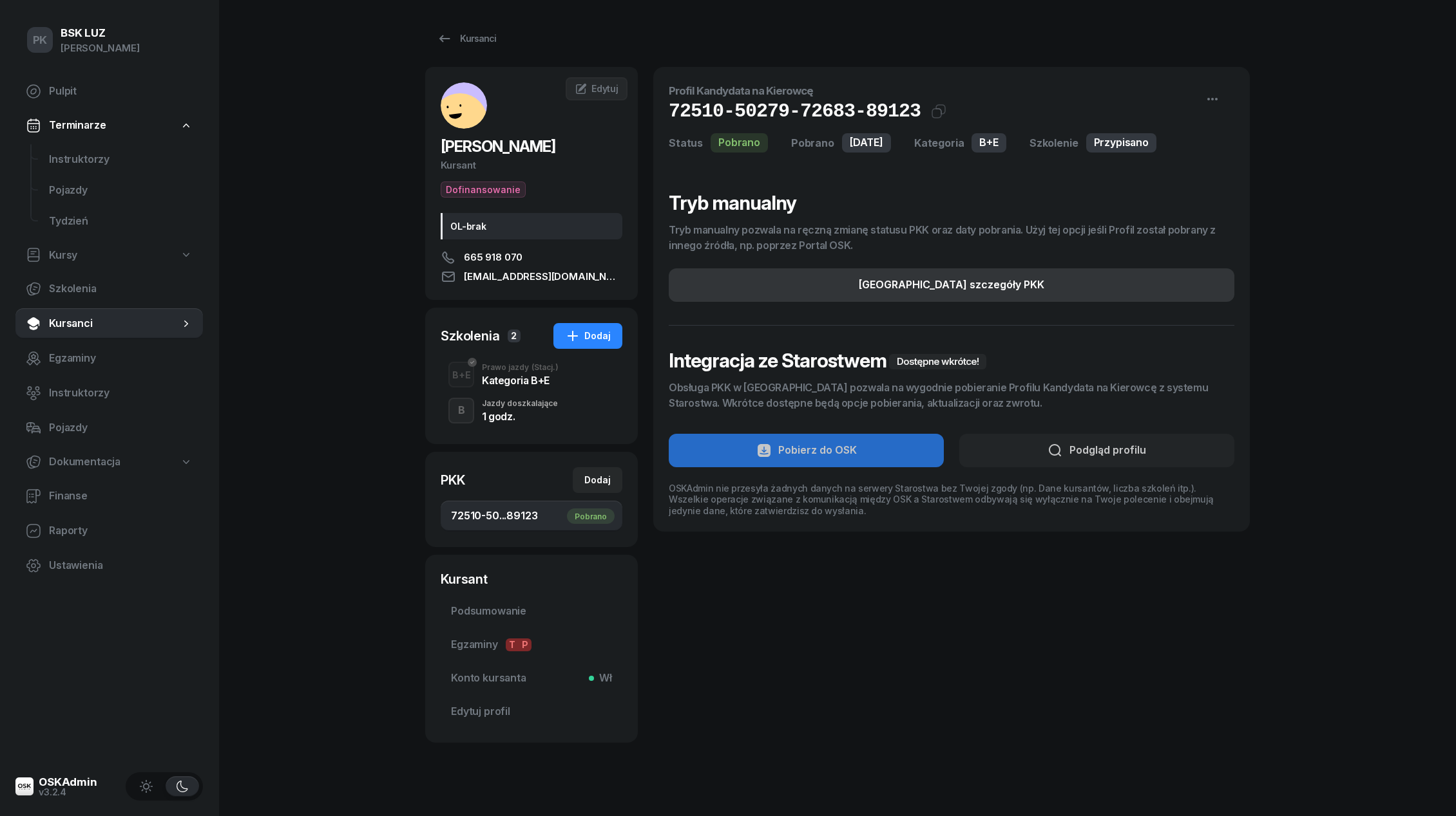
click at [992, 283] on div "[GEOGRAPHIC_DATA] szczegóły PKK" at bounding box center [951, 285] width 185 height 17
select select "B+E"
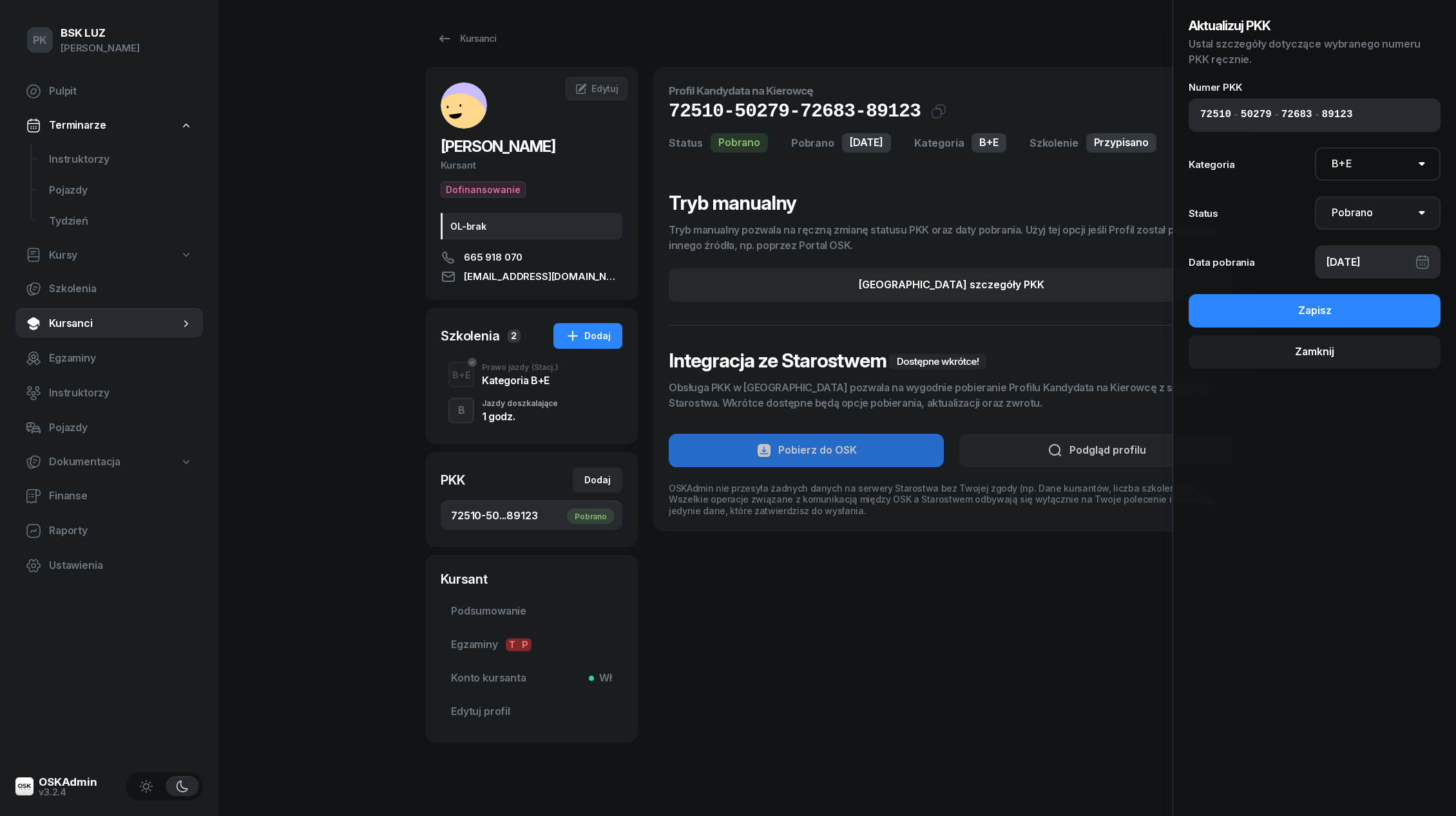
click at [1357, 218] on select "Nie pobrano Pobrano Zwrócono Zaktualizowano" at bounding box center [1377, 213] width 127 height 34
select select "UpdateAndReturn"
click at [1314, 196] on select "Nie pobrano Pobrano Zwrócono Zaktualizowano" at bounding box center [1377, 213] width 127 height 34
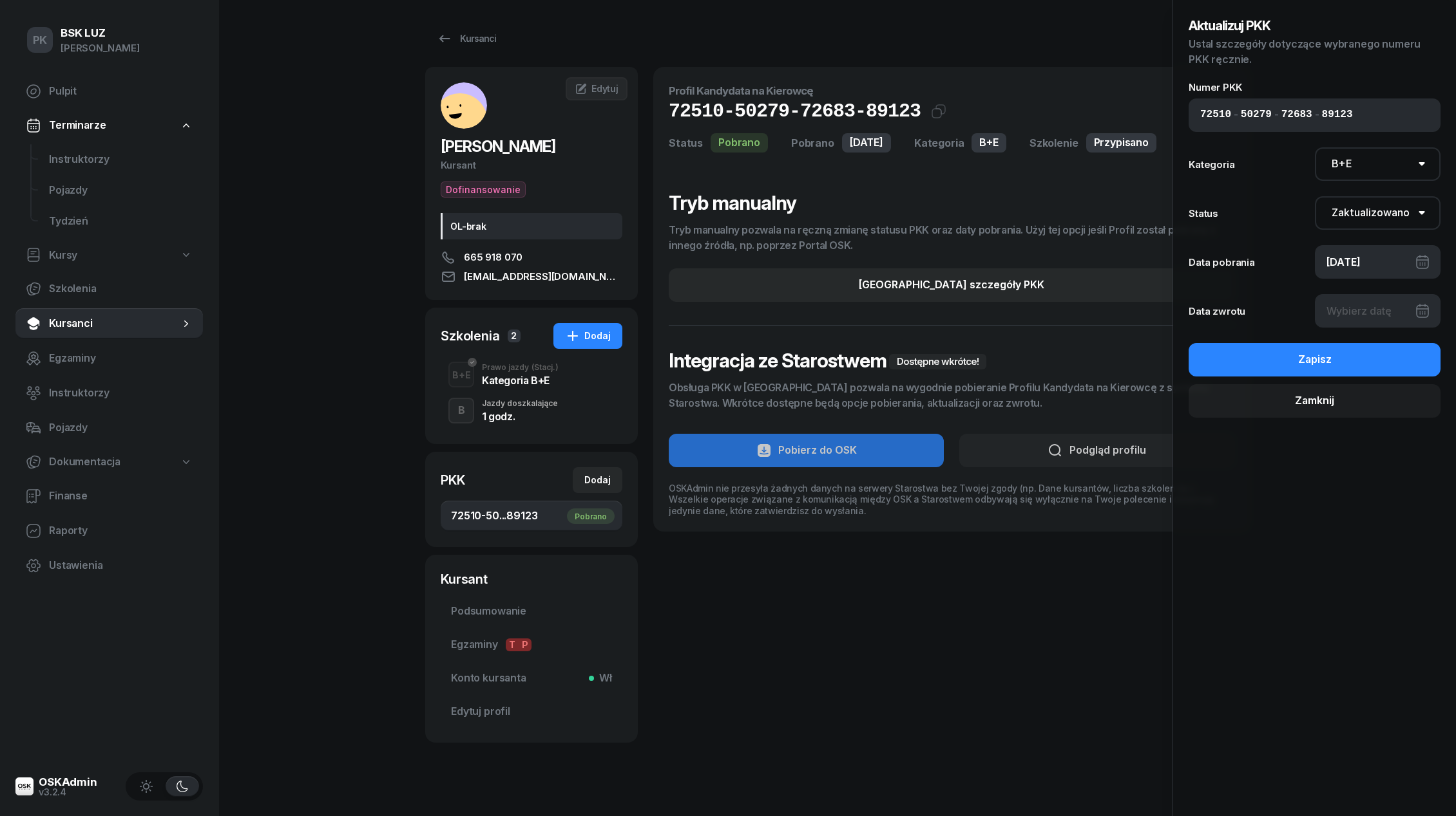
click at [1342, 305] on div at bounding box center [1377, 311] width 127 height 34
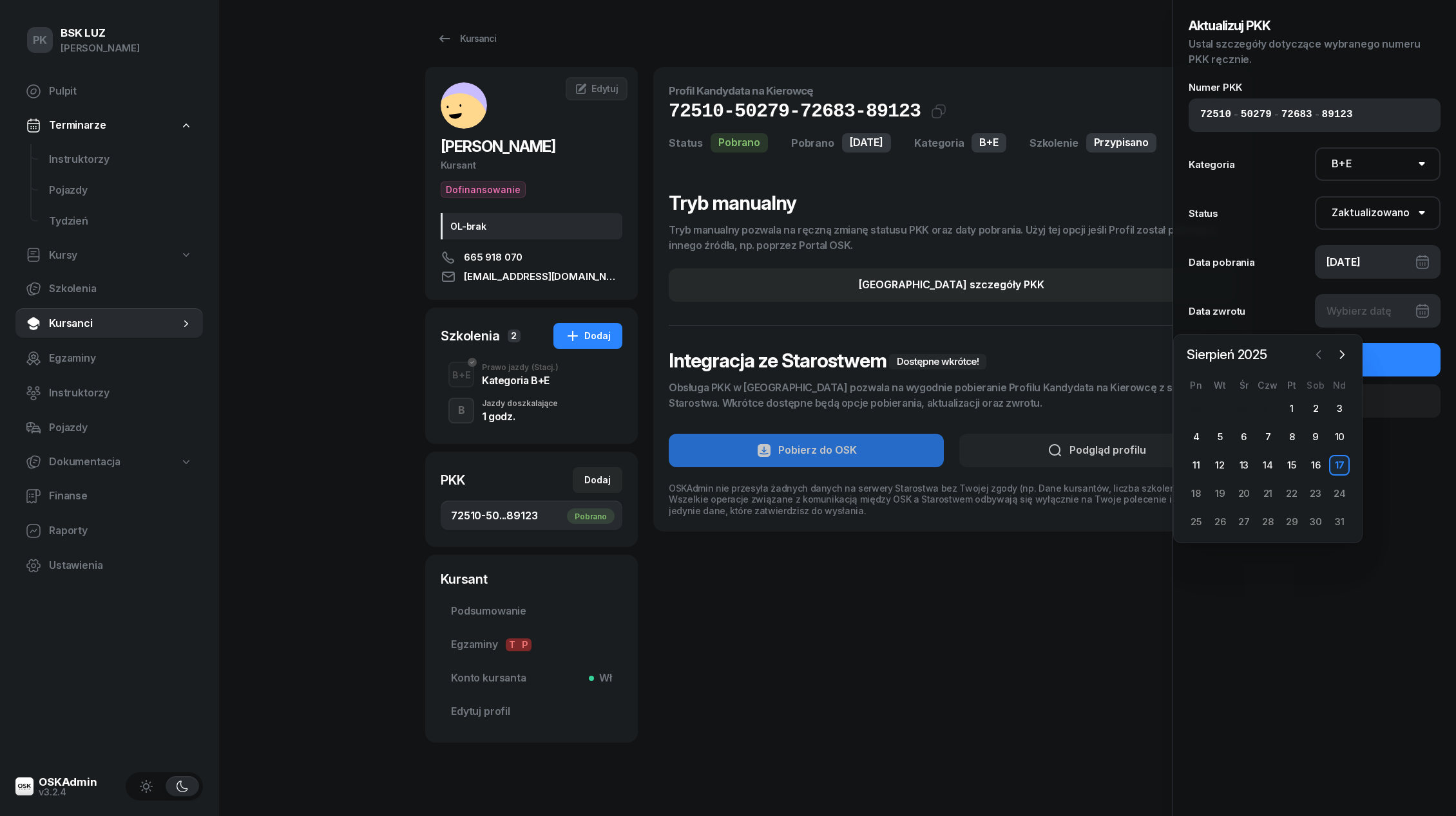
click at [1316, 352] on icon "button" at bounding box center [1317, 355] width 13 height 13
click at [1266, 462] on div "17" at bounding box center [1268, 465] width 21 height 21
type input "[DATE]"
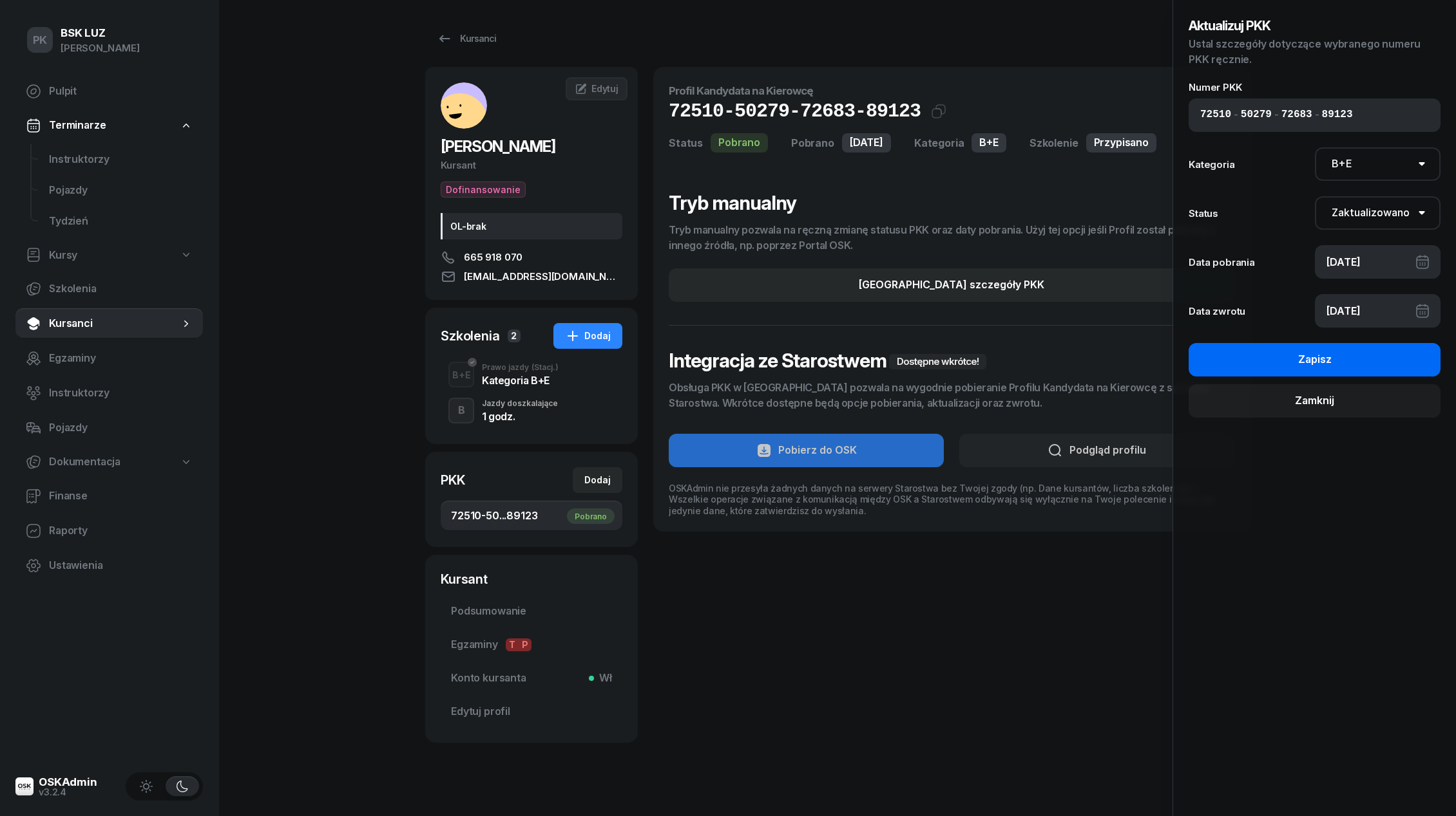
click at [1338, 362] on button "Zapisz" at bounding box center [1313, 360] width 252 height 34
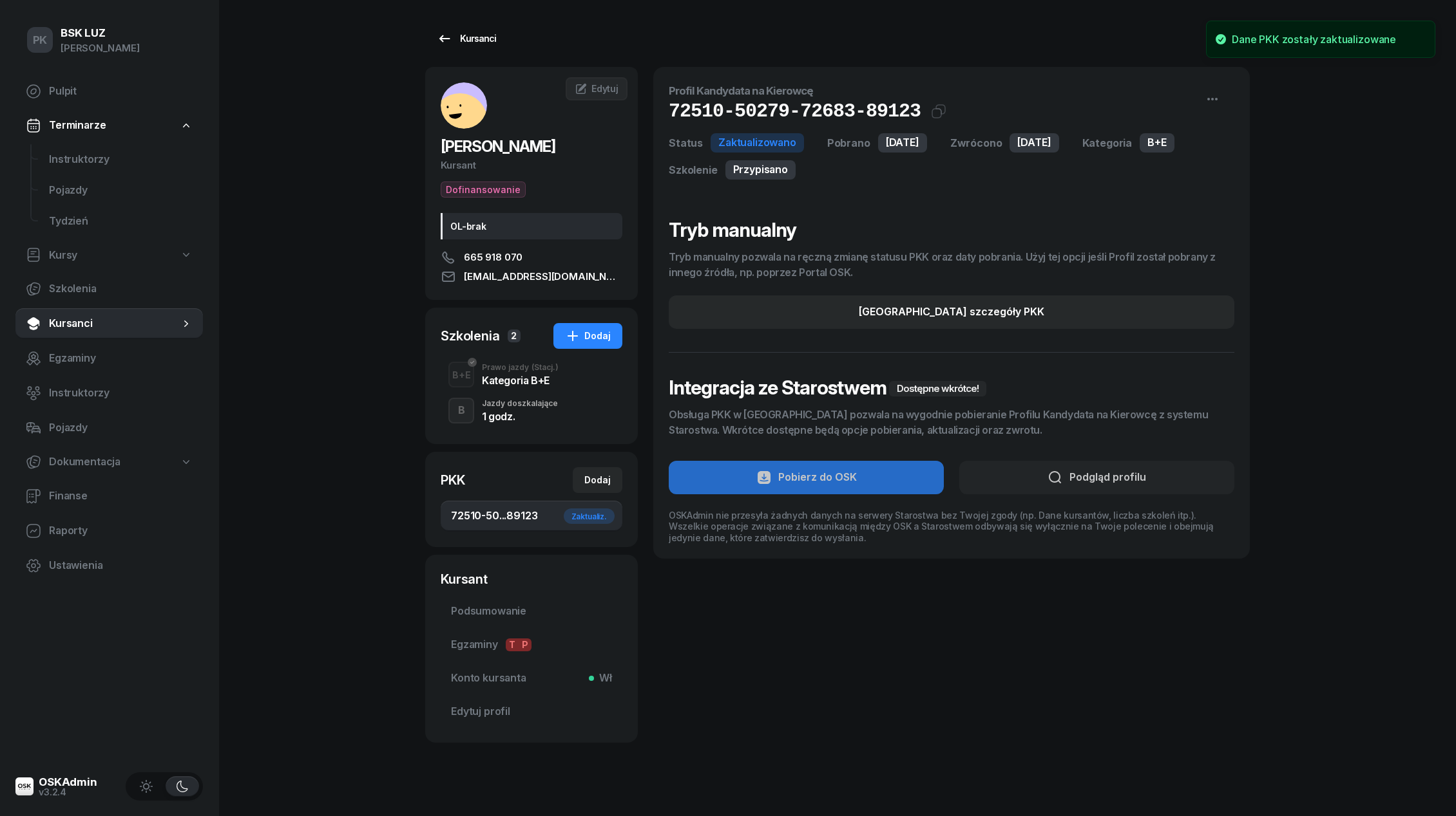
click at [476, 40] on div "Kursanci" at bounding box center [465, 39] width 59 height 16
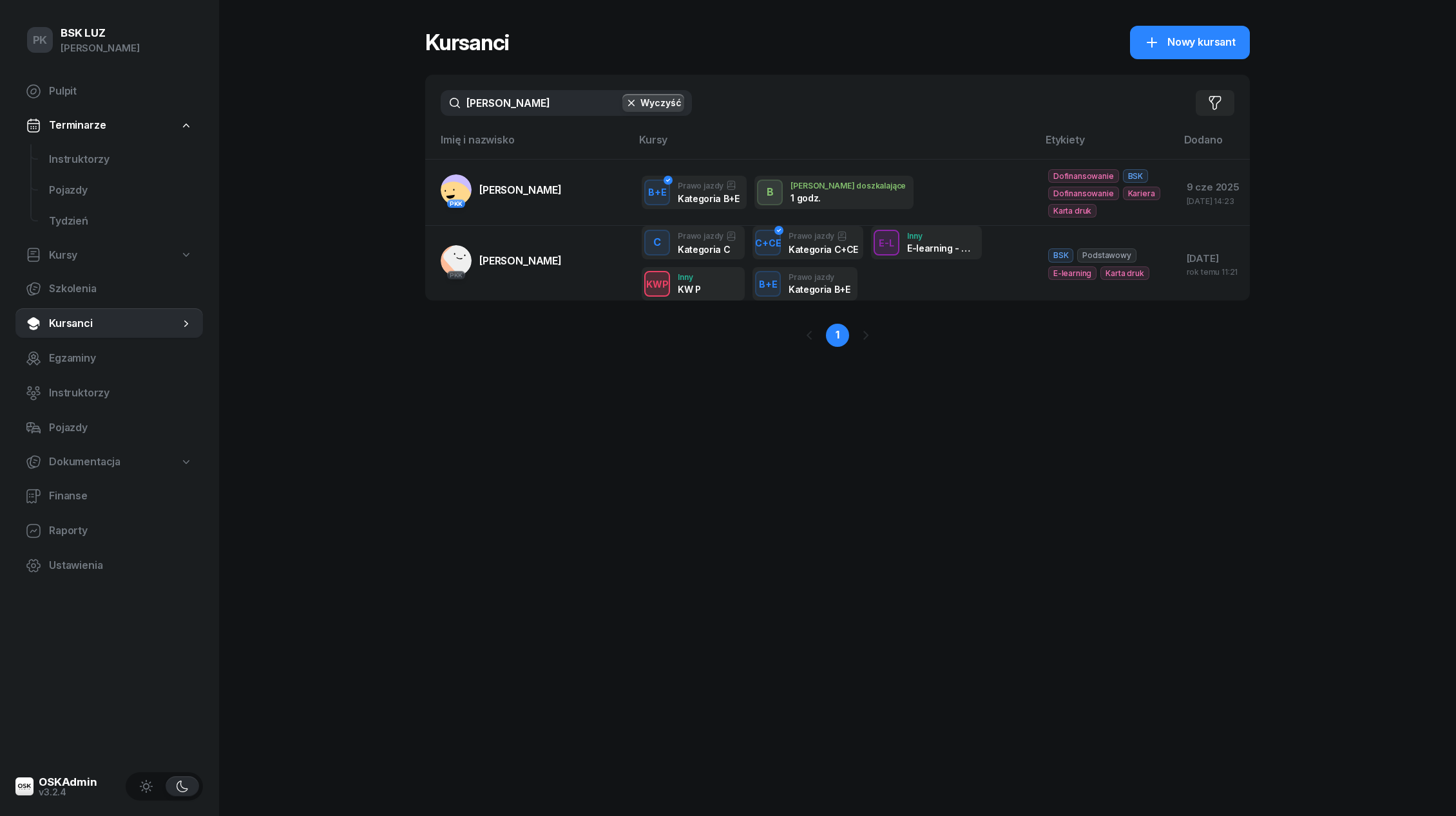
drag, startPoint x: 524, startPoint y: 100, endPoint x: 381, endPoint y: 102, distance: 143.0
click at [382, 100] on div "PK BSK [PERSON_NAME] Pulpit Terminarze Instruktorzy Pojazdy Tydzień Kursy Szkol…" at bounding box center [728, 408] width 1456 height 816
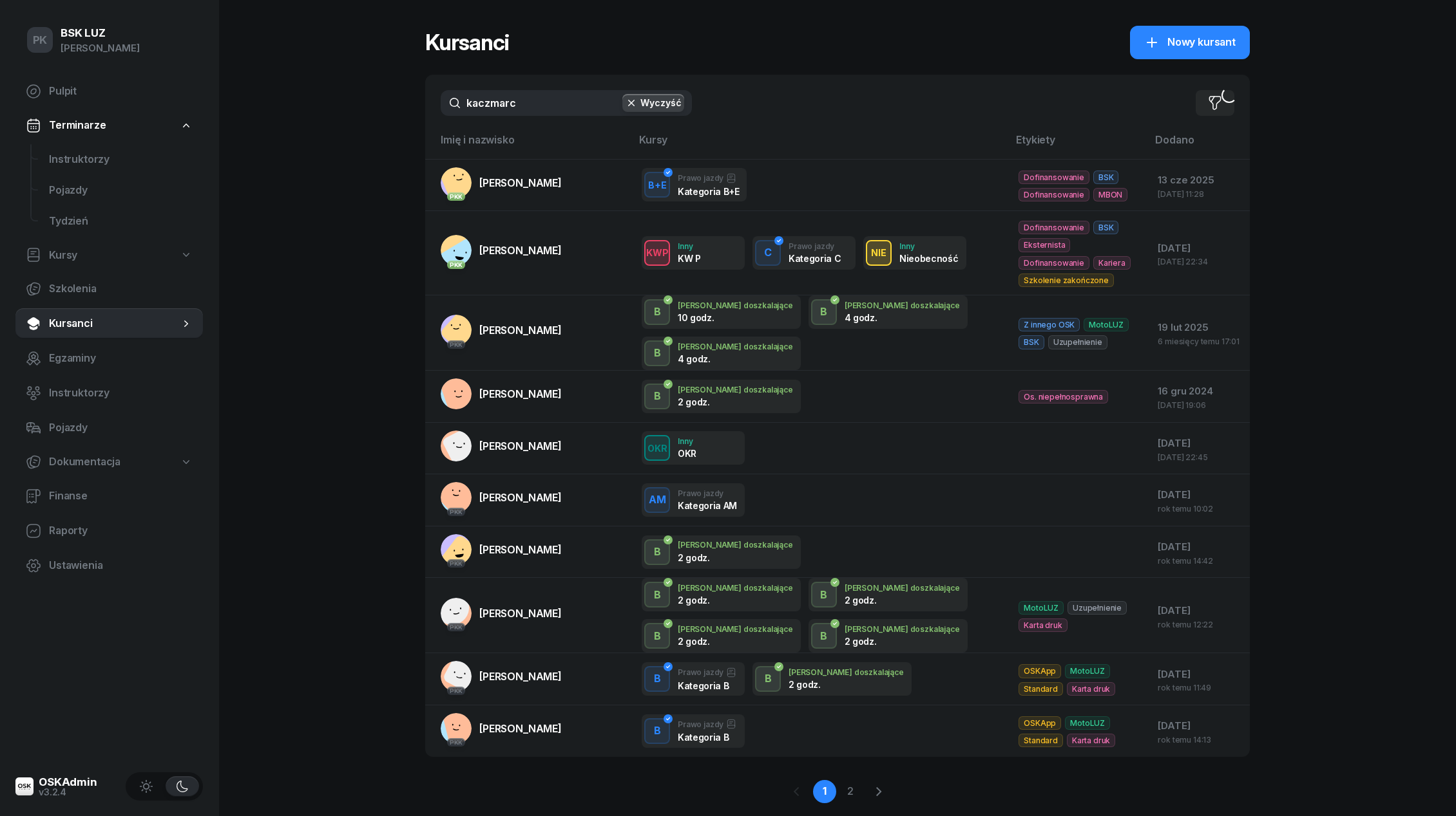
type input "kaczmarcz"
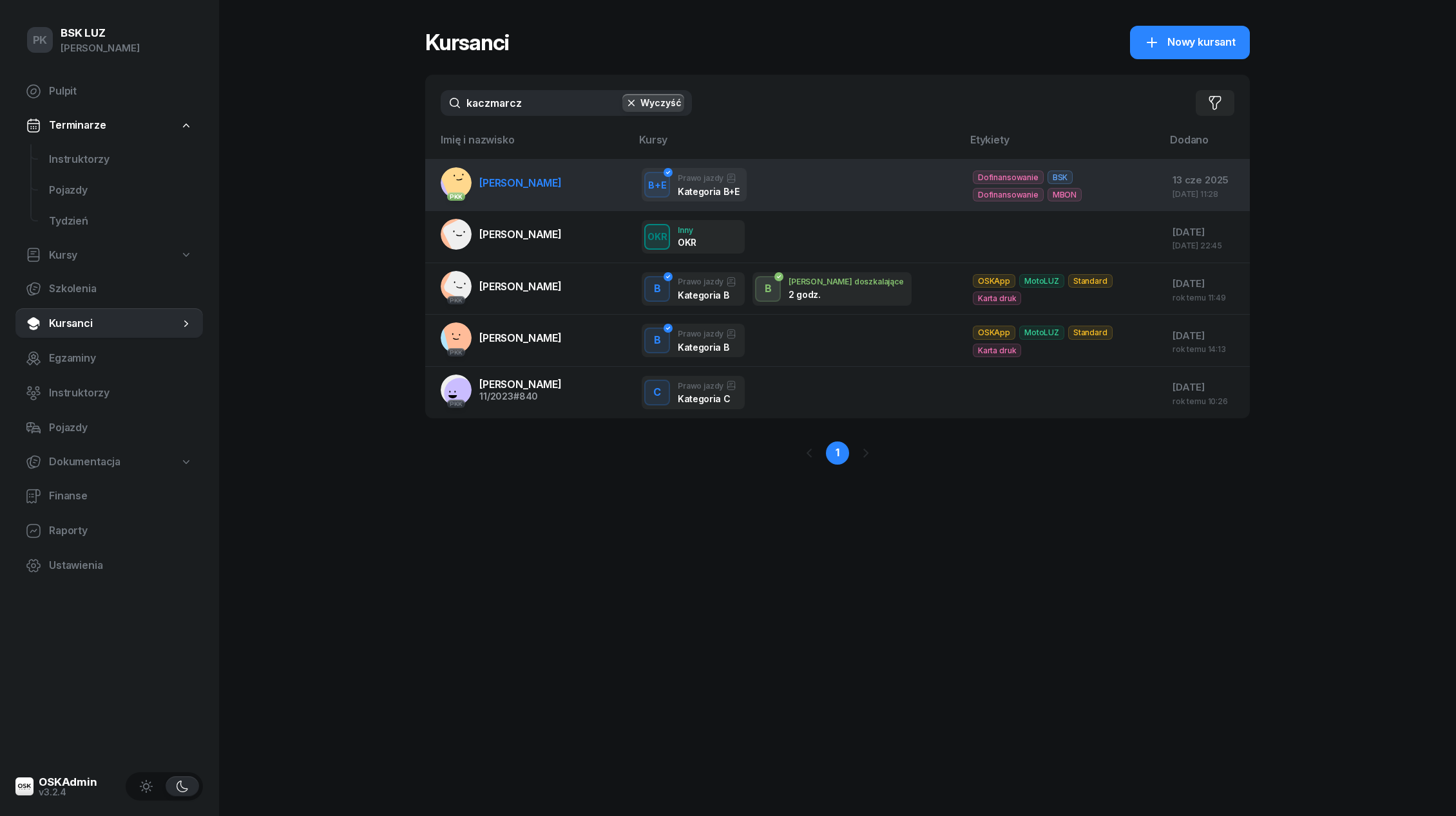
click at [534, 178] on span "[PERSON_NAME]" at bounding box center [520, 182] width 83 height 13
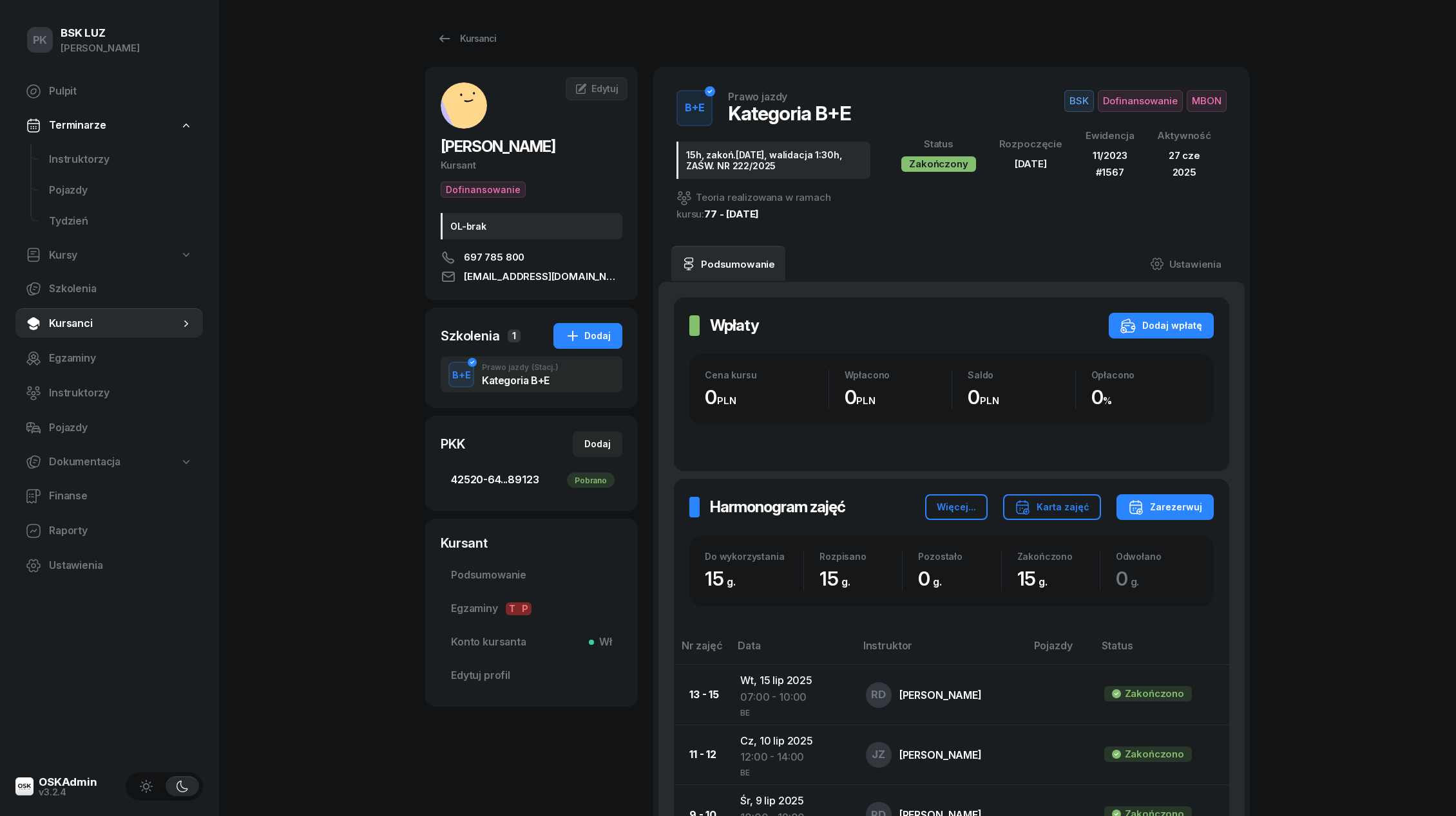
click at [523, 480] on span "42520-64...89123 Pobrano" at bounding box center [531, 480] width 161 height 17
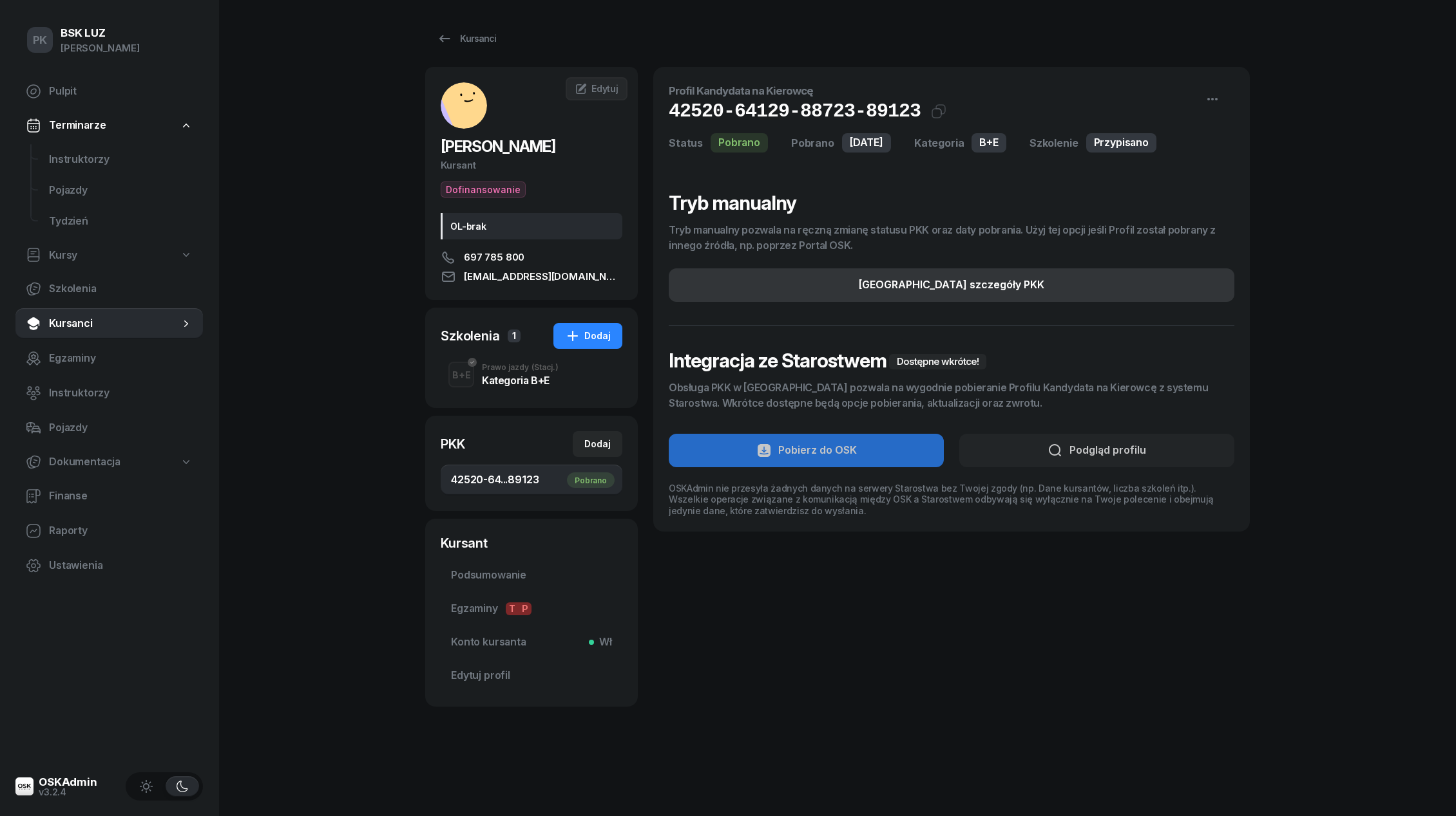
click at [1078, 292] on button "[GEOGRAPHIC_DATA] szczegóły PKK" at bounding box center [951, 285] width 565 height 34
select select "B+E"
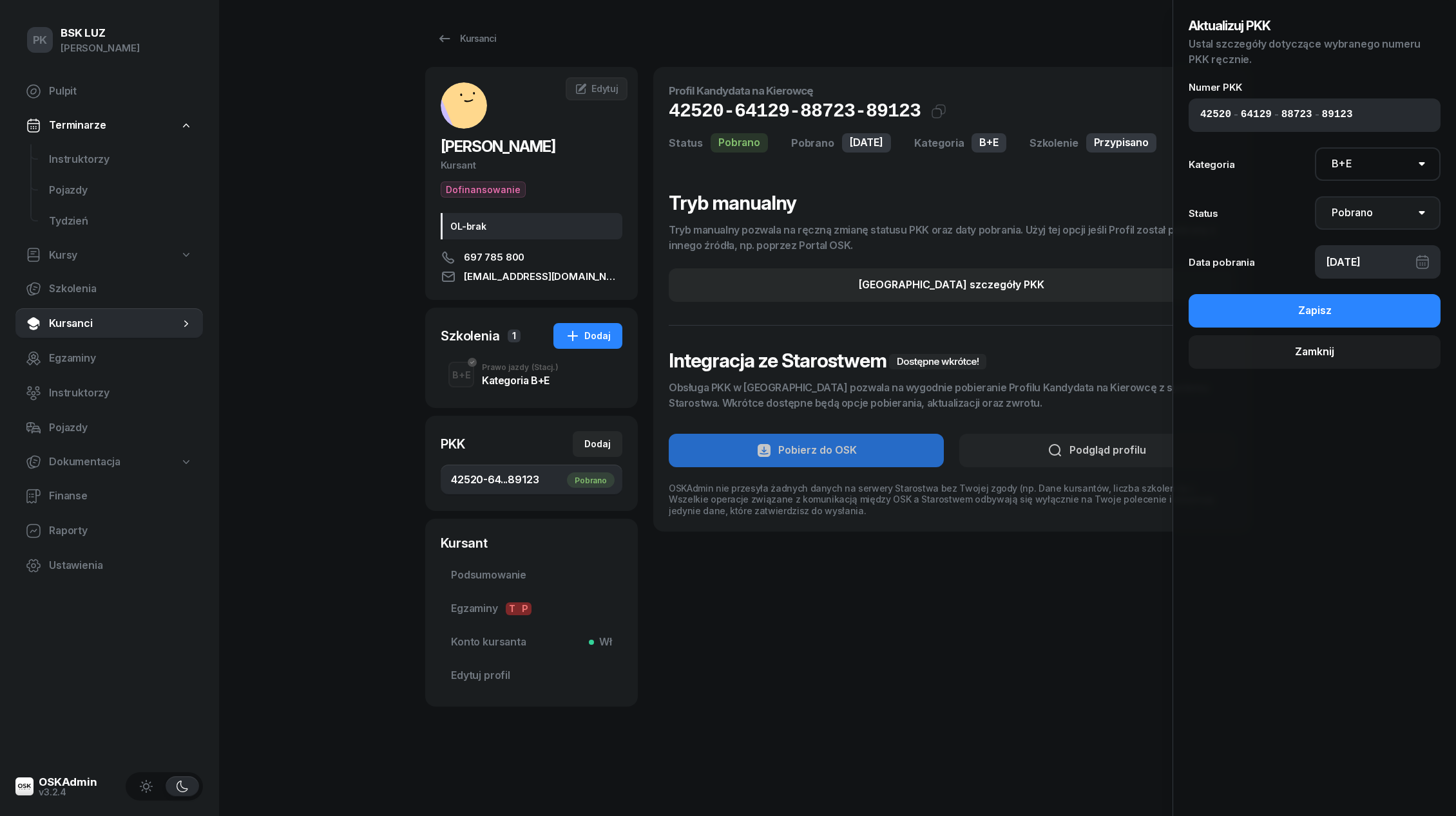
click at [1361, 214] on select "Nie pobrano Pobrano Zwrócono Zaktualizowano" at bounding box center [1377, 213] width 127 height 34
select select "UpdateAndReturn"
click at [1314, 196] on select "Nie pobrano Pobrano Zwrócono Zaktualizowano" at bounding box center [1377, 213] width 127 height 34
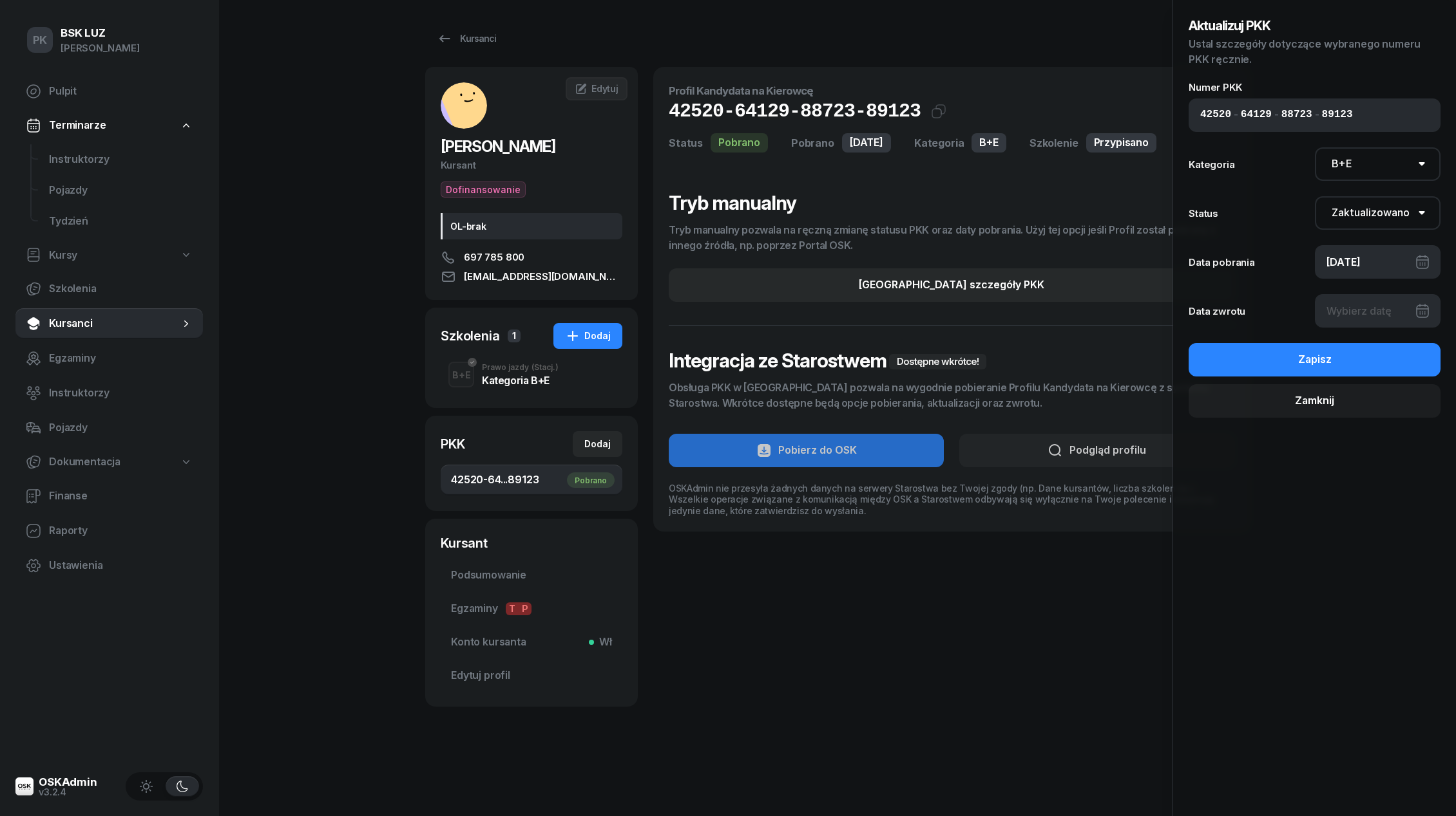
click at [1348, 312] on div at bounding box center [1377, 311] width 127 height 34
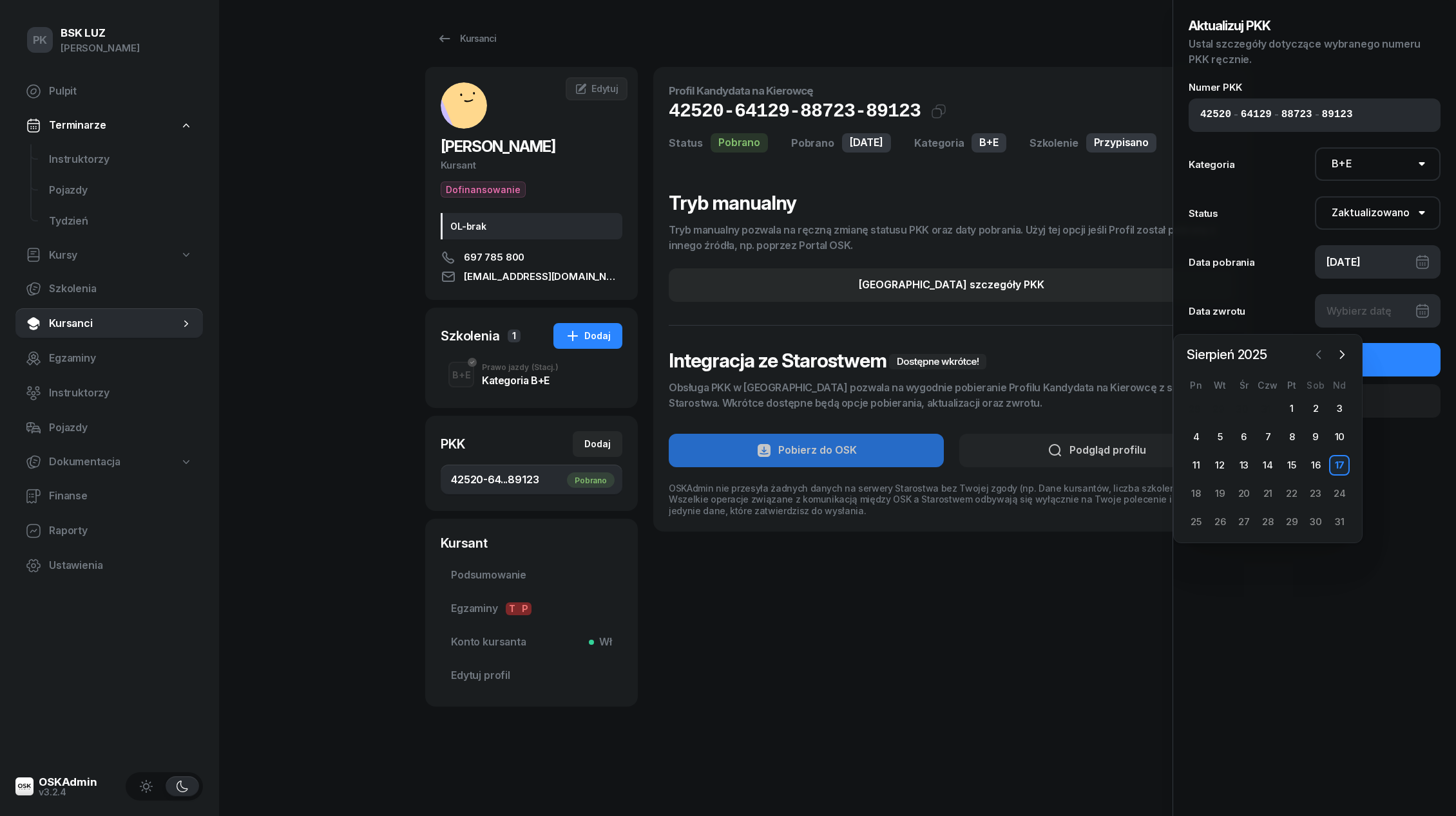
click at [1322, 357] on icon "button" at bounding box center [1317, 355] width 13 height 13
click at [1242, 465] on div "16" at bounding box center [1244, 465] width 21 height 21
type input "[DATE]"
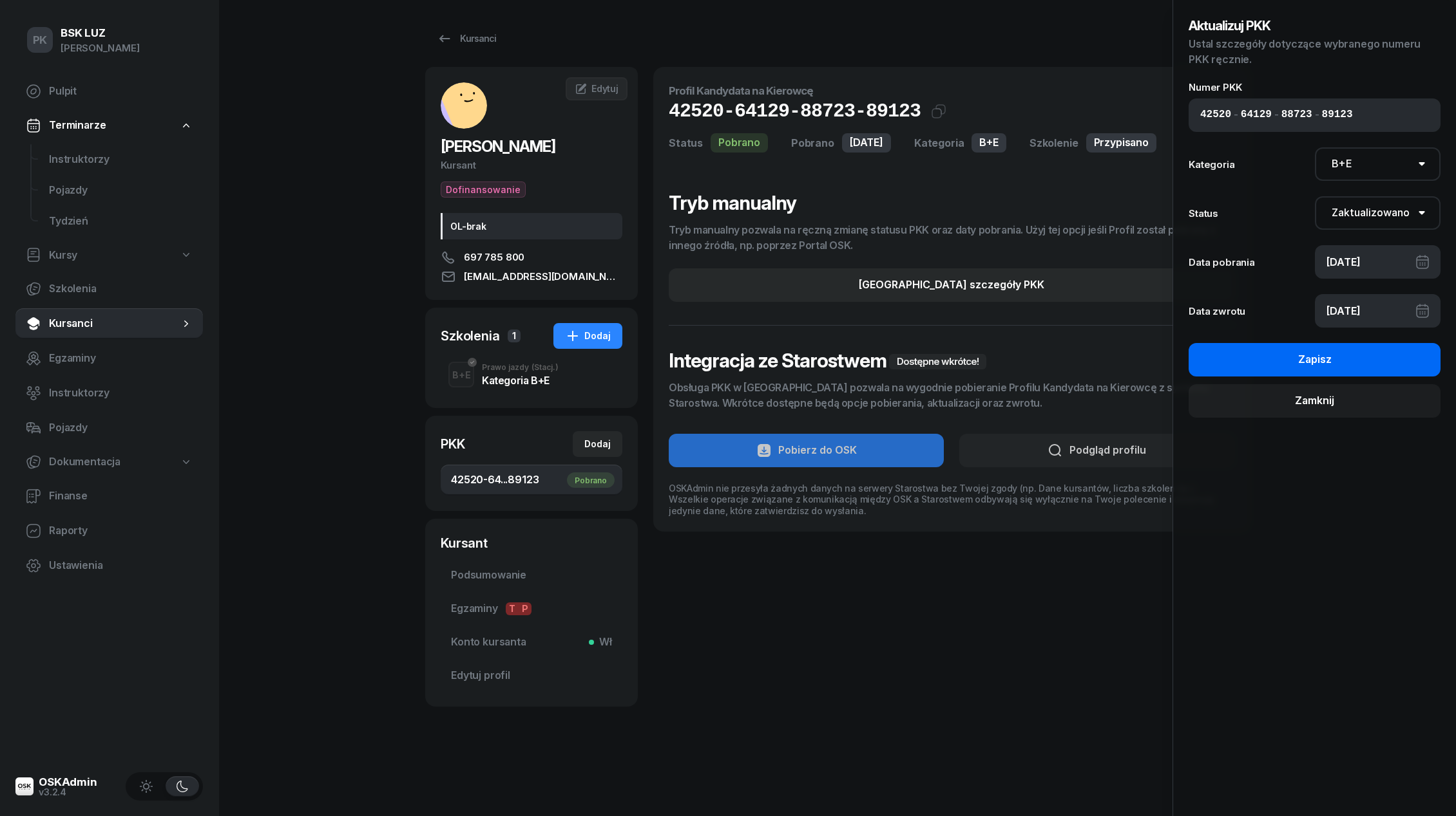
click at [1344, 363] on button "Zapisz" at bounding box center [1313, 360] width 252 height 34
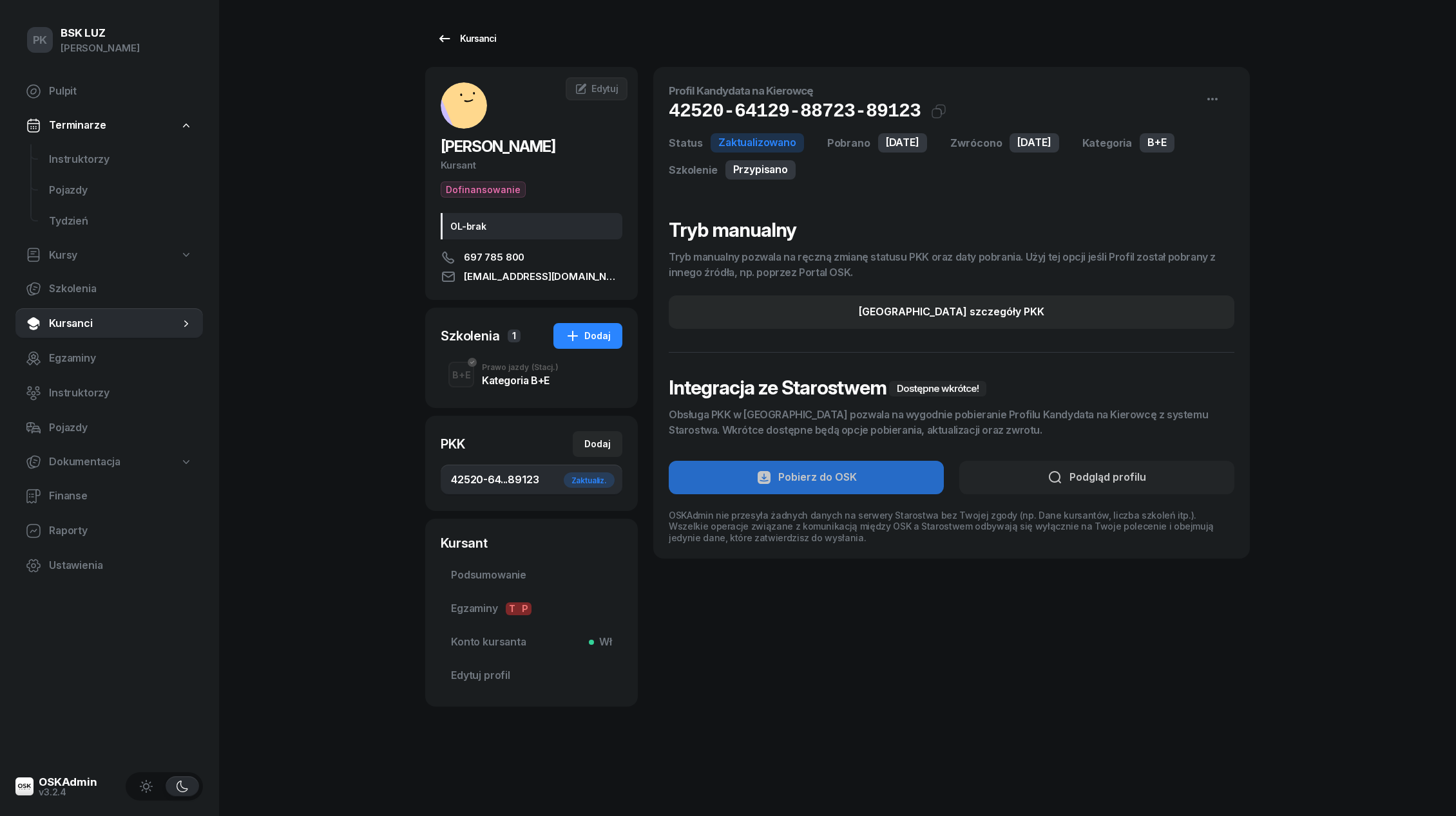
click at [476, 41] on div "Kursanci" at bounding box center [465, 39] width 59 height 16
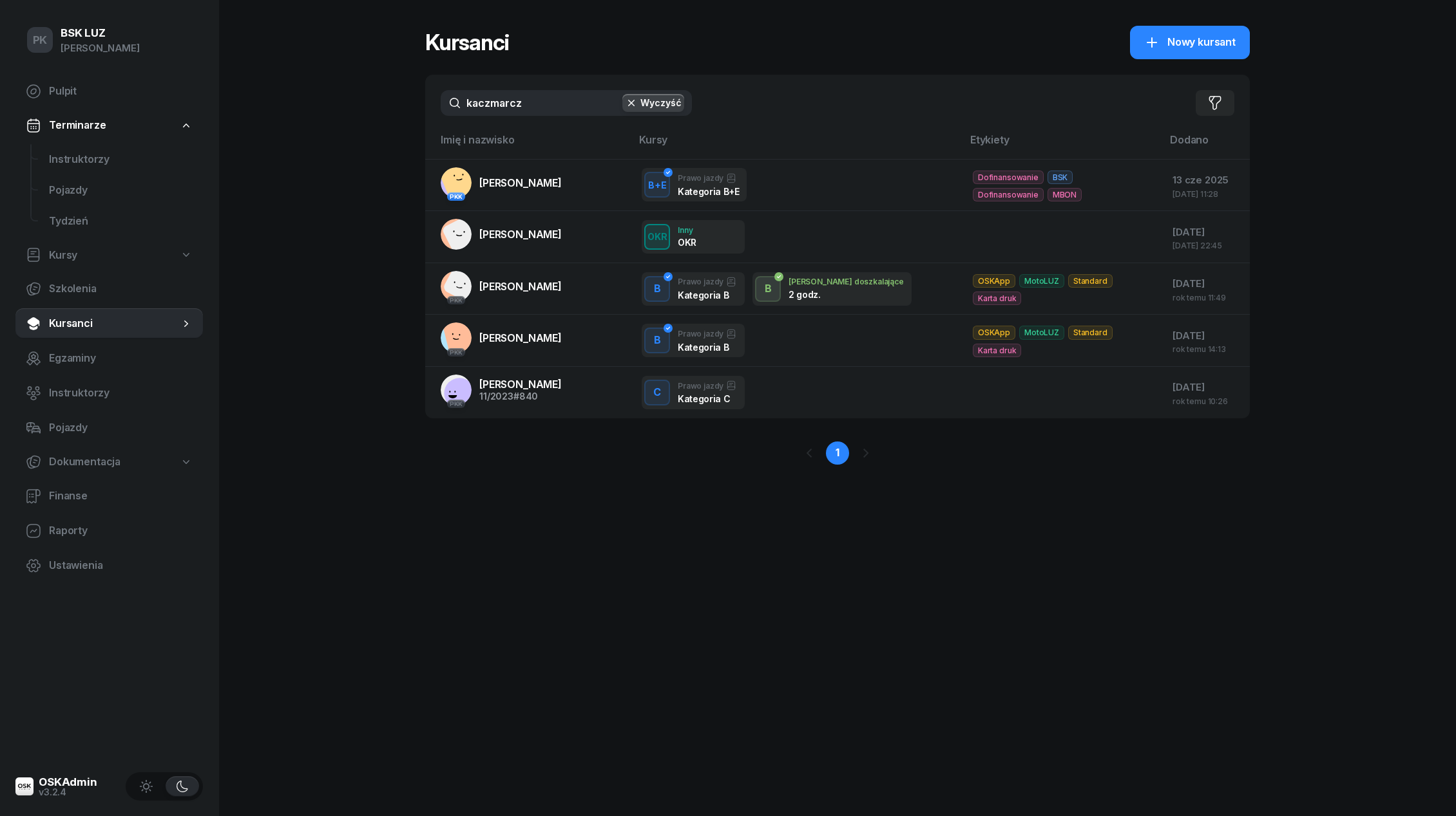
drag, startPoint x: 523, startPoint y: 104, endPoint x: 386, endPoint y: 92, distance: 137.5
click at [386, 92] on div "PK BSK [PERSON_NAME] Pulpit Terminarze Instruktorzy Pojazdy Tydzień Kursy Szkol…" at bounding box center [728, 408] width 1456 height 816
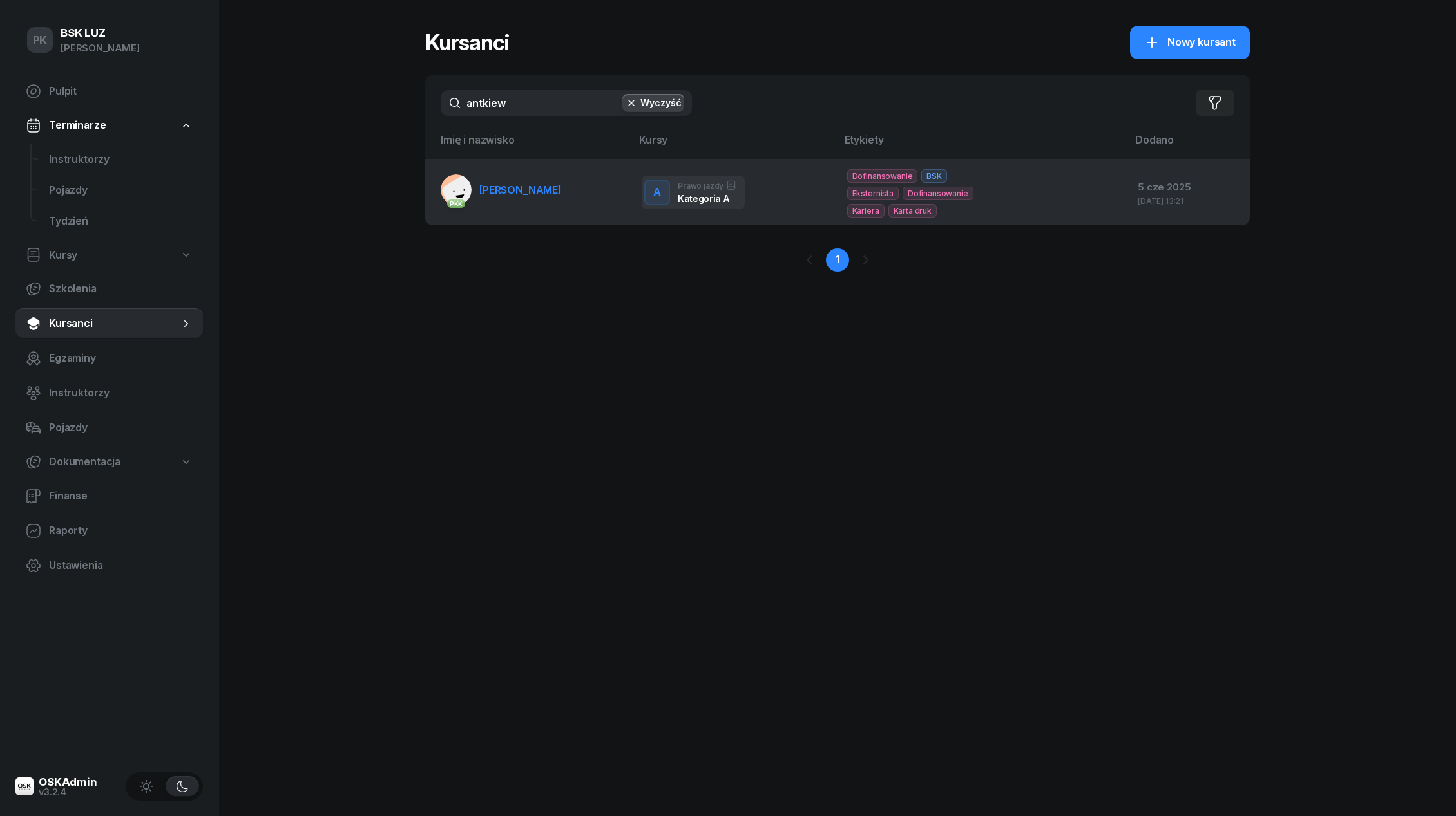
type input "antkiew"
click at [517, 204] on link "PKK [PERSON_NAME]" at bounding box center [500, 189] width 121 height 31
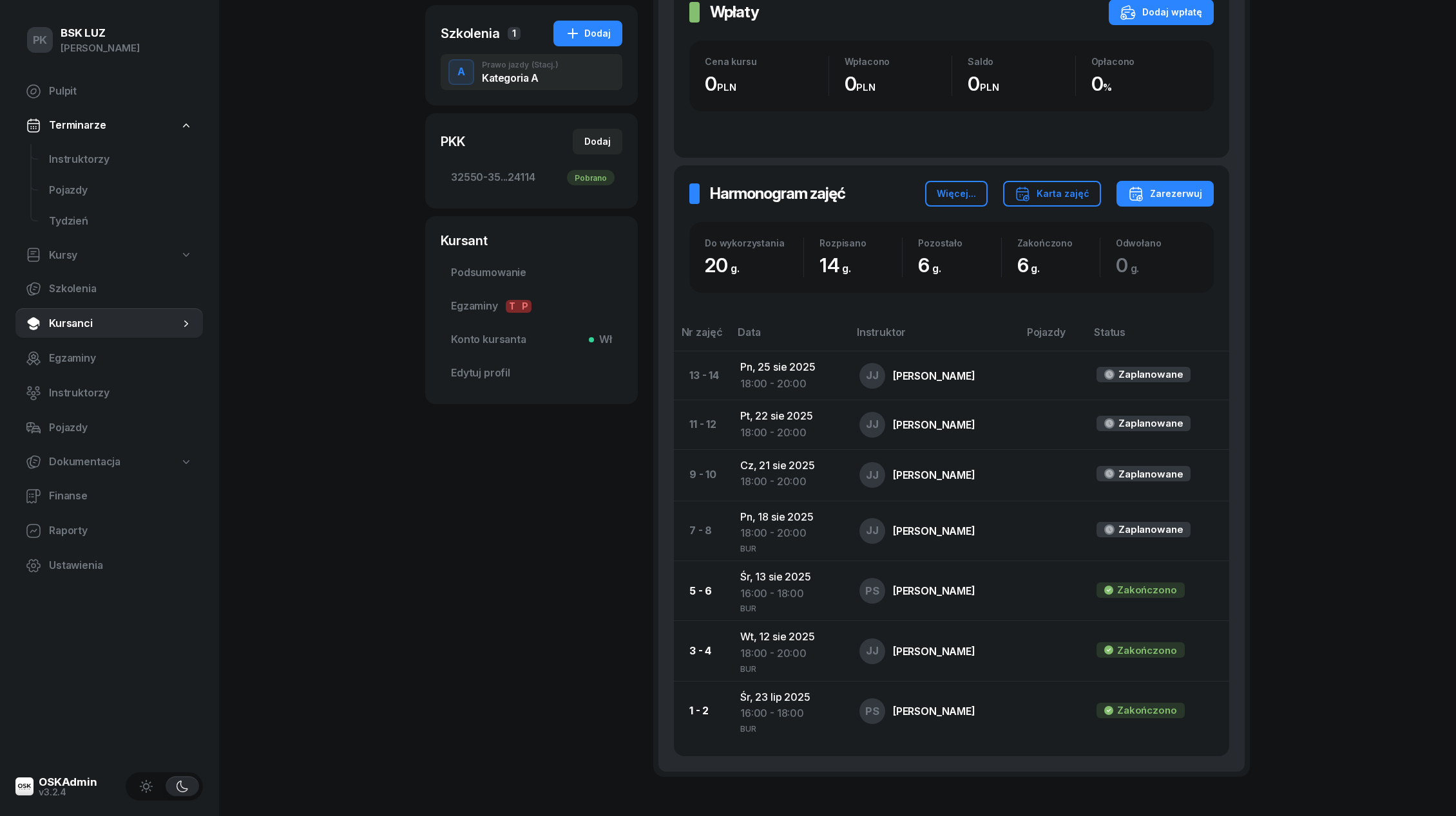
scroll to position [305, 0]
